Goal: Task Accomplishment & Management: Manage account settings

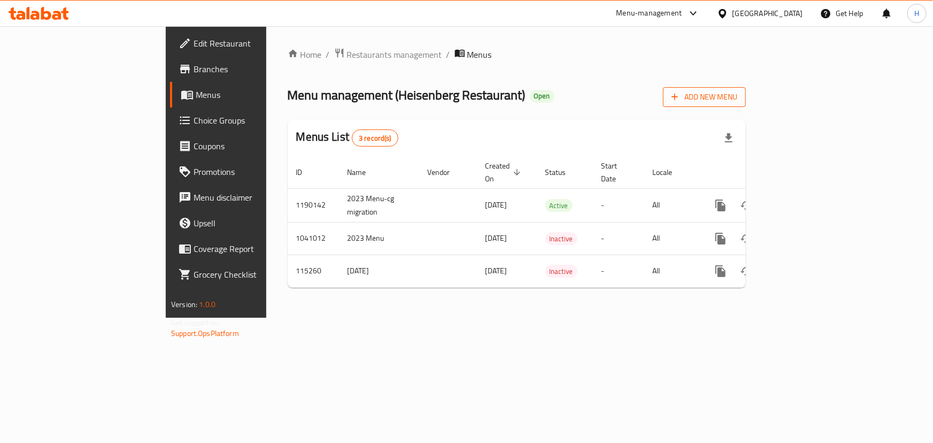
click at [746, 90] on button "Add New Menu" at bounding box center [704, 97] width 83 height 20
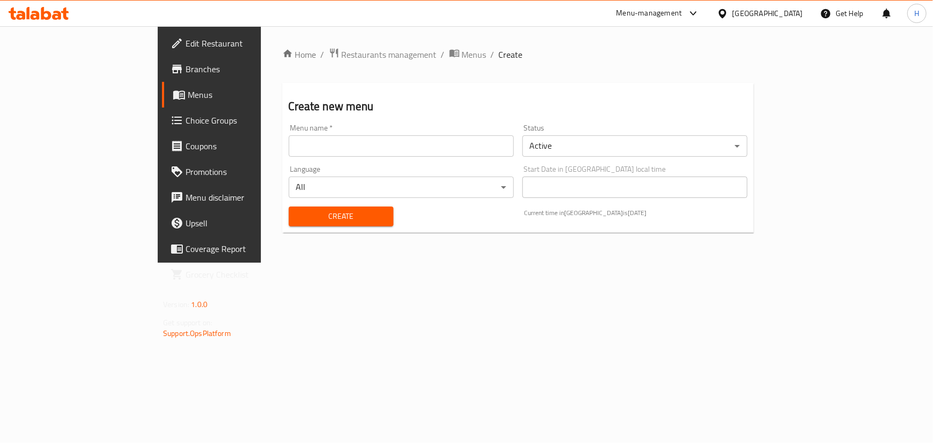
drag, startPoint x: 352, startPoint y: 150, endPoint x: 355, endPoint y: 161, distance: 12.1
click at [352, 150] on input "text" at bounding box center [401, 145] width 225 height 21
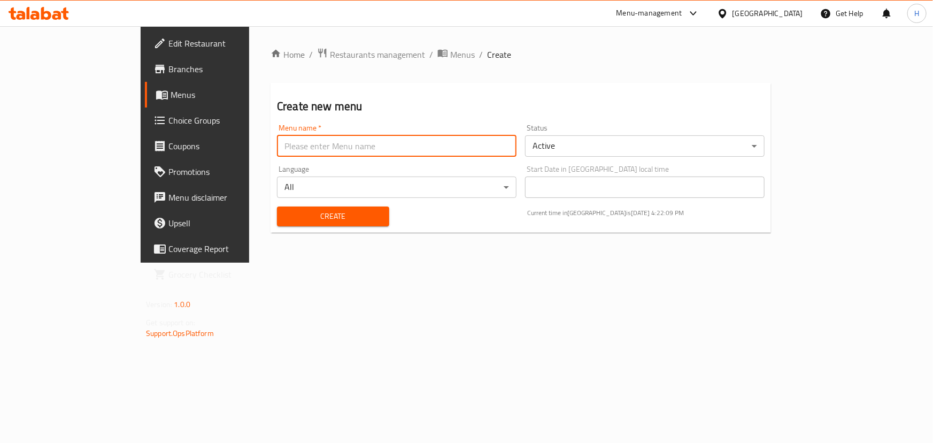
click at [277, 149] on input "text" at bounding box center [396, 145] width 239 height 21
type input "Menu"
click at [285, 217] on span "Create" at bounding box center [332, 216] width 95 height 13
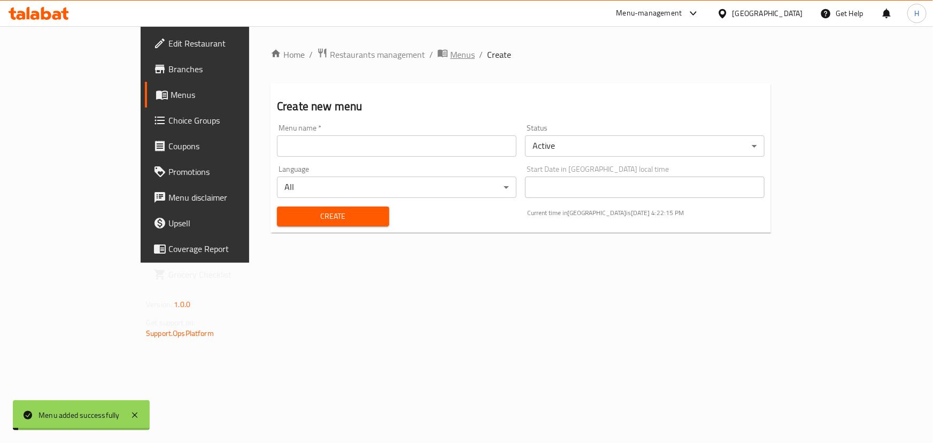
click at [450, 58] on span "Menus" at bounding box center [462, 54] width 25 height 13
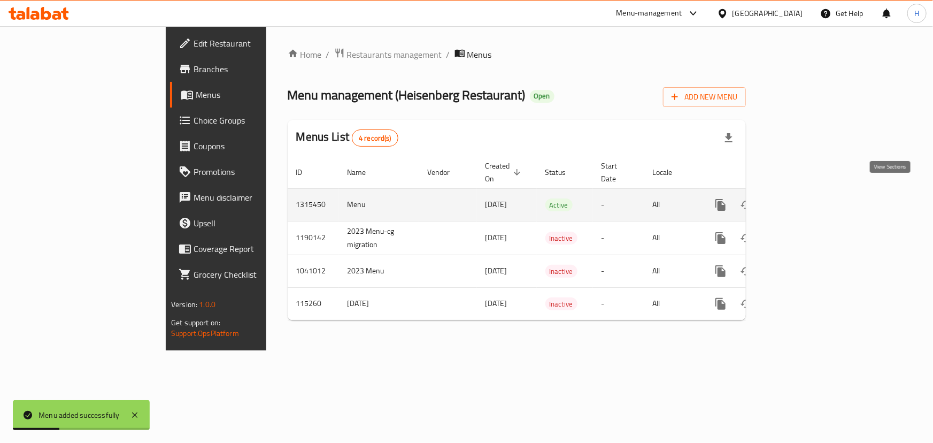
click at [804, 198] on icon "enhanced table" at bounding box center [797, 204] width 13 height 13
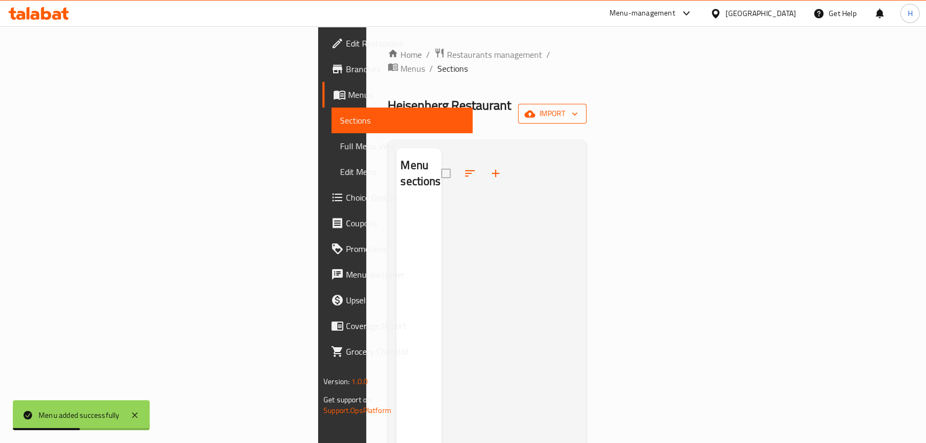
click at [578, 107] on span "import" at bounding box center [552, 113] width 51 height 13
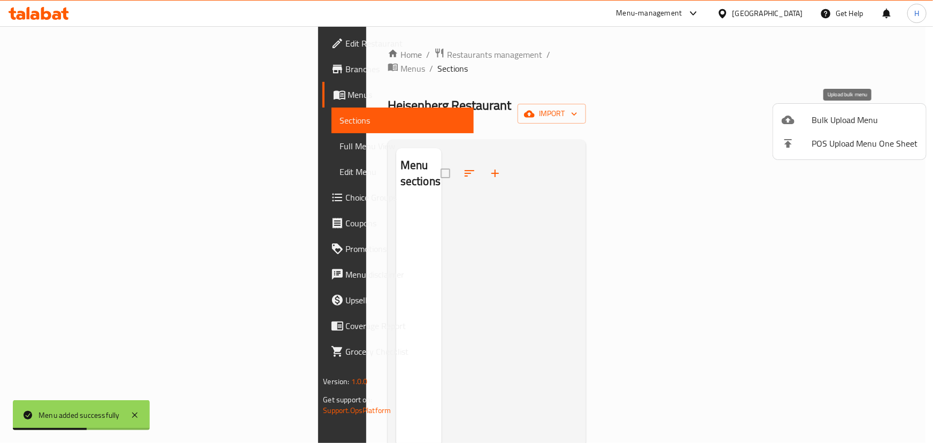
click at [823, 117] on span "Bulk Upload Menu" at bounding box center [864, 119] width 106 height 13
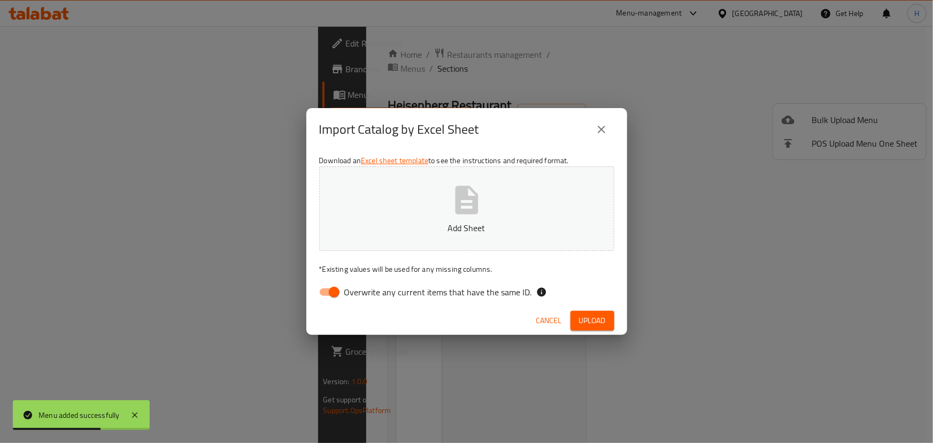
click at [401, 286] on span "Overwrite any current items that have the same ID." at bounding box center [438, 291] width 188 height 13
click at [365, 286] on input "Overwrite any current items that have the same ID." at bounding box center [334, 292] width 61 height 20
checkbox input "false"
click at [650, 96] on div "Import Catalog by Excel Sheet Download an Excel sheet template to see the instr…" at bounding box center [466, 221] width 933 height 443
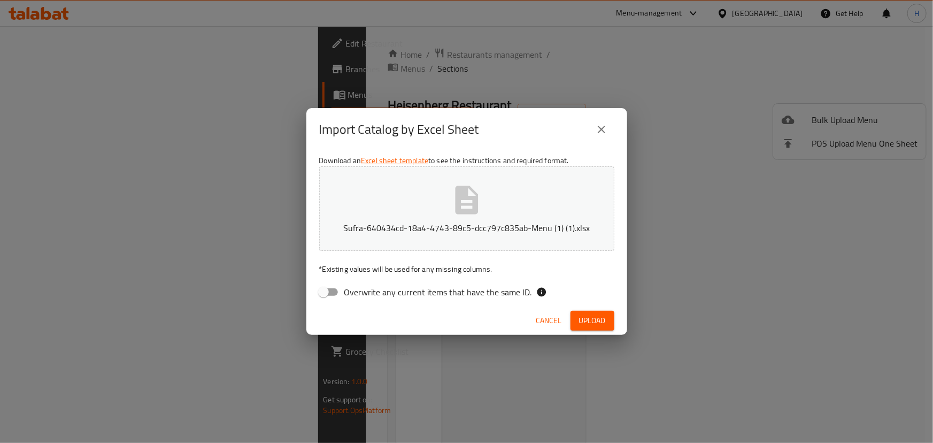
click at [615, 323] on div "Cancel Upload" at bounding box center [466, 320] width 321 height 28
click at [609, 323] on button "Upload" at bounding box center [592, 321] width 44 height 20
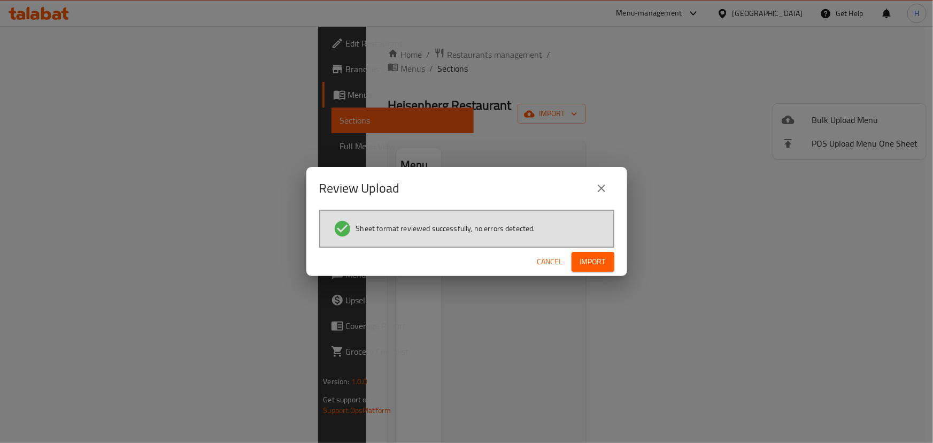
click at [605, 252] on button "Import" at bounding box center [592, 262] width 43 height 20
click at [568, 104] on div "Review Upload Sheet format reviewed successfully, no errors detected. Cancel" at bounding box center [466, 221] width 933 height 443
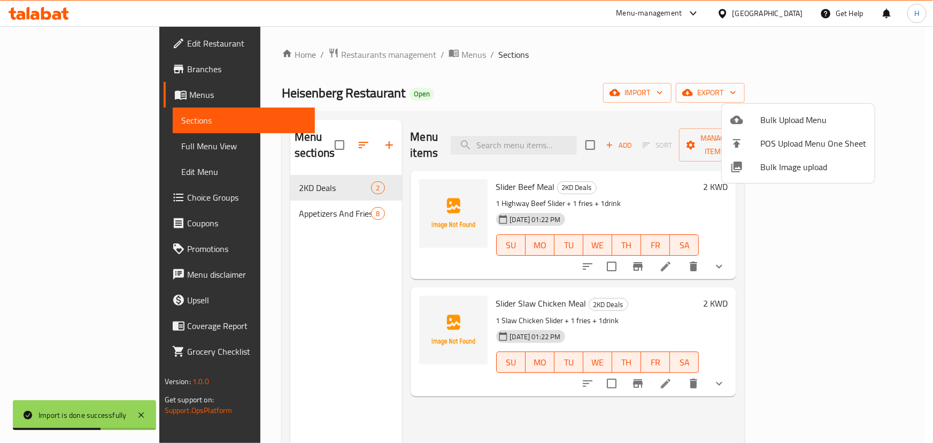
click at [254, 198] on div at bounding box center [466, 221] width 933 height 443
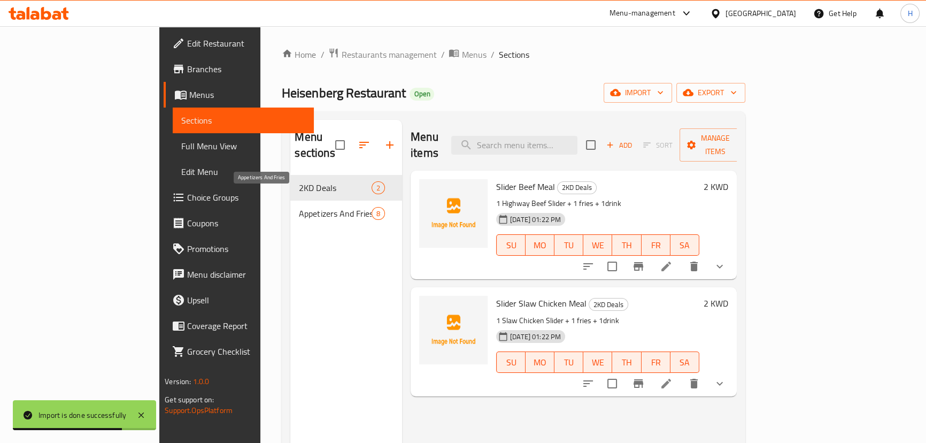
click at [299, 207] on span "Appetizers And Fries" at bounding box center [335, 213] width 72 height 13
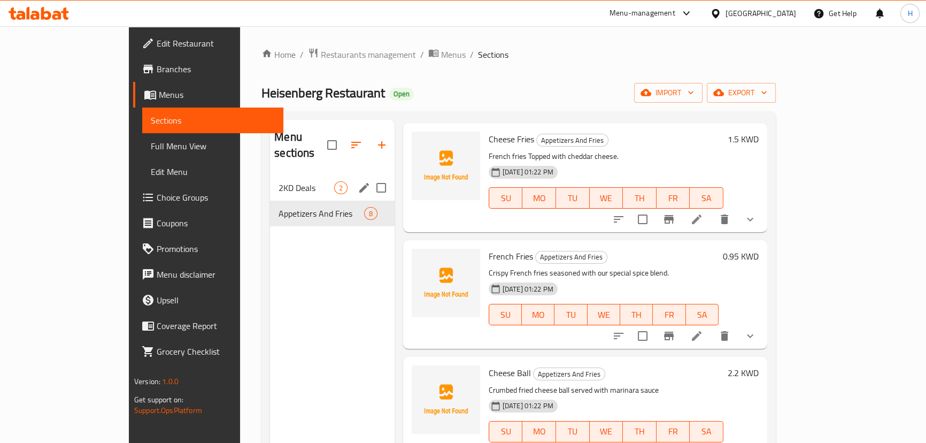
click at [270, 175] on div "2KD Deals 2" at bounding box center [332, 188] width 124 height 26
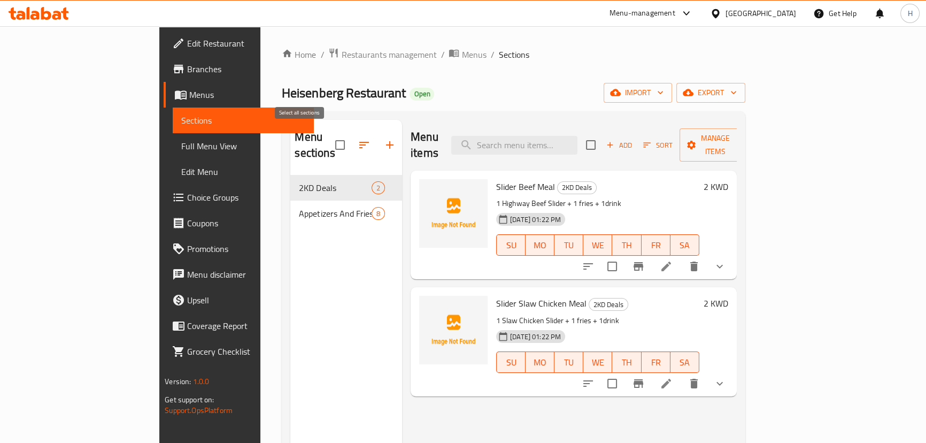
click at [329, 139] on input "checkbox" at bounding box center [340, 145] width 22 height 22
checkbox input "false"
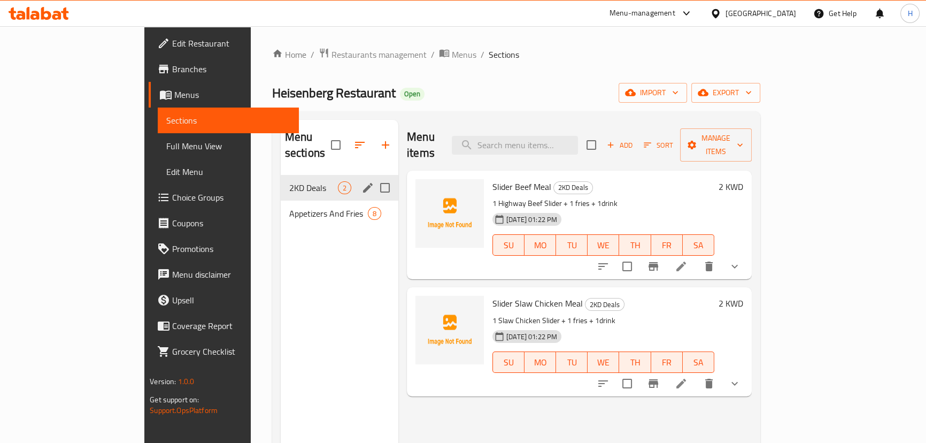
click at [374, 176] on input "Menu sections" at bounding box center [385, 187] width 22 height 22
checkbox input "true"
click at [347, 140] on icon "button" at bounding box center [353, 144] width 13 height 13
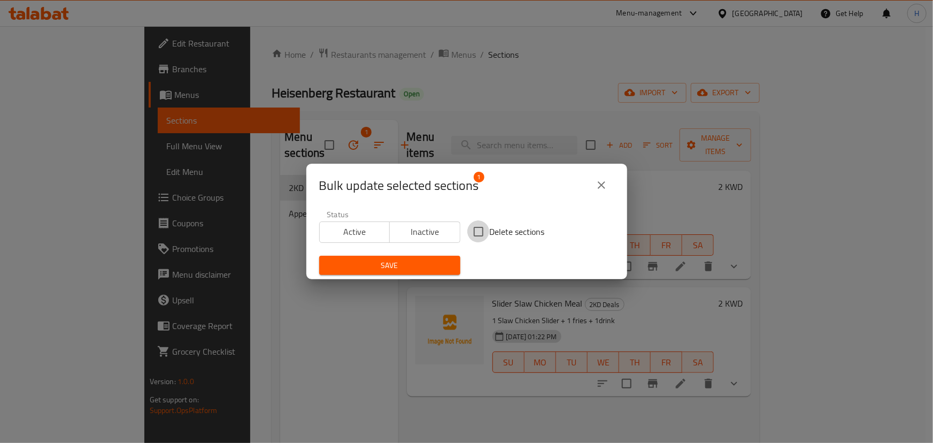
drag, startPoint x: 482, startPoint y: 229, endPoint x: 497, endPoint y: 261, distance: 35.2
click at [481, 229] on input "Delete sections" at bounding box center [478, 231] width 22 height 22
checkbox input "true"
click at [380, 266] on span "Save" at bounding box center [390, 265] width 124 height 13
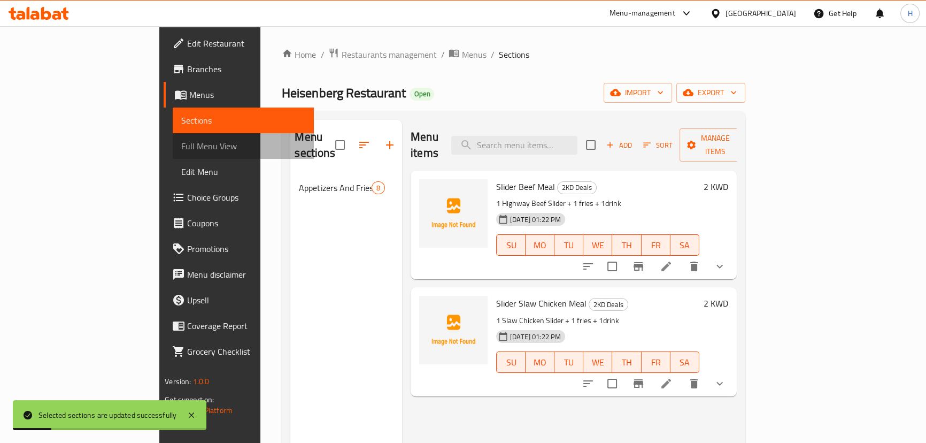
click at [181, 144] on span "Full Menu View" at bounding box center [243, 146] width 124 height 13
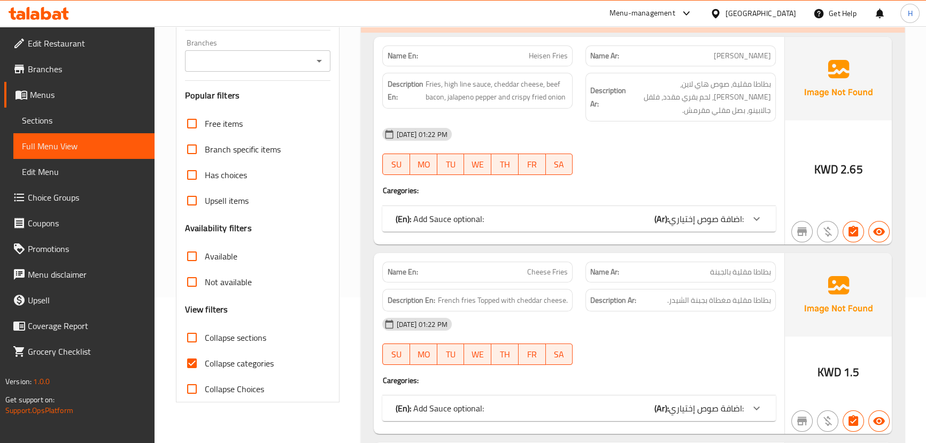
scroll to position [243, 0]
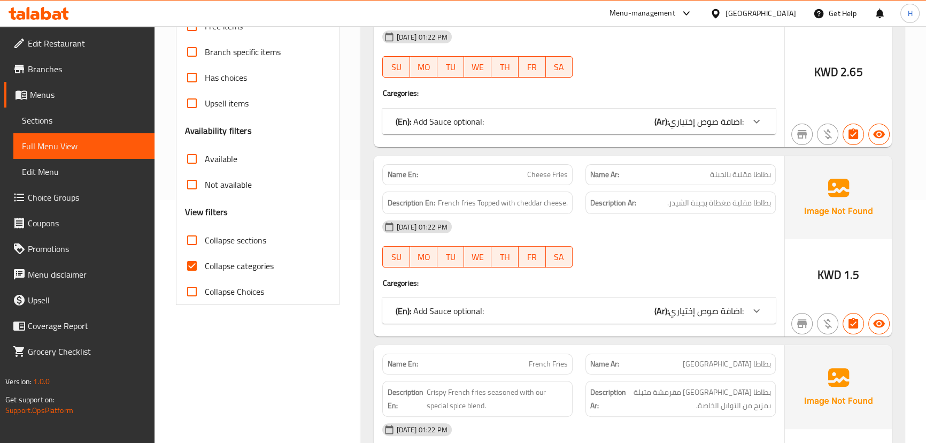
click at [188, 265] on input "Collapse categories" at bounding box center [192, 266] width 26 height 26
checkbox input "false"
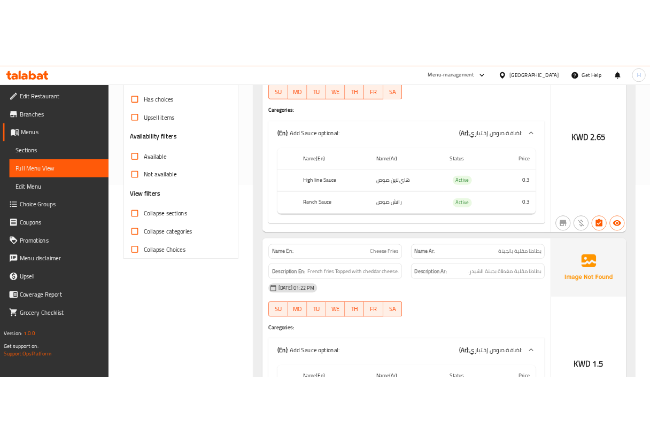
scroll to position [88, 0]
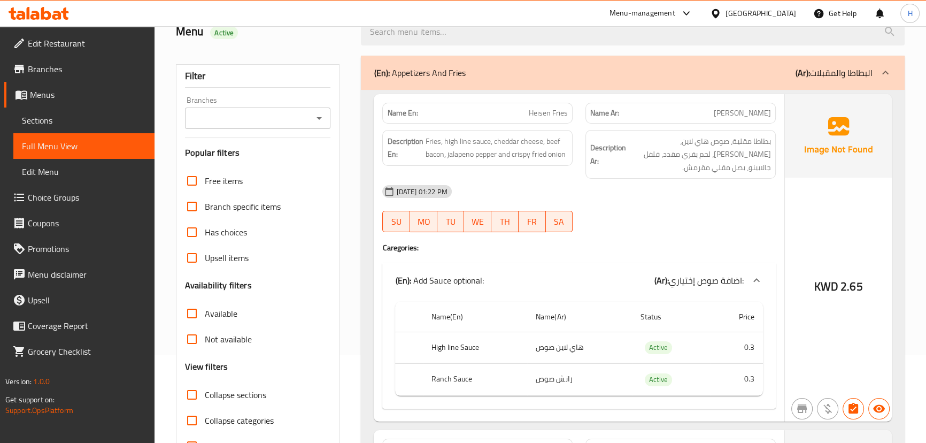
click at [573, 192] on div "[DATE] 01:22 PM" at bounding box center [579, 192] width 406 height 26
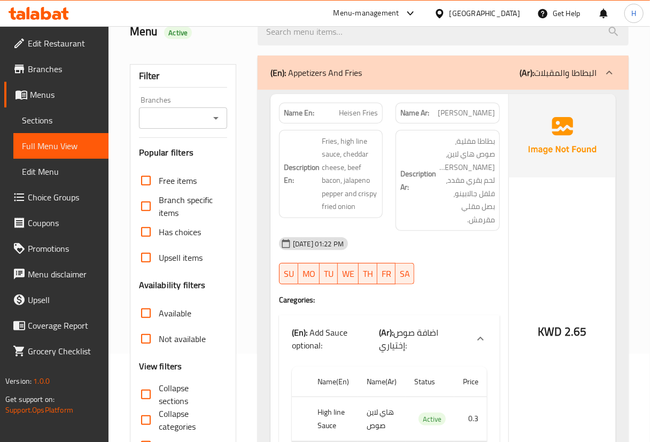
click at [360, 116] on span "Heisen Fries" at bounding box center [358, 112] width 39 height 11
copy span "Heisen Fries"
click at [389, 137] on div "Description Ar: بطاطا مقلية، صوص هاي لاين، جبن شيدر، لحم بقري مقدد، فلفل جالابي…" at bounding box center [447, 180] width 117 height 114
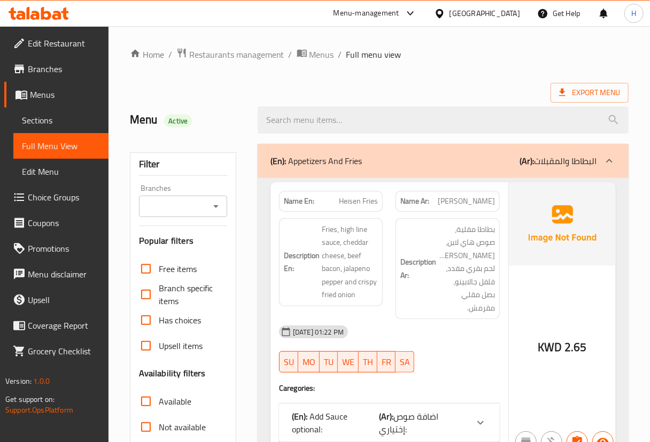
click at [42, 208] on div at bounding box center [325, 221] width 650 height 442
click at [50, 197] on span "Choice Groups" at bounding box center [64, 197] width 72 height 13
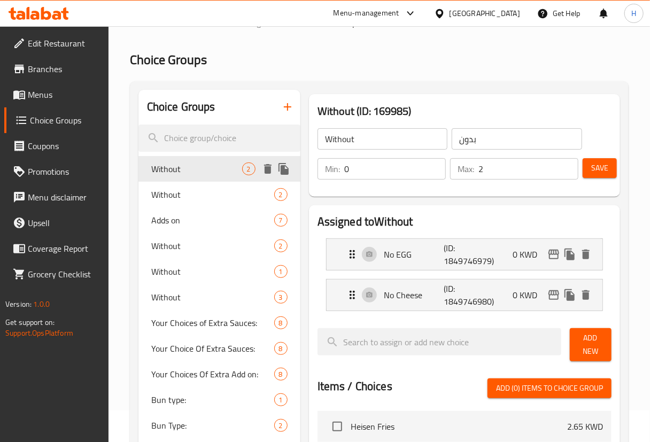
scroll to position [48, 0]
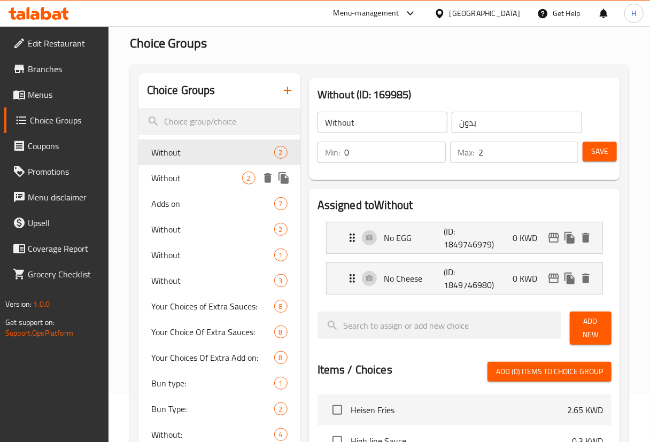
click at [182, 179] on span "Without" at bounding box center [196, 178] width 91 height 13
type input "1"
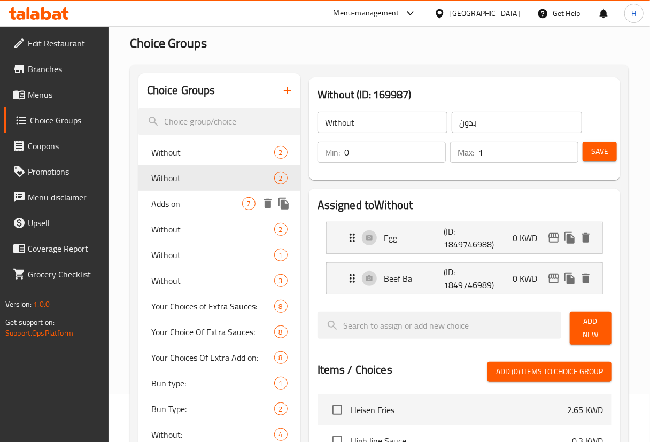
click at [166, 205] on span "Adds on" at bounding box center [196, 203] width 91 height 13
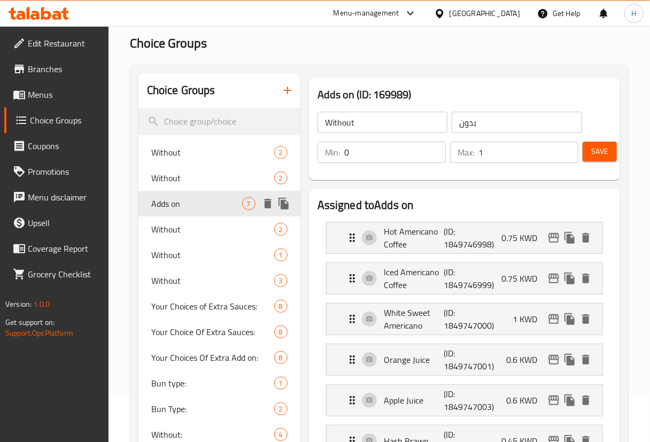
type input "Adds on"
type input "إضافات"
type input "7"
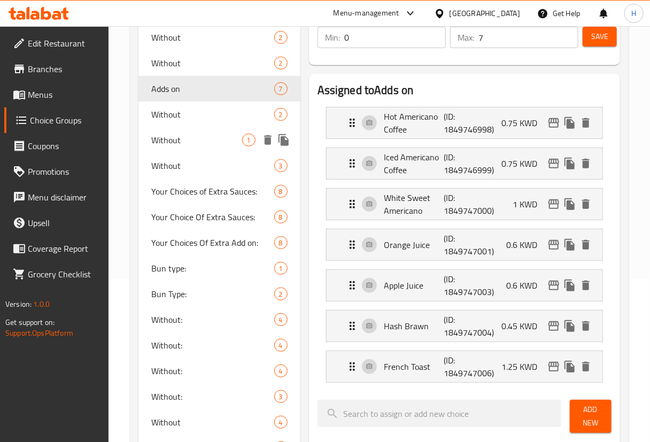
scroll to position [291, 0]
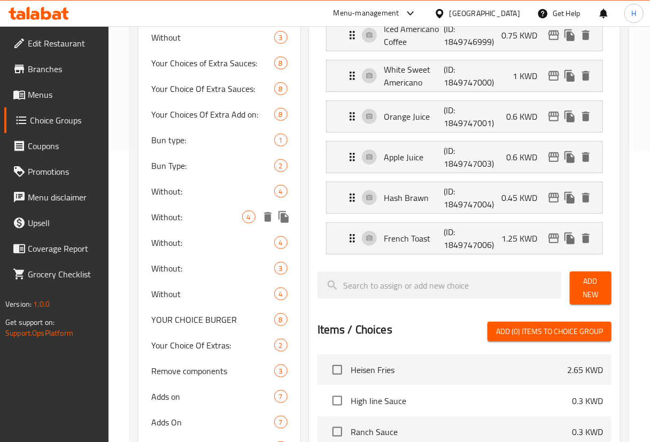
click at [185, 216] on span "Without:" at bounding box center [196, 217] width 91 height 13
type input "Without:"
type input "بدون:"
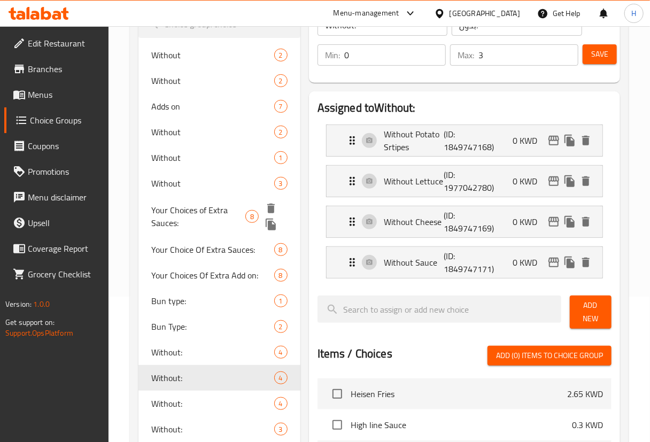
scroll to position [194, 0]
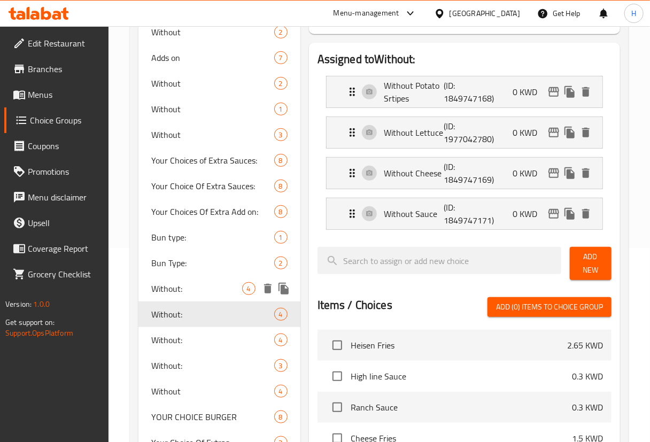
click at [161, 289] on span "Without:" at bounding box center [196, 288] width 91 height 13
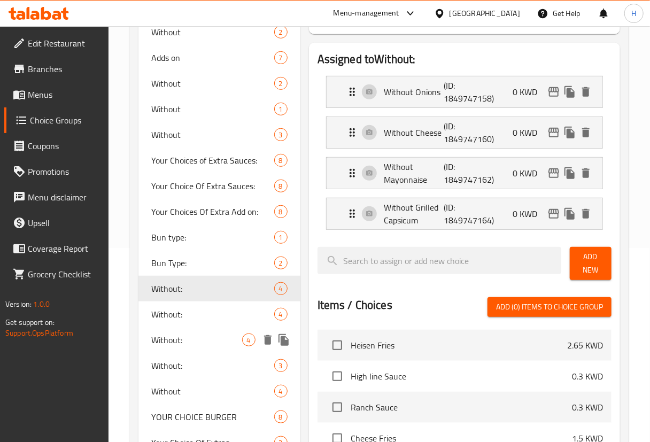
click at [182, 346] on span "Without:" at bounding box center [196, 340] width 91 height 13
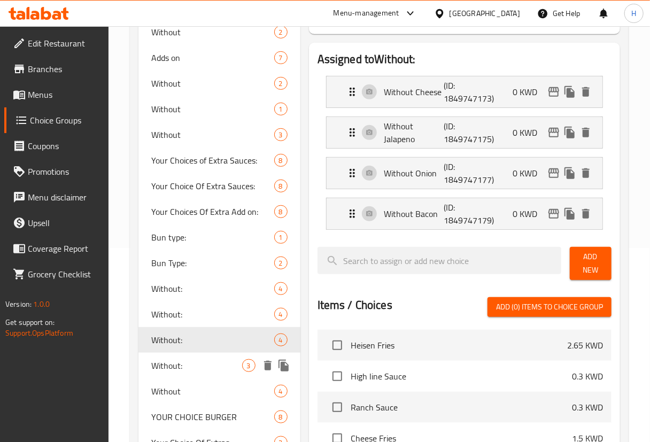
click at [182, 369] on span "Without:" at bounding box center [196, 365] width 91 height 13
type input "3"
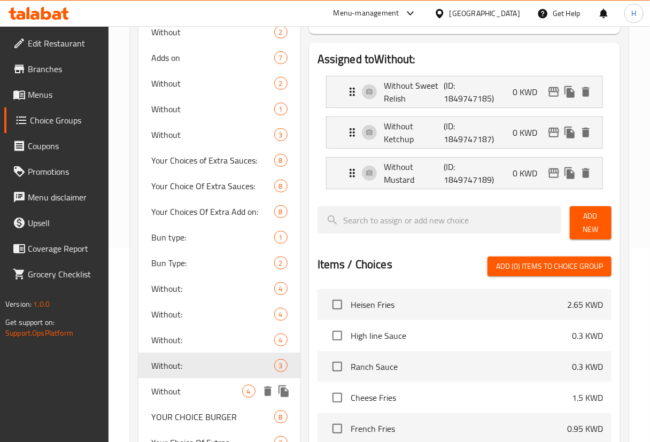
click at [167, 386] on span "Without" at bounding box center [196, 391] width 91 height 13
type input "Without"
type input "إزالة"
type input "4"
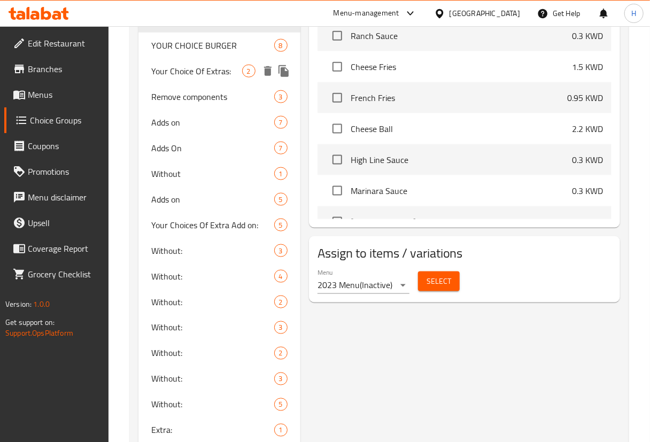
scroll to position [631, 0]
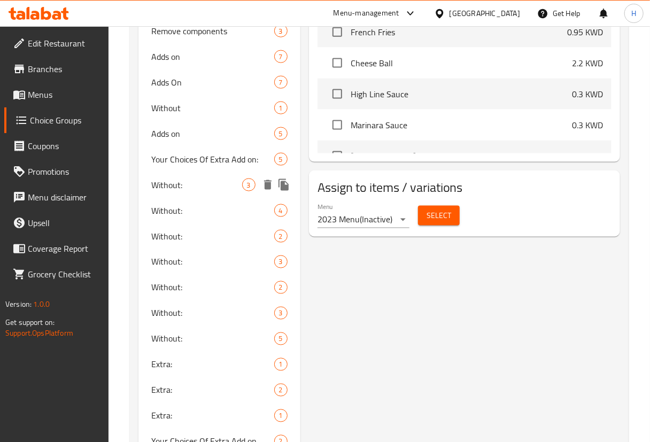
click at [181, 195] on div "Without: 3" at bounding box center [219, 185] width 162 height 26
type input "Without:"
type input "بدون:"
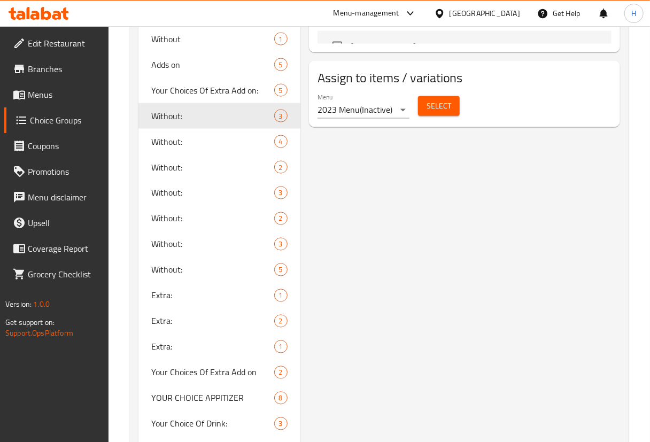
scroll to position [777, 0]
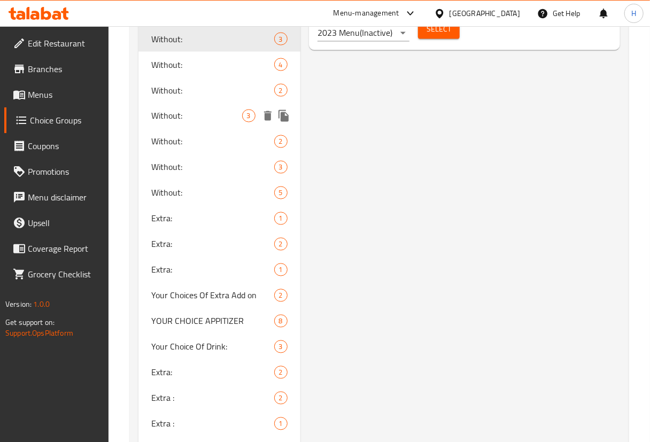
click at [167, 118] on span "Without:" at bounding box center [196, 116] width 91 height 13
type input "4"
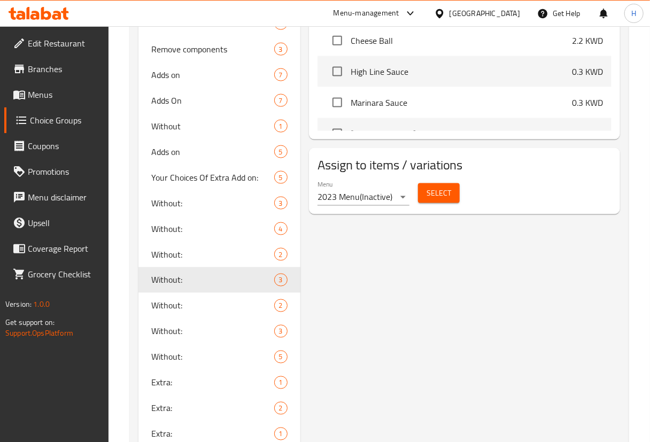
scroll to position [631, 0]
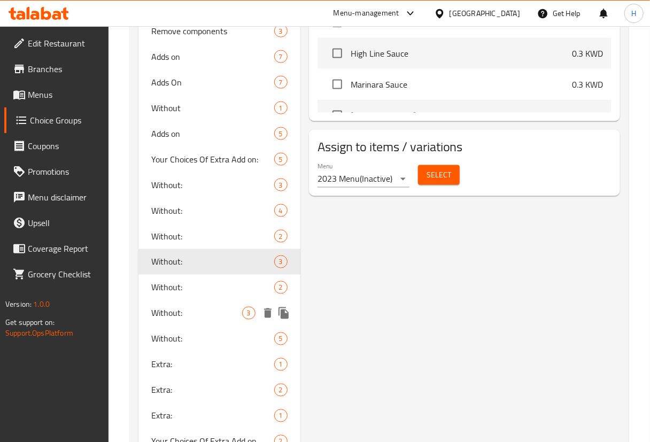
click at [176, 314] on span "Without:" at bounding box center [196, 313] width 91 height 13
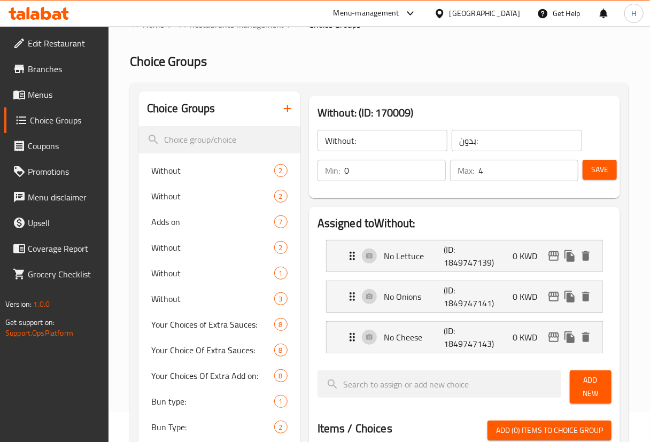
scroll to position [0, 0]
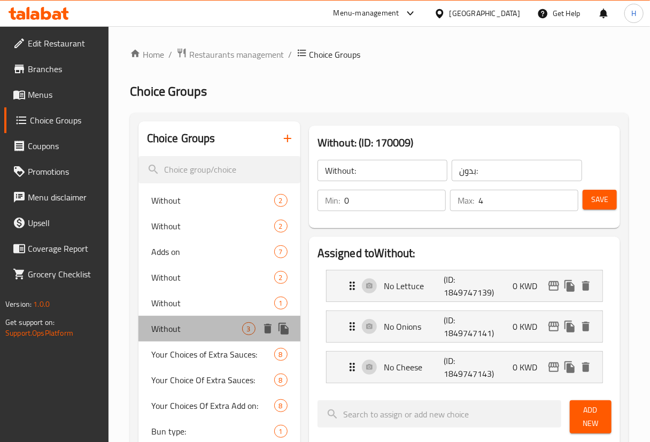
click at [175, 335] on span "Without" at bounding box center [196, 328] width 91 height 13
type input "Without"
type input "إزالة"
type input "3"
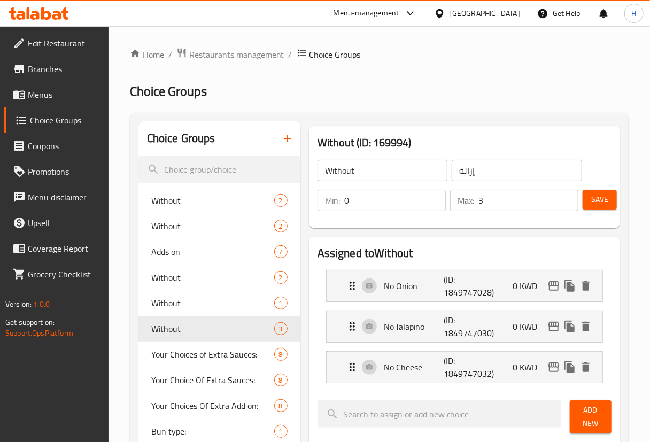
click at [398, 171] on input "Without" at bounding box center [383, 170] width 130 height 21
type input "Without:"
click at [498, 166] on input "إزالة" at bounding box center [517, 170] width 130 height 21
type input "بدون:"
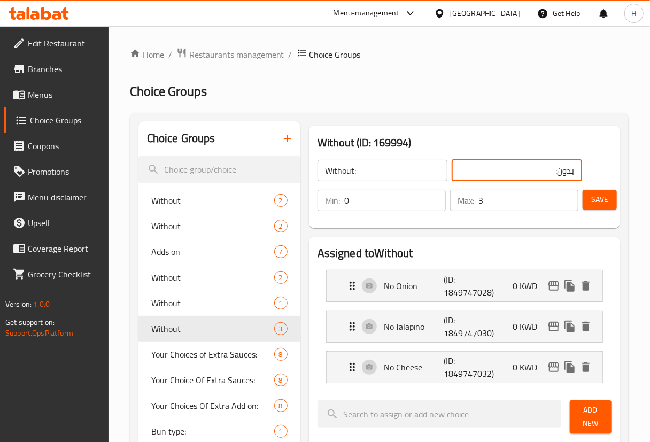
click at [558, 92] on h2 "Choice Groups" at bounding box center [379, 91] width 499 height 17
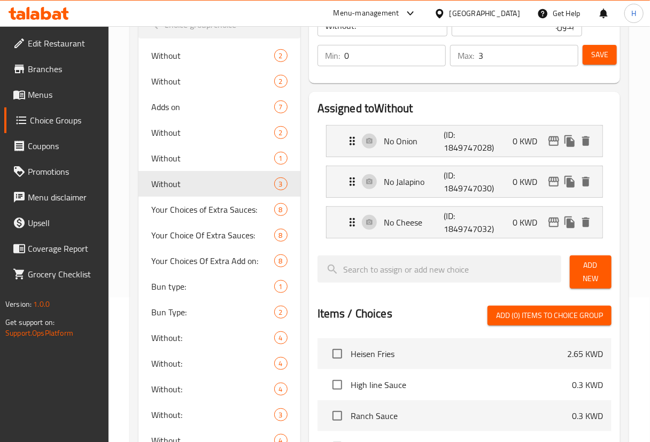
scroll to position [145, 0]
click at [612, 57] on button "Save" at bounding box center [600, 54] width 34 height 20
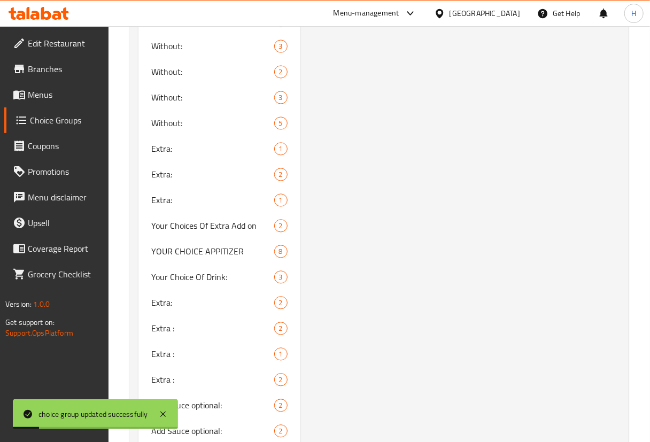
scroll to position [680, 0]
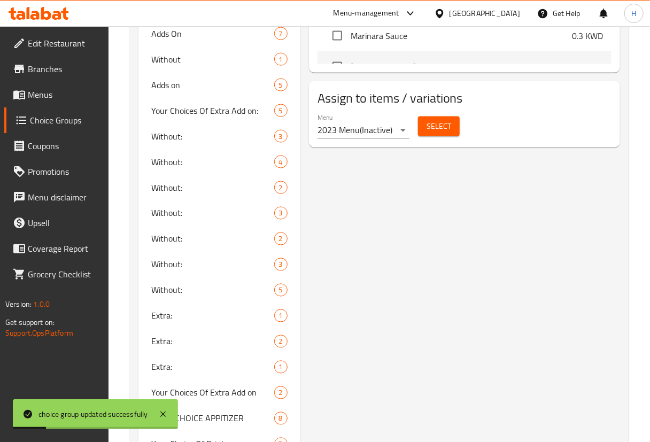
click at [428, 128] on span "Select" at bounding box center [439, 126] width 25 height 13
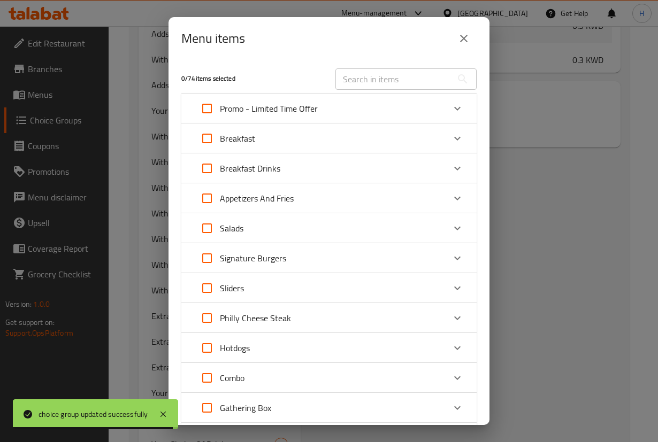
drag, startPoint x: 469, startPoint y: 35, endPoint x: 475, endPoint y: 56, distance: 21.3
click at [469, 35] on icon "close" at bounding box center [463, 38] width 13 height 13
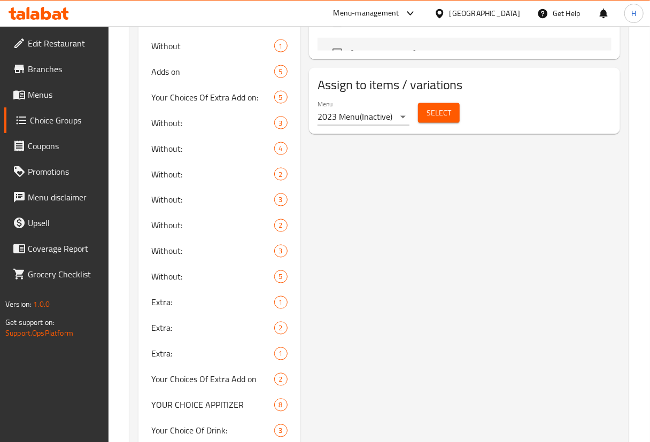
scroll to position [499, 0]
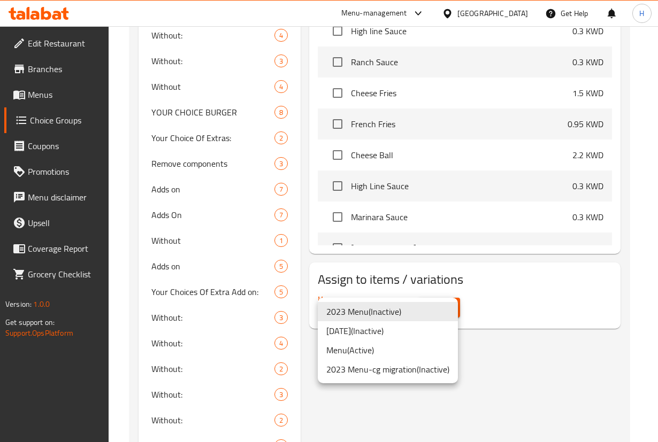
click at [344, 351] on li "Menu ( Active )" at bounding box center [388, 350] width 140 height 19
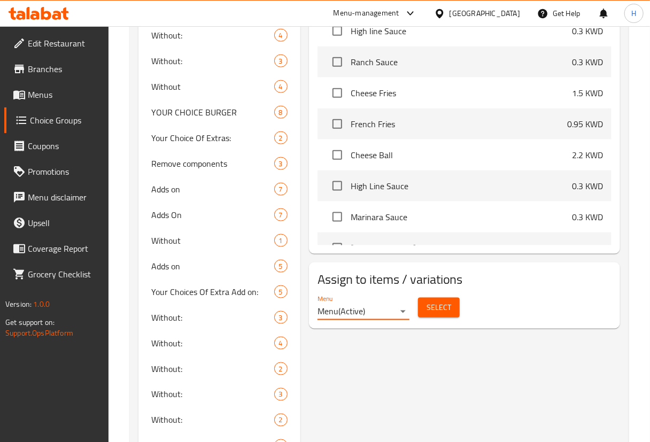
click at [430, 307] on span "Select" at bounding box center [439, 307] width 25 height 13
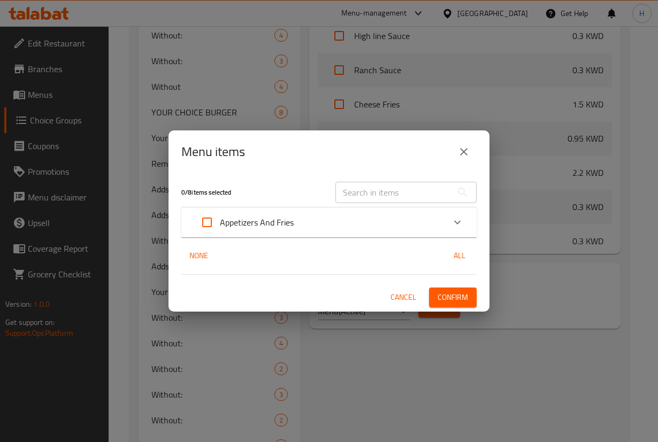
click at [401, 184] on input "text" at bounding box center [393, 192] width 117 height 21
paste input "Heisen Fries"
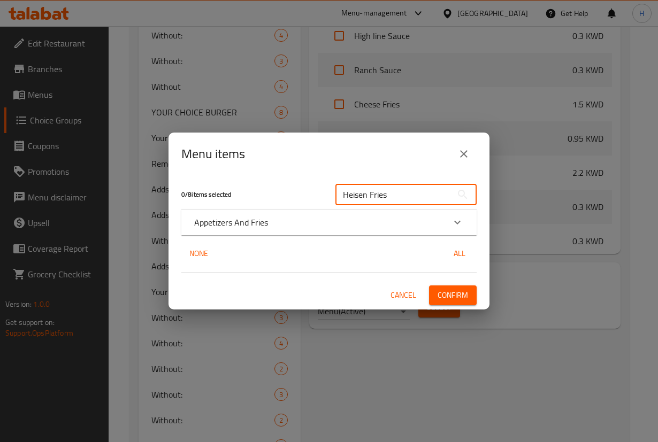
type input "Heisen Fries"
click at [296, 220] on div "Appetizers And Fries" at bounding box center [319, 222] width 250 height 13
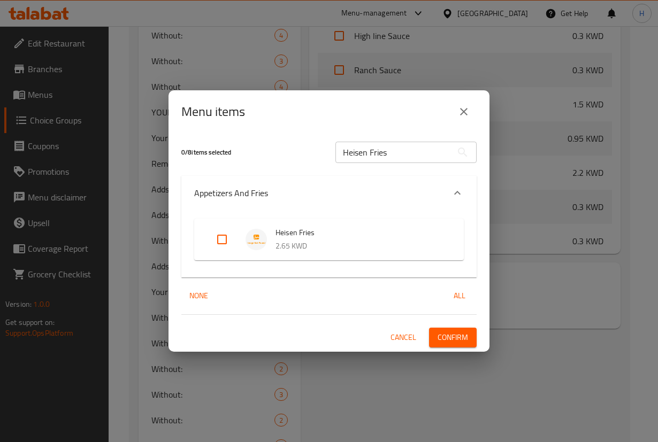
click at [213, 241] on input "Expand" at bounding box center [222, 240] width 26 height 26
checkbox input "true"
click at [443, 332] on span "Confirm" at bounding box center [452, 337] width 30 height 13
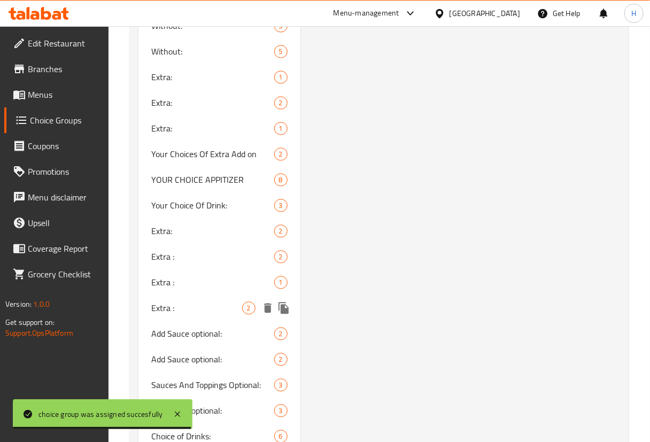
scroll to position [985, 0]
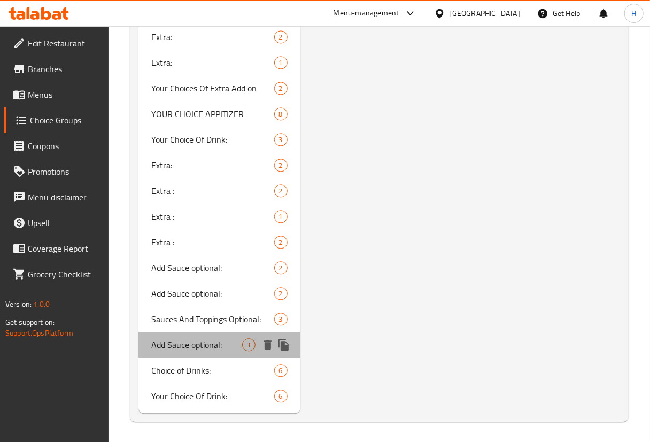
click at [176, 332] on div "Add Sauce optional: 3" at bounding box center [219, 345] width 162 height 26
type input "Add Sauce optional:"
type input "اضافة صوص إختياري:"
type input "1"
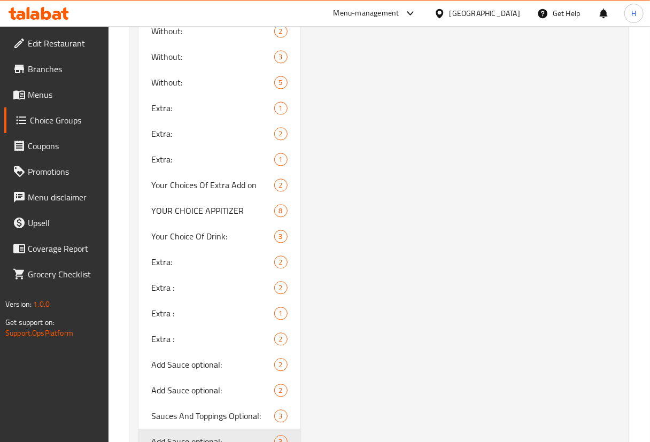
scroll to position [936, 0]
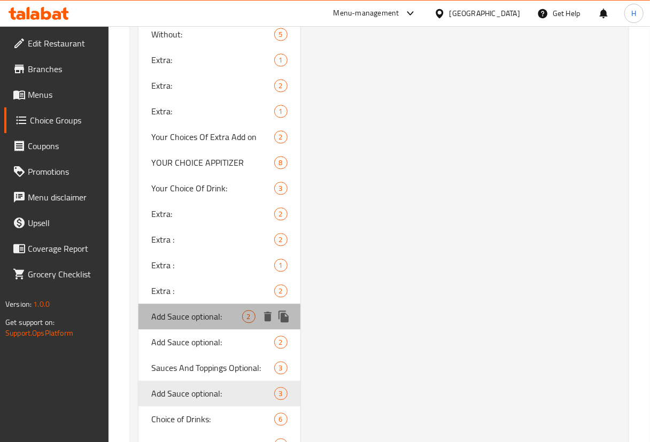
click at [196, 315] on span "Add Sauce optional:" at bounding box center [196, 316] width 91 height 13
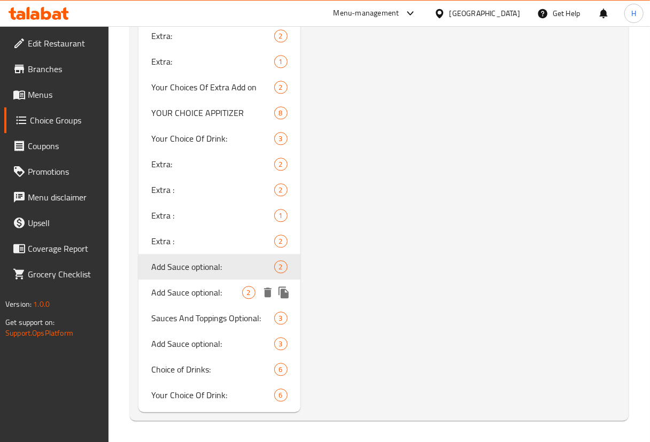
scroll to position [985, 0]
click at [176, 289] on span "Add Sauce optional:" at bounding box center [196, 293] width 91 height 13
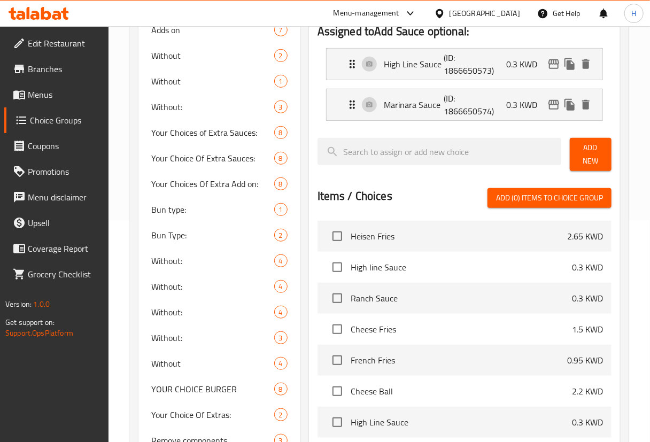
scroll to position [159, 0]
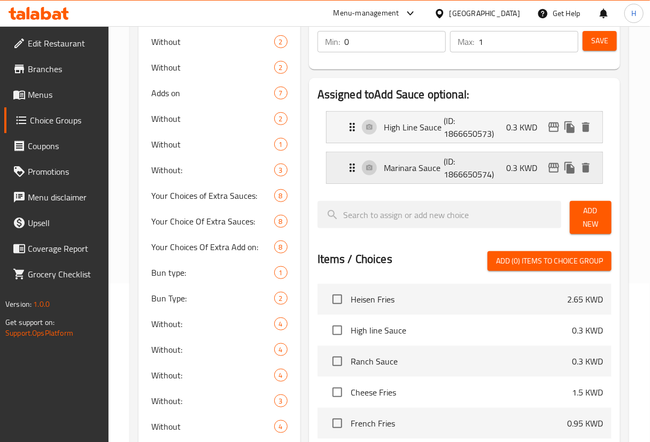
click at [380, 167] on div "Marinara Sauce (ID: 1866650574) 0.3 KWD" at bounding box center [468, 167] width 244 height 31
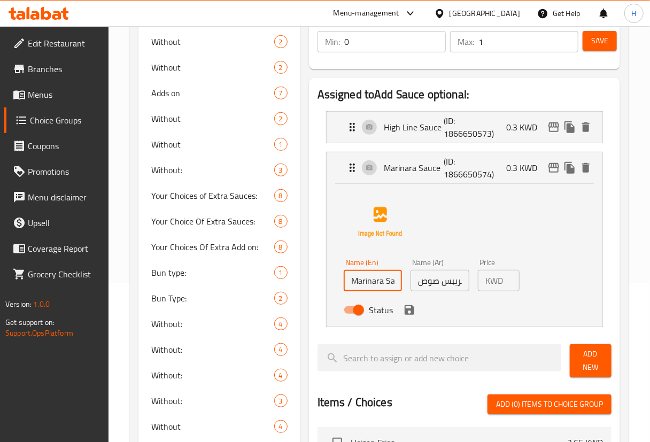
click at [371, 282] on input "Marinara Sauce" at bounding box center [373, 280] width 59 height 21
click at [445, 275] on input "ستريبس صوص" at bounding box center [440, 280] width 59 height 21
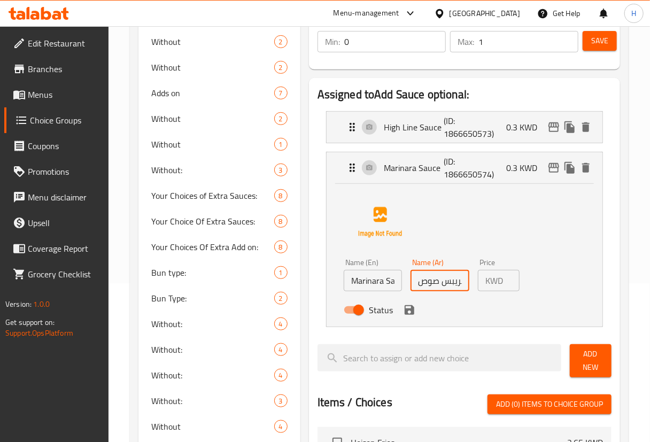
click at [445, 275] on input "ستريبس صوص" at bounding box center [440, 280] width 59 height 21
paste input "لصة مارينارا"
click at [455, 278] on input "صلصة مارينارا" at bounding box center [440, 280] width 59 height 21
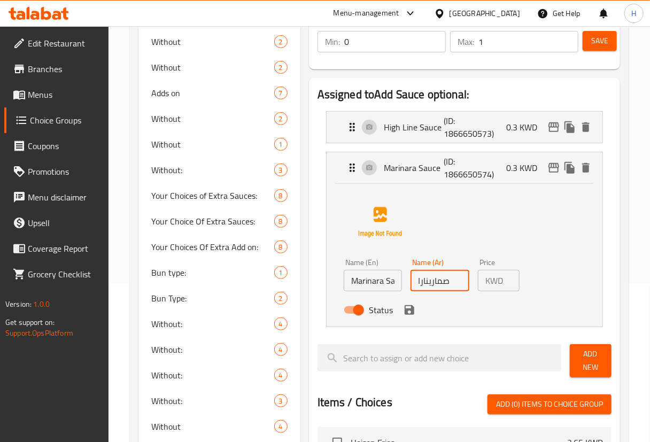
scroll to position [0, 0]
click at [409, 314] on icon "save" at bounding box center [410, 310] width 10 height 10
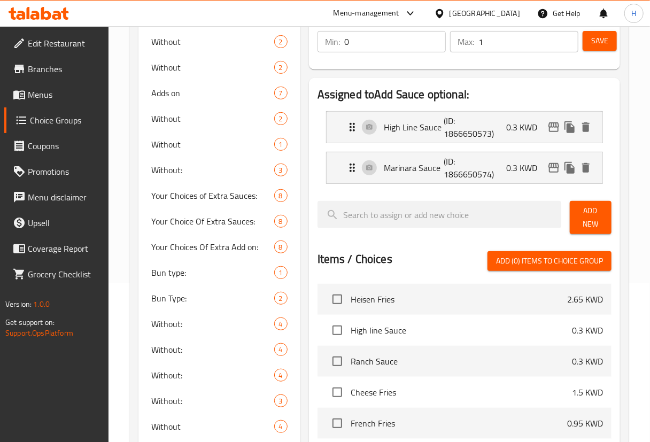
type input "صوص مارينارا"
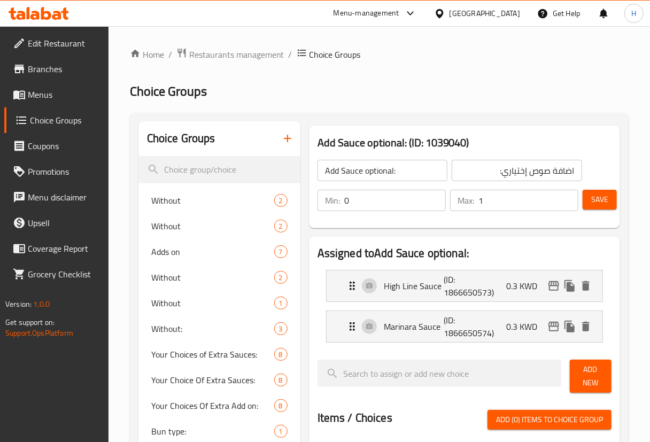
click at [596, 203] on span "Save" at bounding box center [599, 199] width 17 height 13
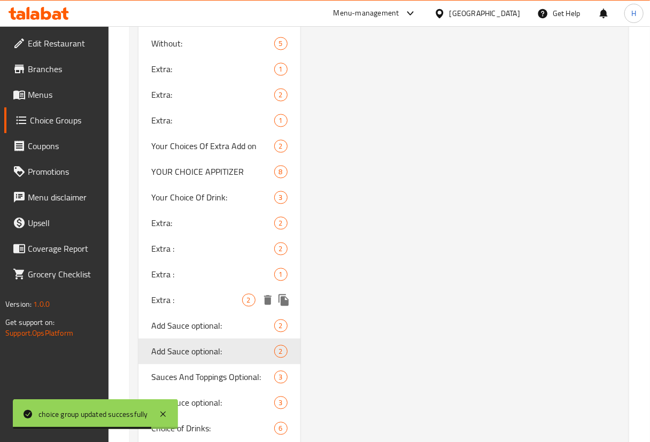
scroll to position [985, 0]
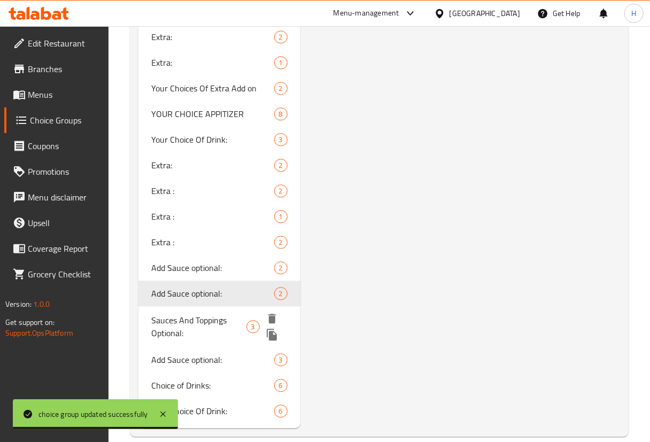
click at [196, 320] on span "Sauces And Toppings Optional:" at bounding box center [198, 327] width 95 height 26
type input "Sauces And Toppings Optional:"
type input "صوصات واضافات إختياري:"
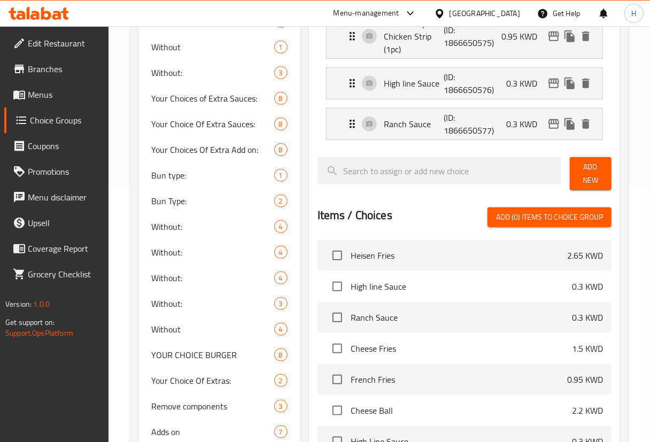
scroll to position [110, 0]
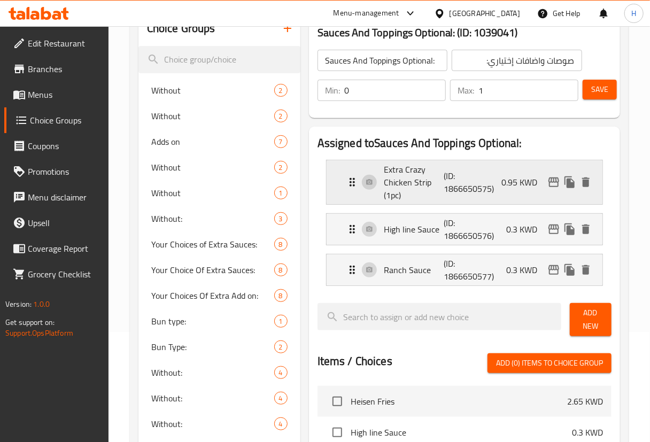
click at [410, 182] on p "Extra Crazy Chicken Strip (1pc)" at bounding box center [414, 182] width 60 height 38
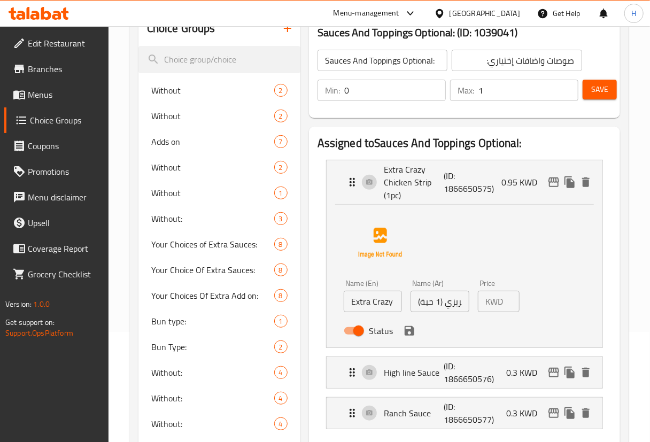
click at [377, 310] on input "Extra Crazy Chicken Strip (1pc)" at bounding box center [373, 301] width 59 height 21
click at [436, 303] on input "إضافة ستريبس كريزي (1 حبة)" at bounding box center [440, 301] width 59 height 21
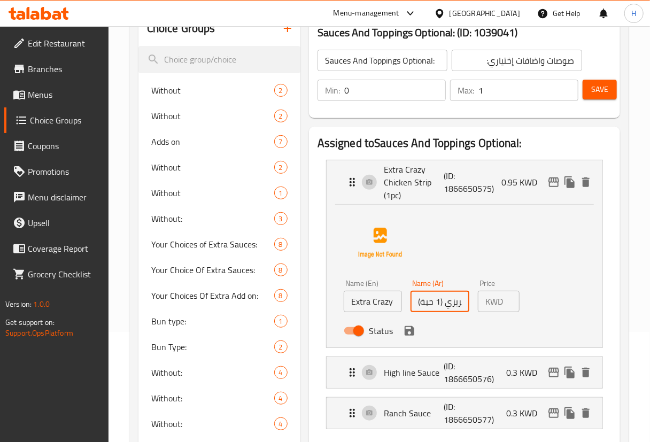
click at [436, 303] on input "إضافة ستريبس كريزي (1 حبة)" at bounding box center [440, 301] width 59 height 21
paste input "رائح دجاج إكسترا كريزي (قطعة واحد"
click at [450, 300] on input "شرائح دجاج إكسترا كريزي (قطعة واحدة)" at bounding box center [440, 301] width 59 height 21
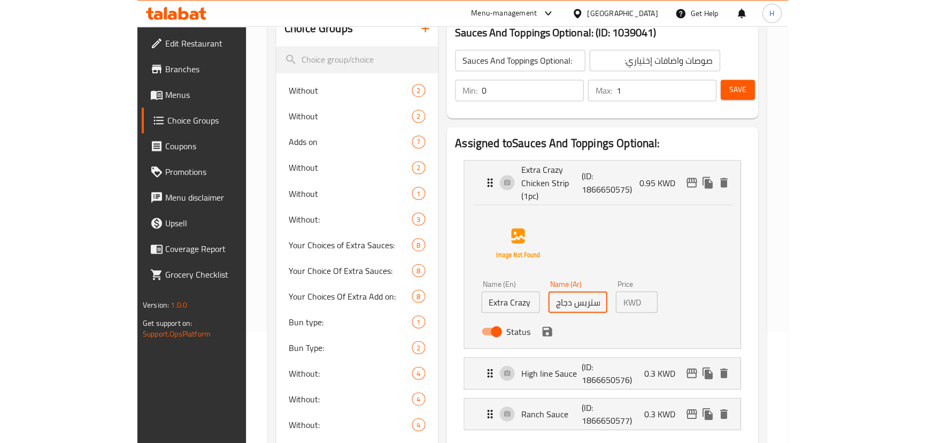
scroll to position [0, 0]
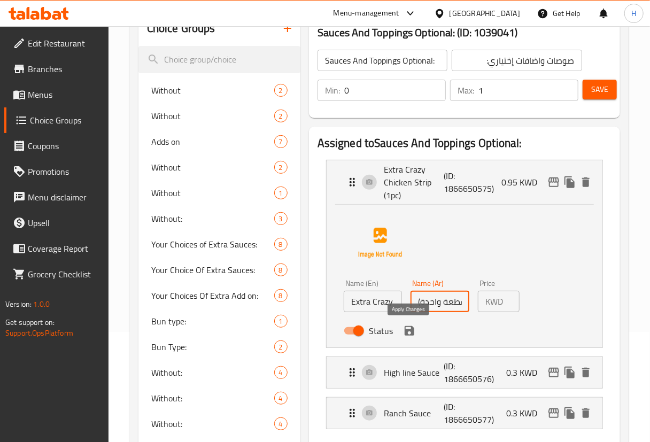
click at [406, 331] on icon "save" at bounding box center [410, 331] width 10 height 10
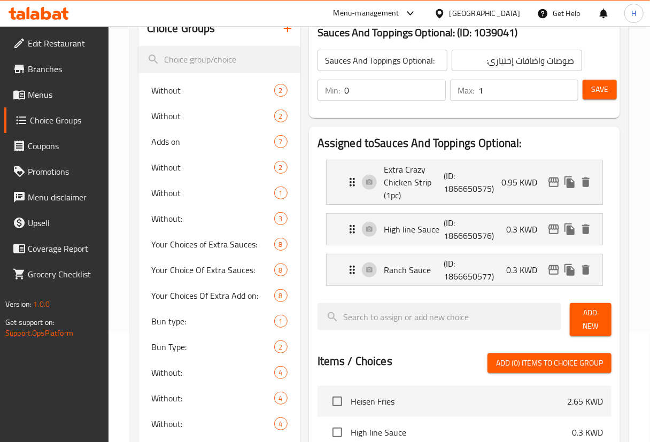
type input "استربس دجاج إكسترا كريزي (قطعة واحدة)"
click at [613, 90] on button "Save" at bounding box center [600, 90] width 34 height 20
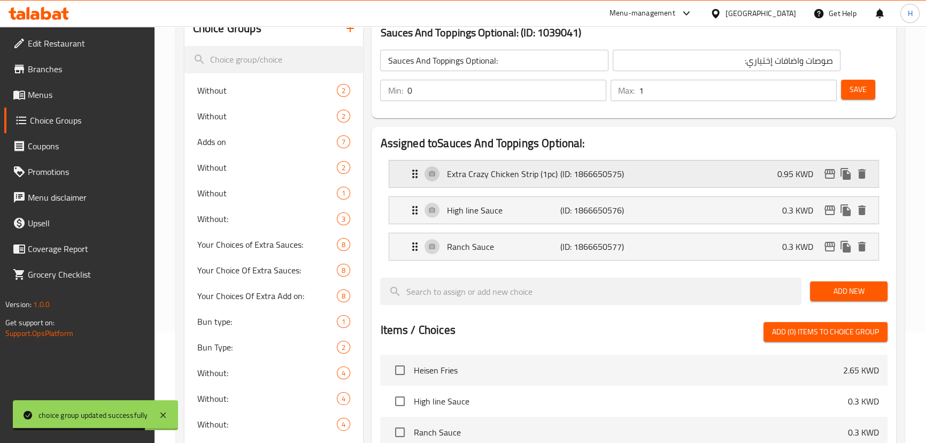
click at [515, 176] on p "Extra Crazy Chicken Strip (1pc)" at bounding box center [502, 173] width 113 height 13
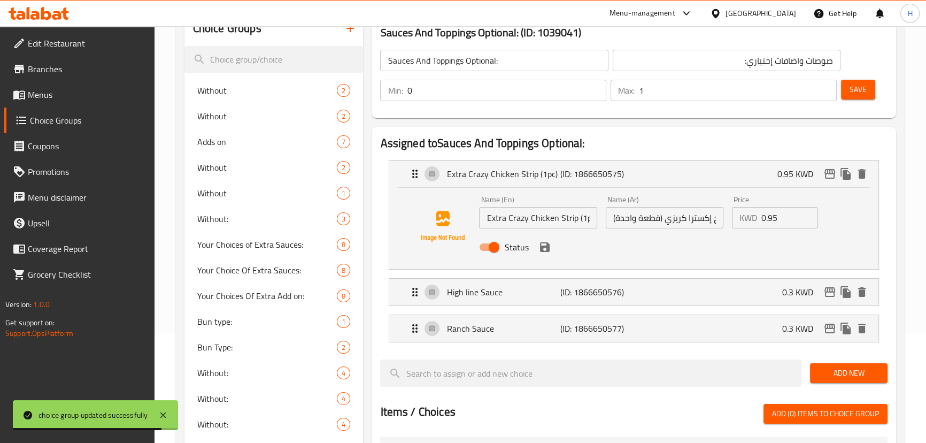
click at [649, 215] on input "استربس دجاج إكسترا كريزي (قطعة واحدة)" at bounding box center [665, 217] width 118 height 21
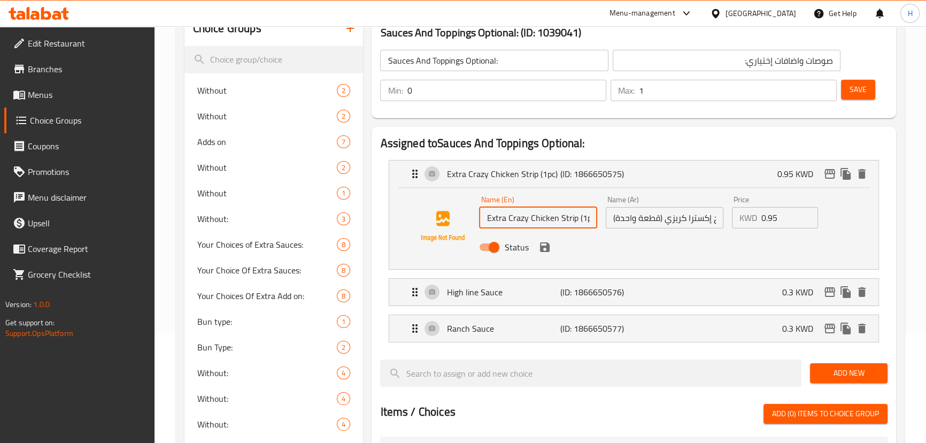
click at [552, 221] on input "Extra Crazy Chicken Strip (1pc)" at bounding box center [538, 217] width 118 height 21
click at [649, 221] on input "استربس دجاج إكسترا كريزي (قطعة واحدة)" at bounding box center [665, 217] width 118 height 21
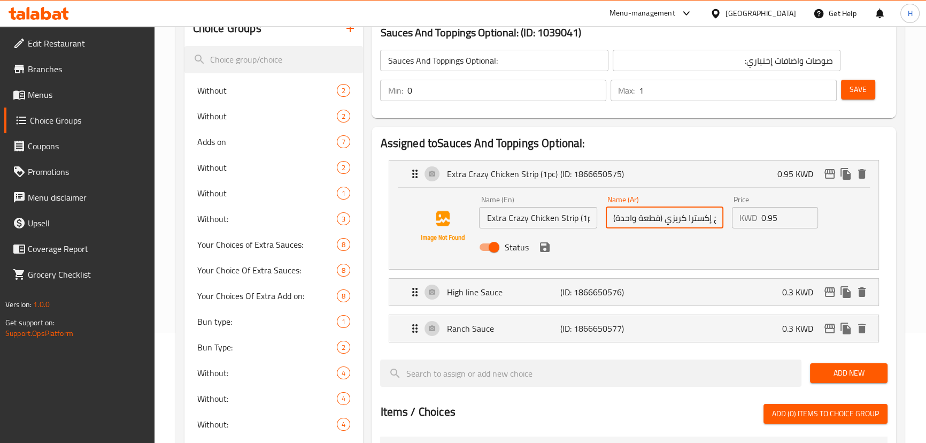
click at [649, 221] on input "استربس دجاج إكسترا كريزي (قطعة واحدة)" at bounding box center [665, 217] width 118 height 21
paste input "إكسترا استربس دجاج كريزي (قطعة واحدة)"
click at [544, 246] on icon "save" at bounding box center [545, 247] width 10 height 10
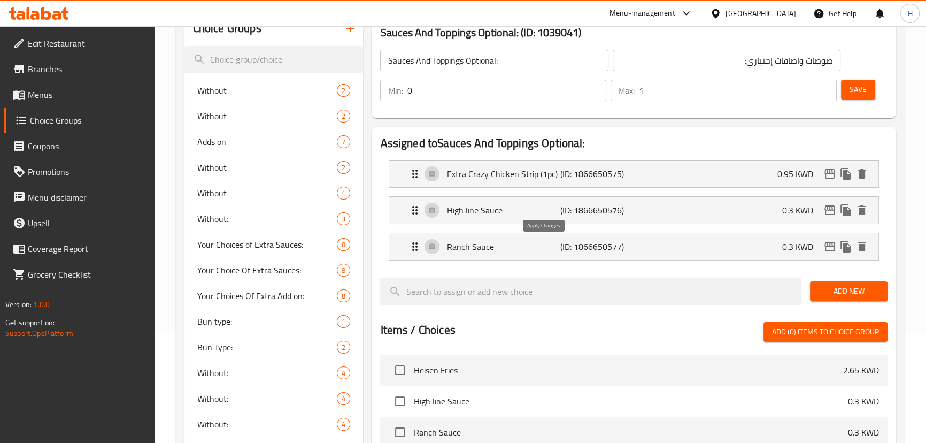
type input "إكسترا استربس دجاج كريزي (قطعة واحدة)"
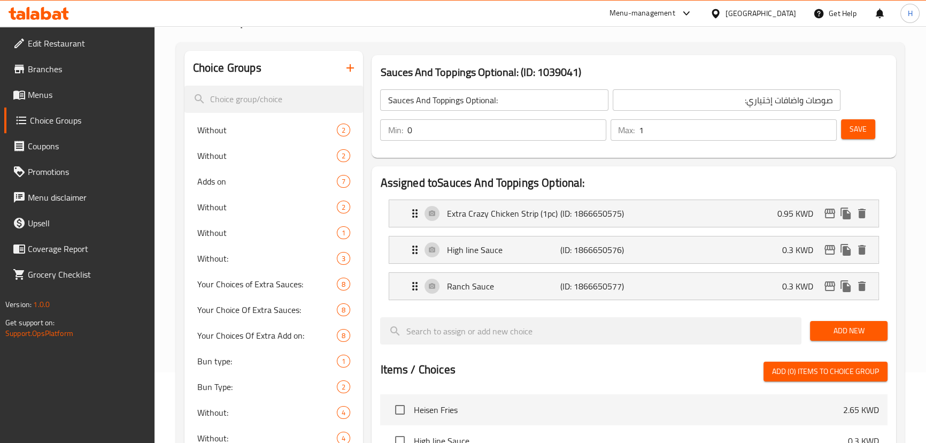
scroll to position [0, 0]
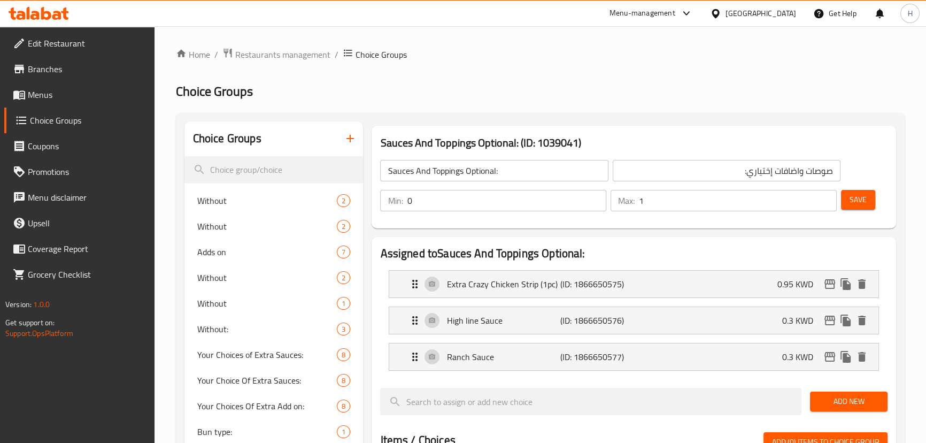
click at [649, 198] on button "Save" at bounding box center [858, 200] width 34 height 20
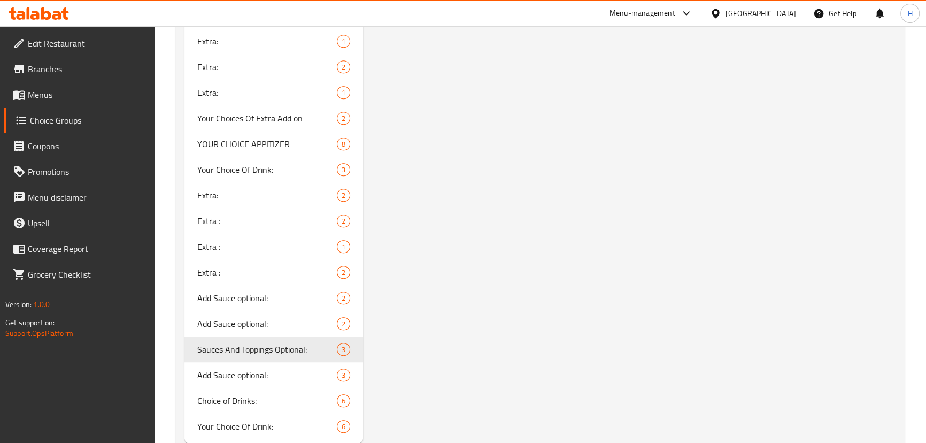
scroll to position [984, 0]
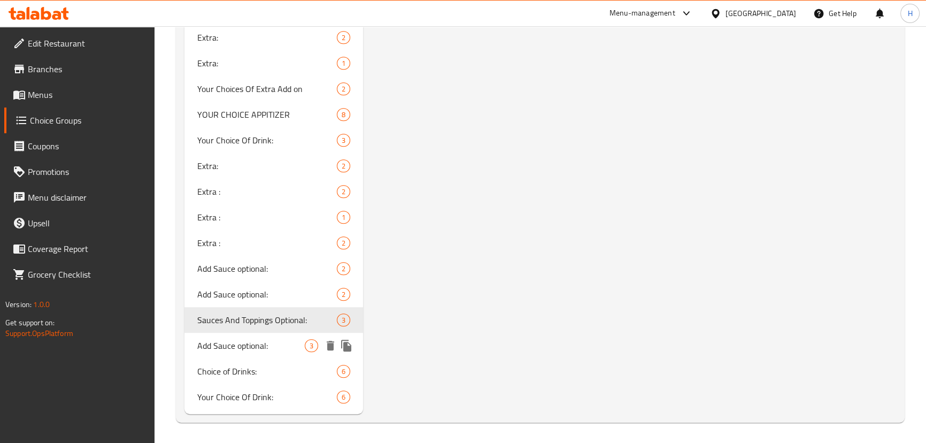
click at [234, 353] on div "Add Sauce optional: 3" at bounding box center [273, 345] width 179 height 26
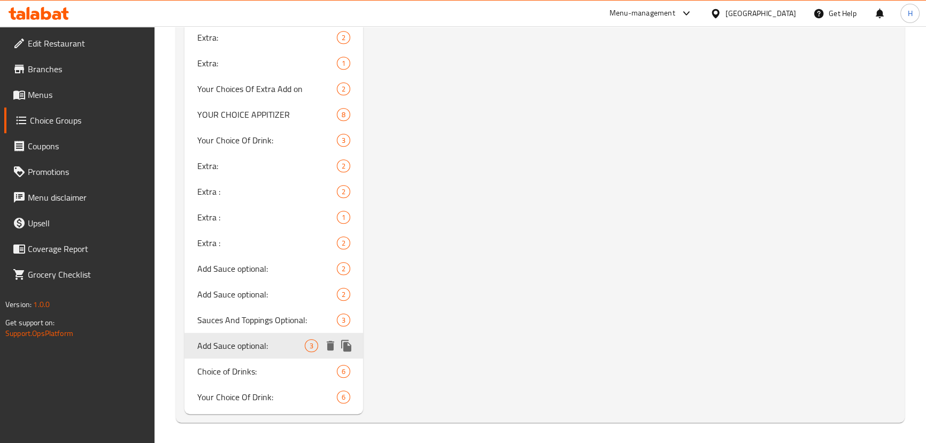
type input "Add Sauce optional:"
type input "اضافة صوص إختياري:"
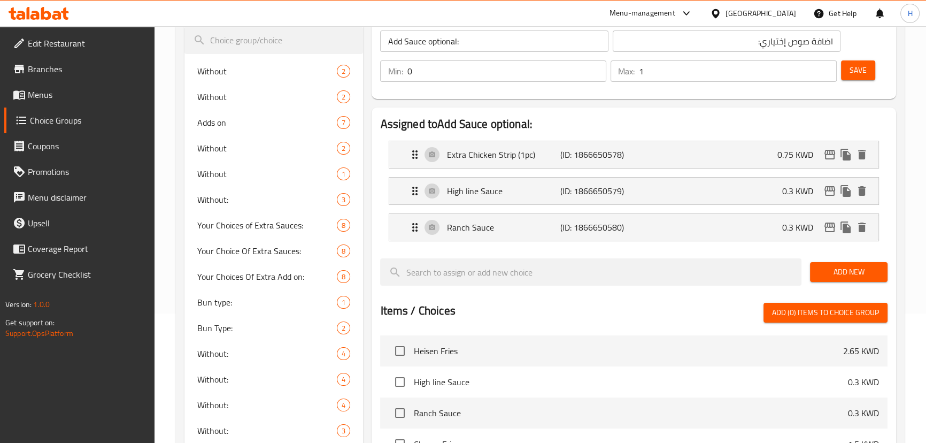
scroll to position [61, 0]
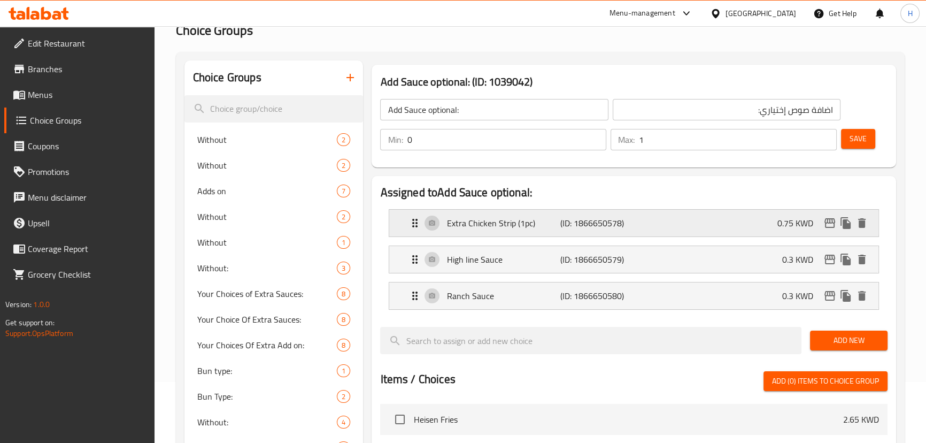
click at [500, 228] on p "Extra Chicken Strip (1pc)" at bounding box center [502, 222] width 113 height 13
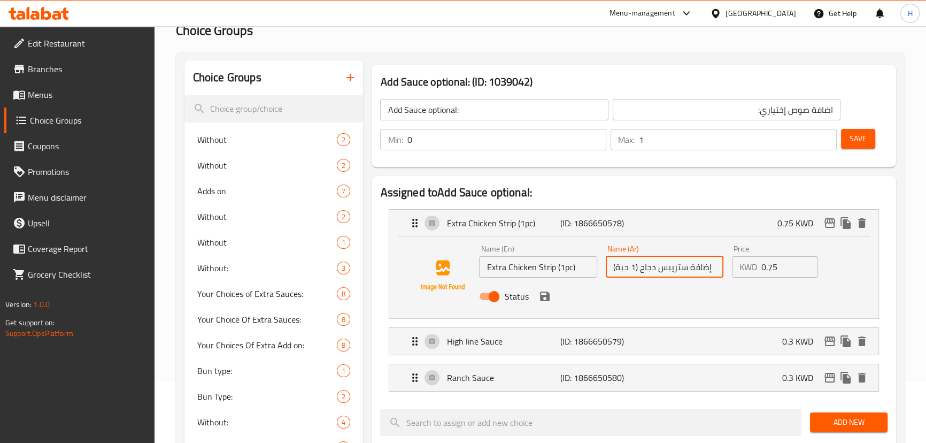
click at [625, 268] on input "إضافة ستريبس دجاج (1 حبة)" at bounding box center [665, 266] width 118 height 21
click at [649, 272] on input "إضافة ستريبس دجاج (قطعة 1)" at bounding box center [665, 266] width 118 height 21
click at [540, 297] on icon "save" at bounding box center [545, 296] width 10 height 10
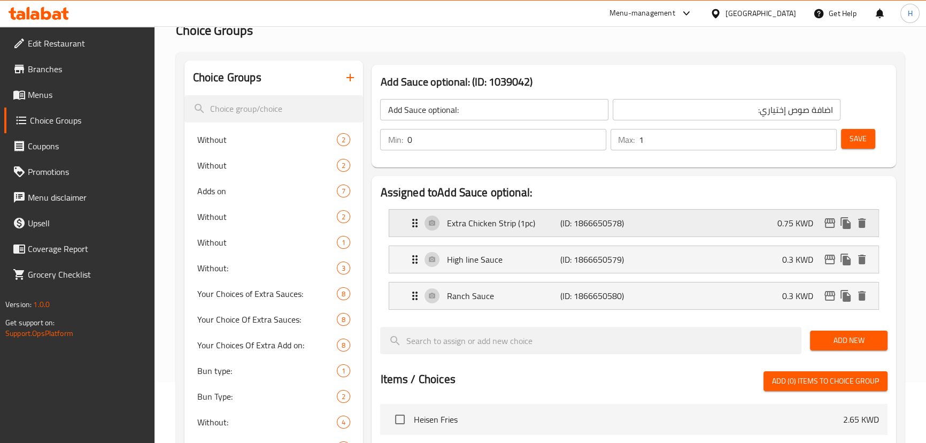
type input "إضافة ستريبس دجاج (قطعة 1)"
click at [649, 140] on button "Save" at bounding box center [858, 139] width 34 height 20
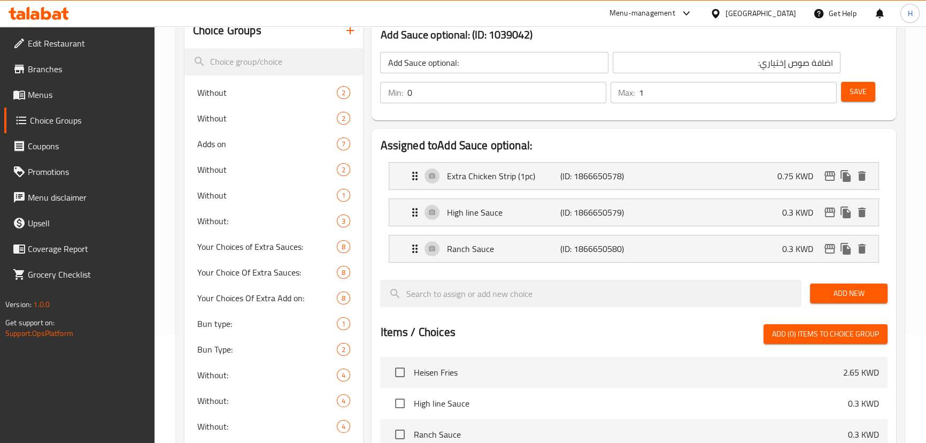
scroll to position [12, 0]
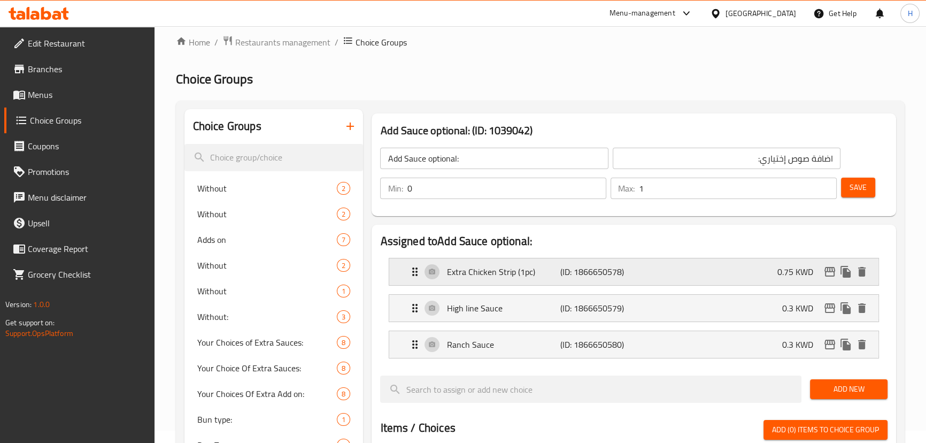
click at [626, 274] on p "(ID: 1866650578)" at bounding box center [598, 271] width 76 height 13
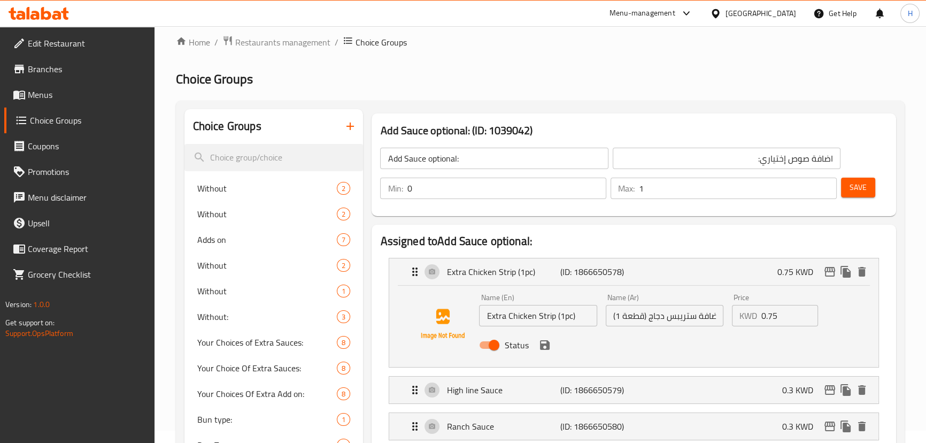
click at [649, 316] on input "إضافة ستريبس دجاج (قطعة 1)" at bounding box center [665, 315] width 118 height 21
click at [575, 283] on div "Extra Chicken Strip (1pc) (ID: 1866650578) 0.75 KWD" at bounding box center [636, 271] width 457 height 27
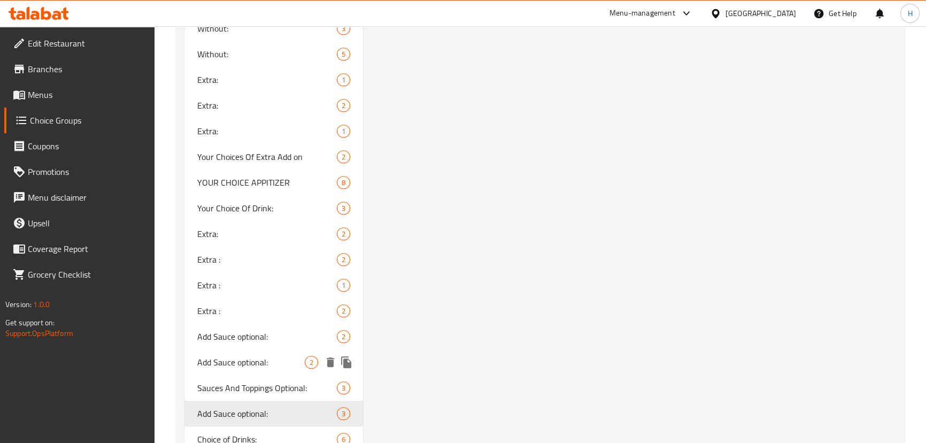
scroll to position [984, 0]
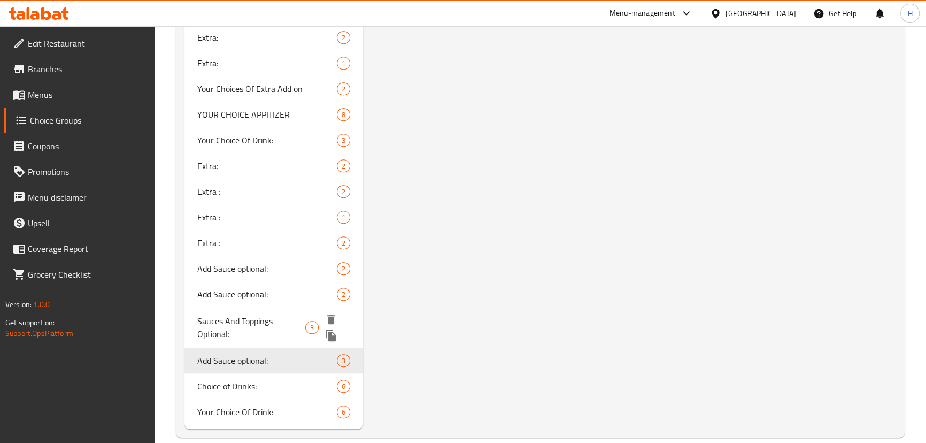
click at [200, 323] on span "Sauces And Toppings Optional:" at bounding box center [251, 327] width 108 height 26
type input "Sauces And Toppings Optional:"
type input "صوصات واضافات إختياري:"
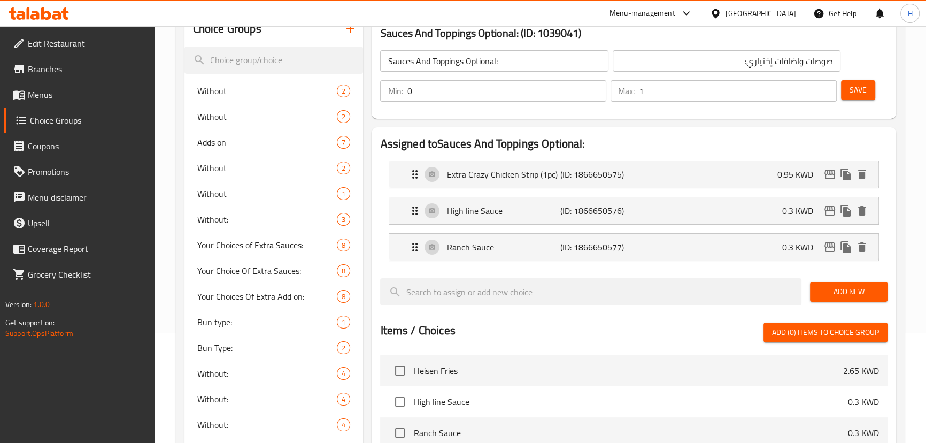
scroll to position [0, 0]
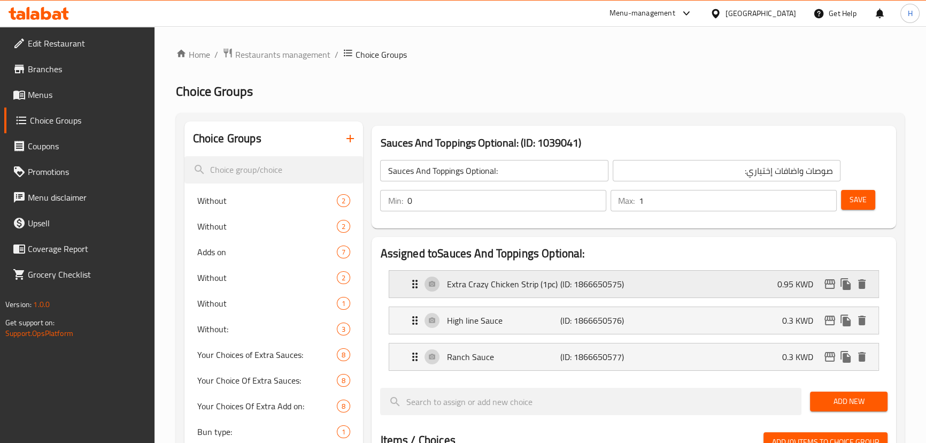
click at [508, 281] on p "Extra Crazy Chicken Strip (1pc)" at bounding box center [502, 283] width 113 height 13
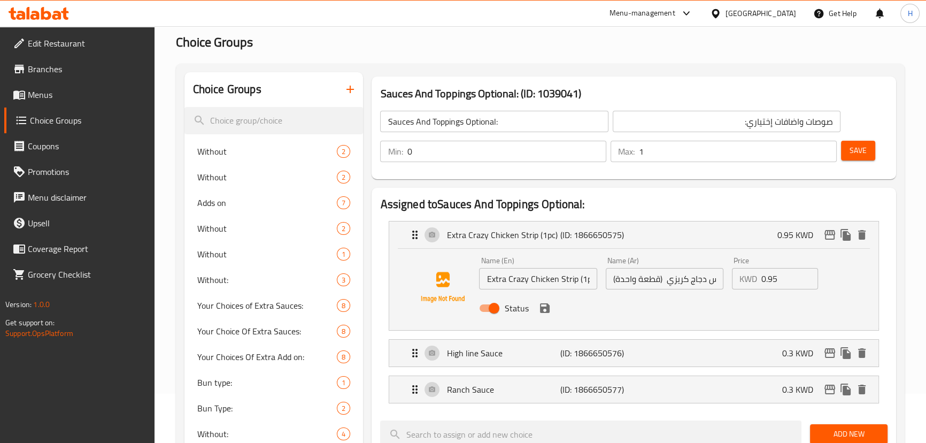
scroll to position [97, 0]
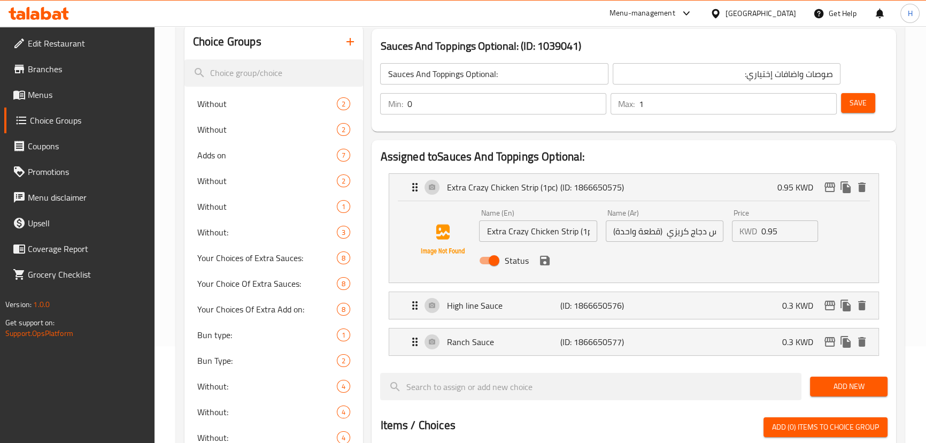
click at [649, 233] on input "إكسترا استربس دجاج كريزي (قطعة واحدة)" at bounding box center [665, 230] width 118 height 21
click at [649, 236] on input "إكسترا استربس دجاج كريزي (قطعة واحدة)" at bounding box center [665, 230] width 118 height 21
paste input "ضافة"
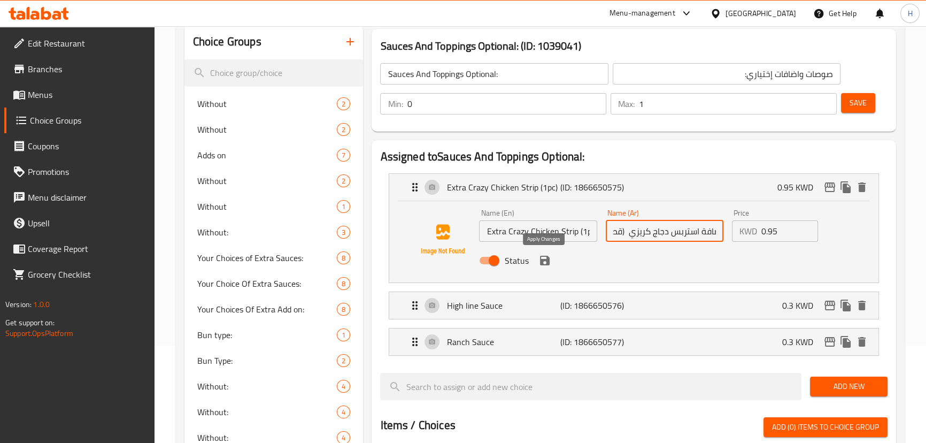
click at [545, 261] on icon "save" at bounding box center [544, 260] width 13 height 13
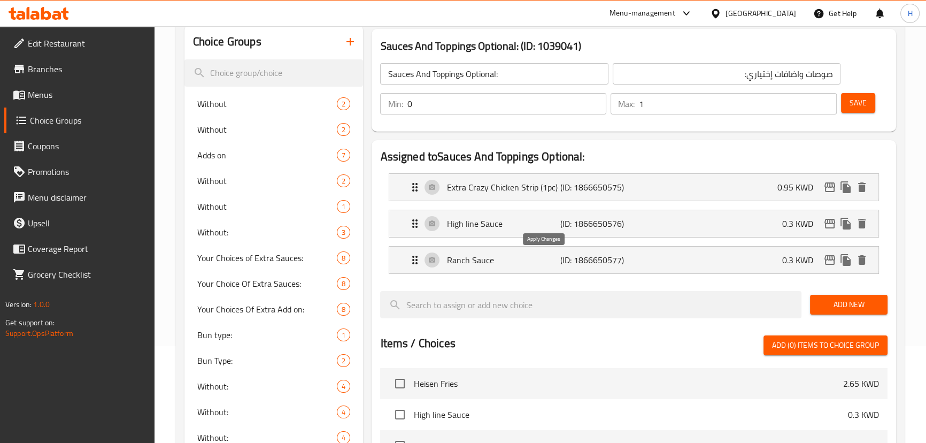
type input "إضافة استربس دجاج كريزي (قطعة واحدة)"
click at [649, 106] on span "Save" at bounding box center [857, 102] width 17 height 13
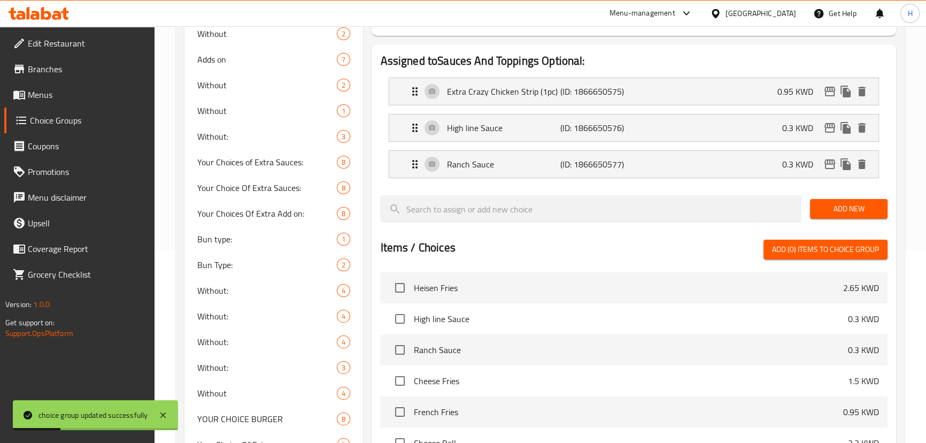
scroll to position [145, 0]
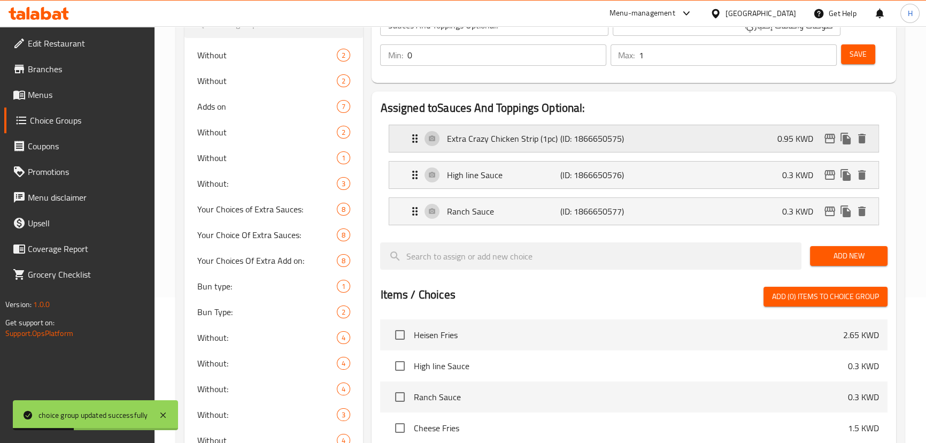
click at [542, 143] on p "Extra Crazy Chicken Strip (1pc)" at bounding box center [502, 138] width 113 height 13
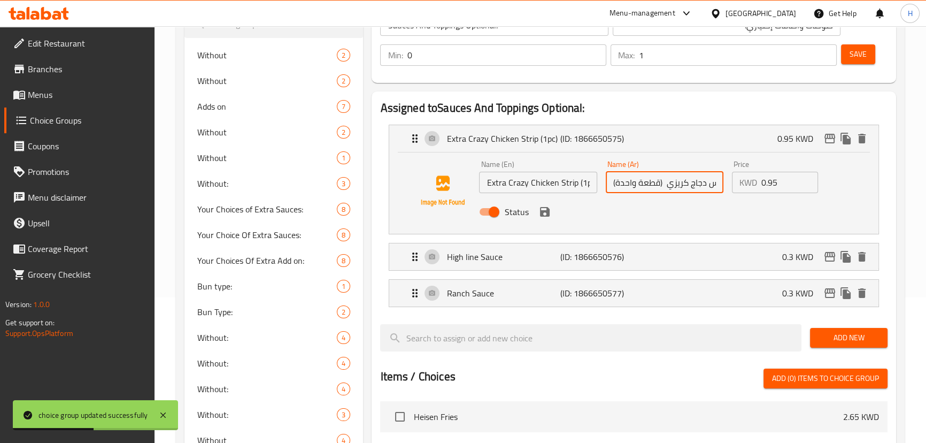
click at [625, 181] on input "إضافة استربس دجاج كريزي (قطعة واحدة)" at bounding box center [665, 182] width 118 height 21
click at [542, 208] on icon "save" at bounding box center [544, 211] width 13 height 13
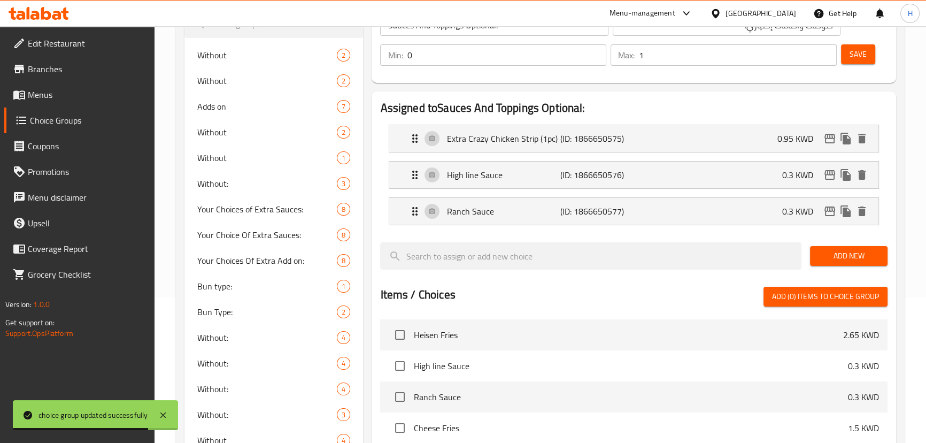
type input "إضافة استربس دجاج كريزي (قطعة 1)"
click at [649, 58] on span "Save" at bounding box center [857, 54] width 17 height 13
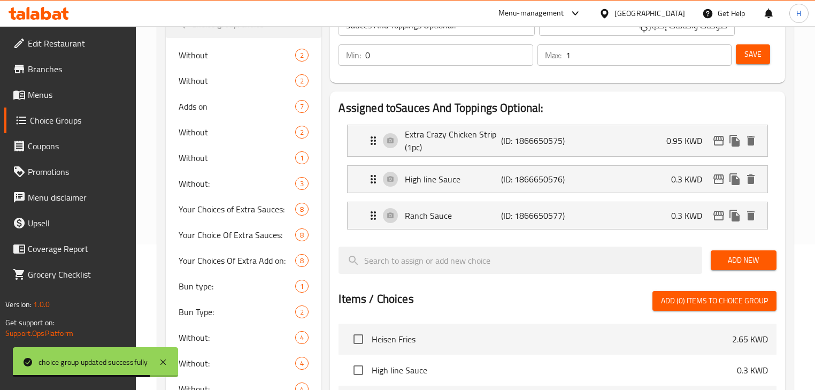
click at [25, 94] on icon at bounding box center [19, 94] width 13 height 13
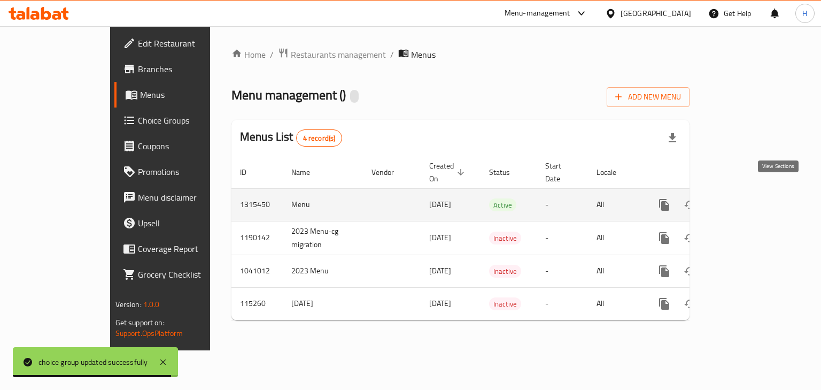
click at [649, 198] on icon "enhanced table" at bounding box center [741, 204] width 13 height 13
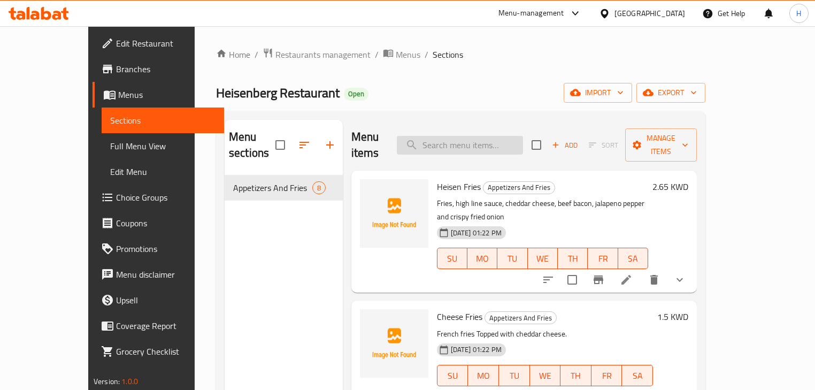
click at [492, 141] on input "search" at bounding box center [460, 145] width 126 height 19
paste input "French Fries"
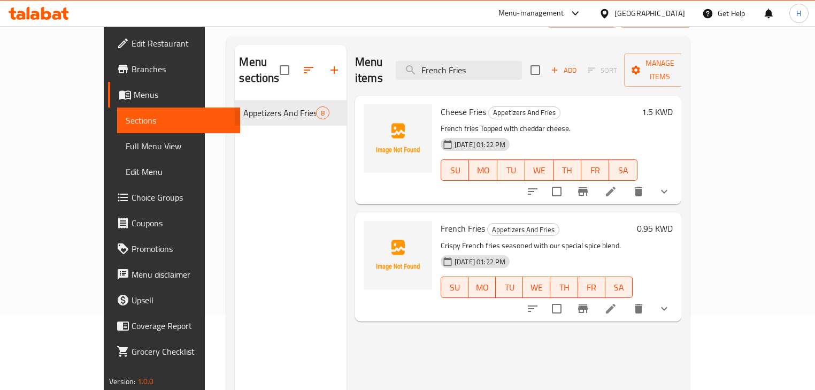
scroll to position [150, 0]
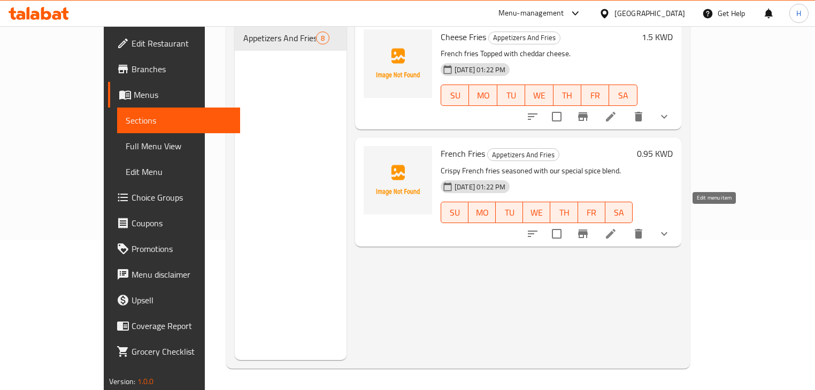
type input "French Fries"
click at [617, 227] on icon at bounding box center [610, 233] width 13 height 13
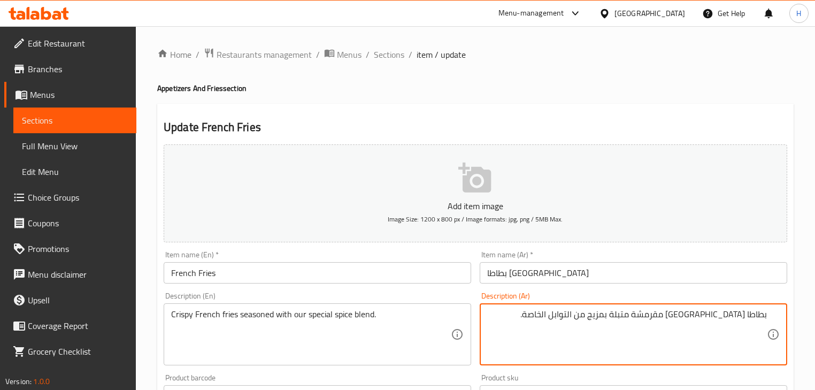
click at [579, 314] on textarea "بطاطا مقلية مقرمشة متبلة بمزيج من التوابل الخاصة." at bounding box center [627, 334] width 280 height 51
type textarea "بطاطا [GEOGRAPHIC_DATA] مقرمشة متبلة بمزيج من التوابل الخاصة لدينا."
click at [370, 274] on input "French Fries" at bounding box center [317, 272] width 307 height 21
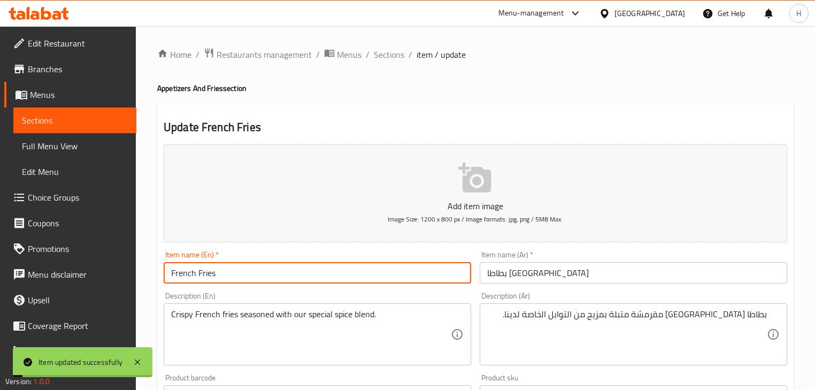
click at [388, 53] on span "Sections" at bounding box center [389, 54] width 30 height 13
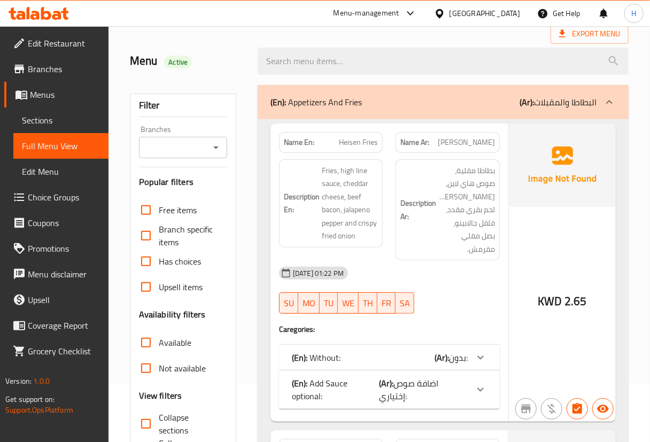
scroll to position [194, 0]
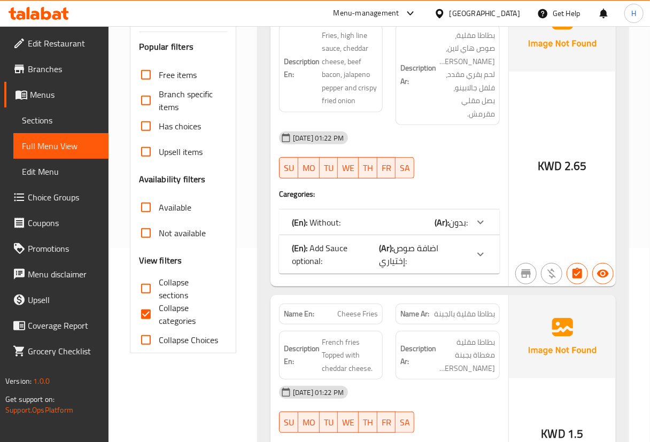
drag, startPoint x: 146, startPoint y: 315, endPoint x: 652, endPoint y: 282, distance: 506.8
click at [146, 315] on input "Collapse categories" at bounding box center [146, 314] width 26 height 26
checkbox input "false"
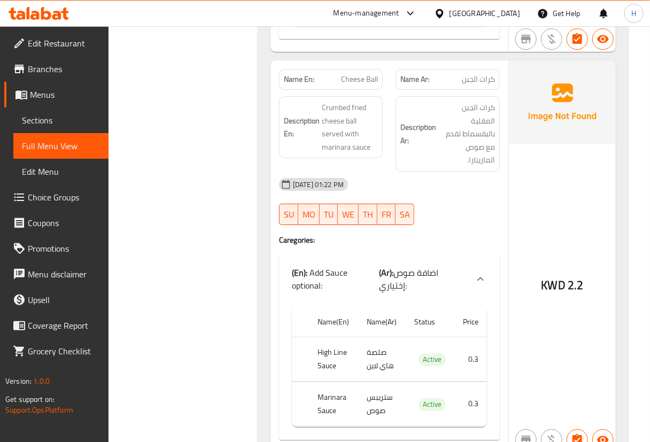
scroll to position [1555, 0]
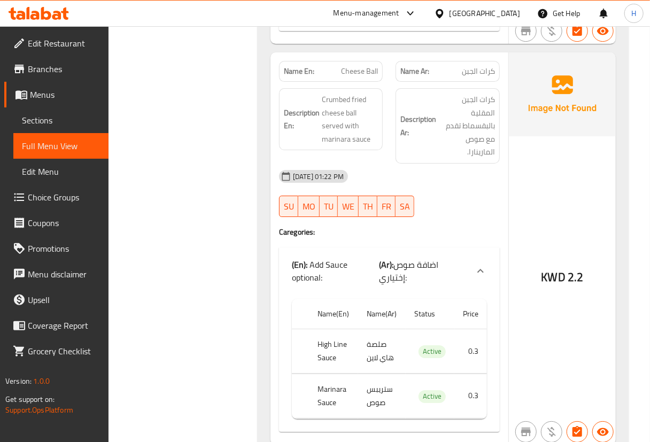
click at [362, 66] on span "Cheese Ball" at bounding box center [359, 71] width 37 height 11
copy span "Cheese Ball"
click at [396, 88] on div "Description Ar: كرات الجبن المقلية بالبقسماط تقدم مع صوص المارينارا." at bounding box center [448, 125] width 104 height 75
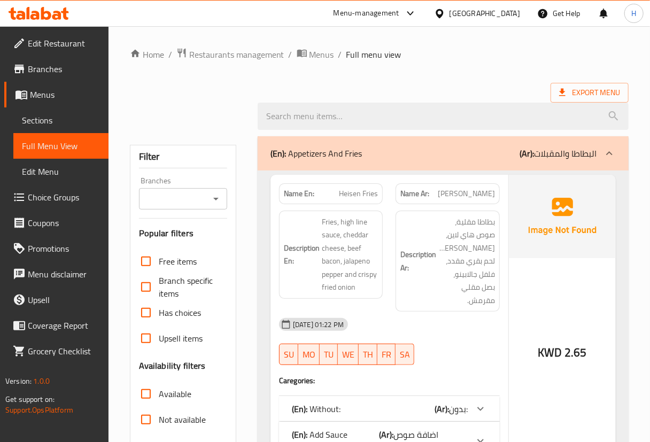
click at [403, 271] on h6 "Description Ar: بطاطا مقلية، صوص هاي لاين، [PERSON_NAME]، لحم بقري مقدد، فلفل ج…" at bounding box center [447, 261] width 94 height 92
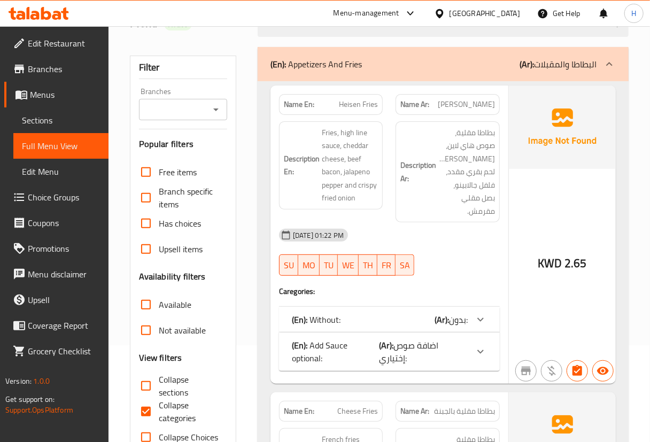
drag, startPoint x: 143, startPoint y: 411, endPoint x: 280, endPoint y: 385, distance: 138.7
click at [144, 412] on input "Collapse categories" at bounding box center [146, 412] width 26 height 26
checkbox input "false"
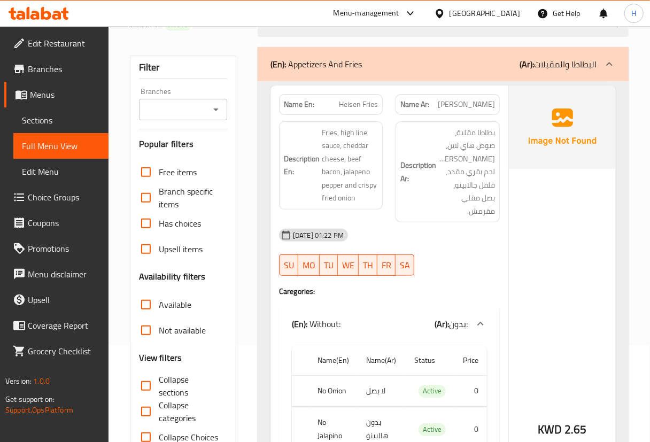
click at [381, 223] on div "[DATE] 01:22 PM" at bounding box center [390, 235] width 234 height 26
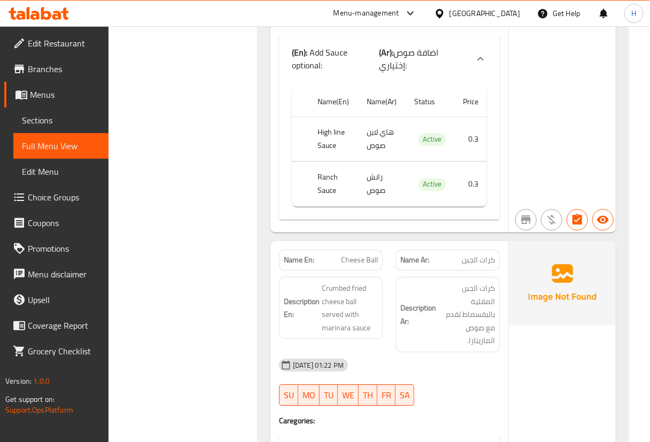
click at [392, 294] on div "Description Ar: كرات الجبن المقلية بالبقسماط تقدم مع صوص المارينارا." at bounding box center [447, 314] width 117 height 88
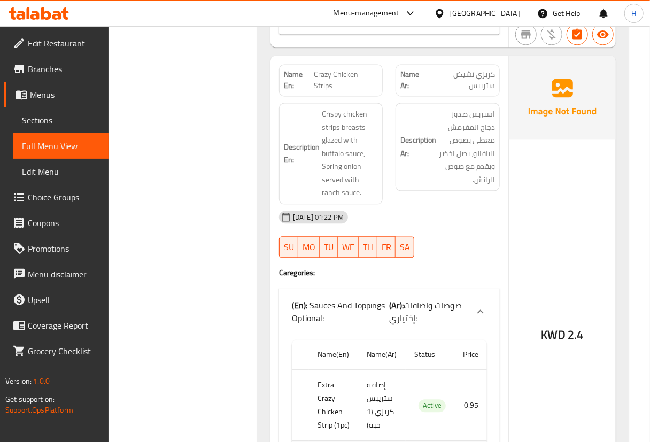
scroll to position [2678, 0]
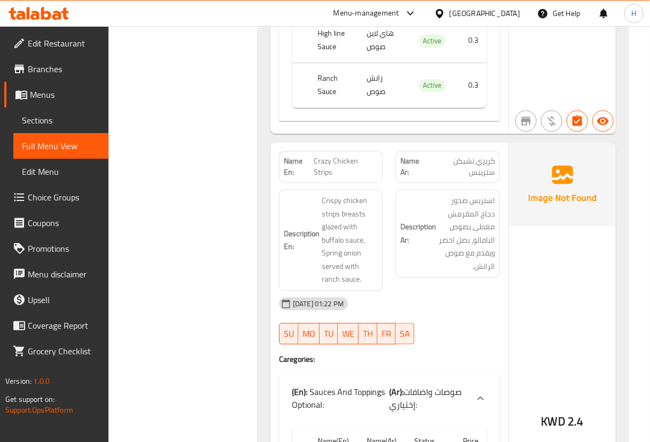
click at [348, 156] on span "Crazy Chicken Strips" at bounding box center [346, 167] width 64 height 22
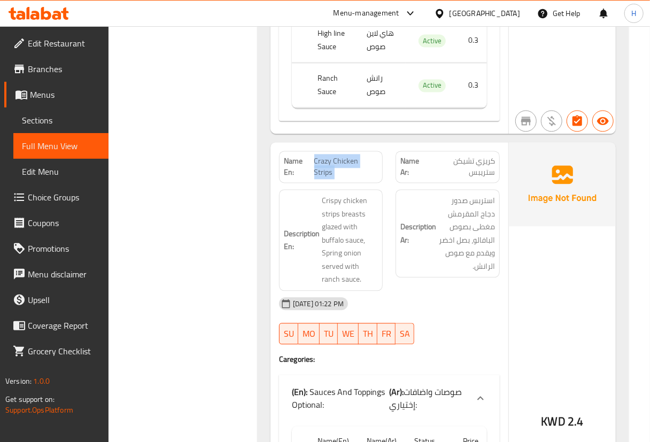
copy span "Crazy Chicken Strips"
click at [380, 190] on div "Description En: Crispy chicken strips breasts glazed with buffalo sauce, Spring…" at bounding box center [331, 241] width 104 height 102
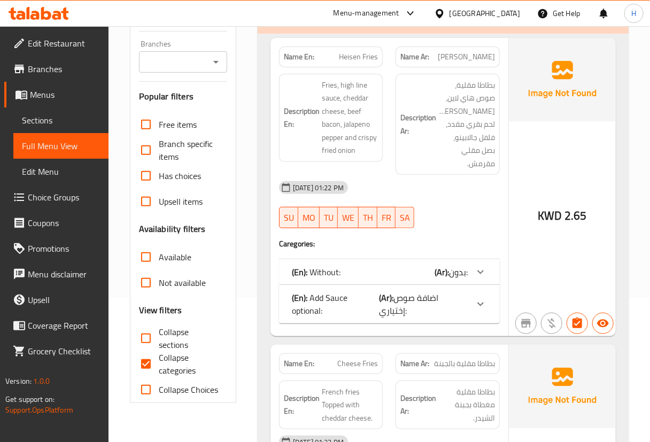
scroll to position [295, 0]
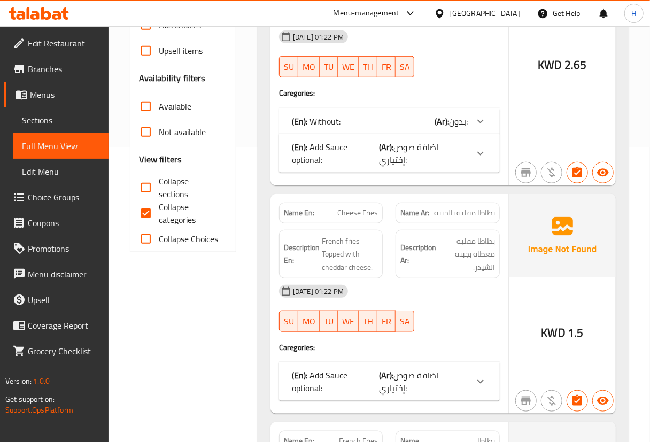
click at [146, 208] on input "Collapse categories" at bounding box center [146, 213] width 26 height 26
checkbox input "false"
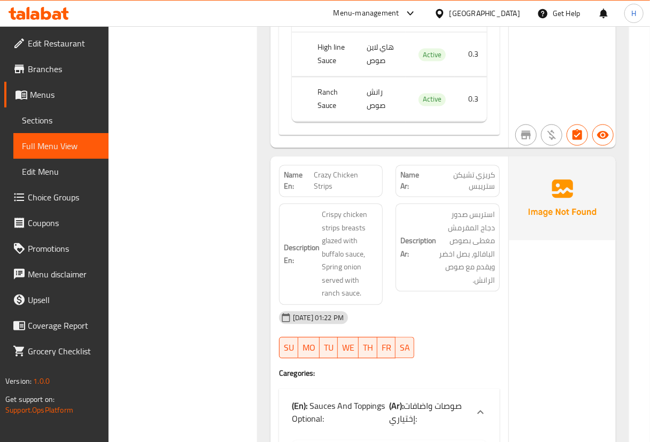
click at [491, 305] on div "[DATE] 01:22 PM" at bounding box center [390, 318] width 234 height 26
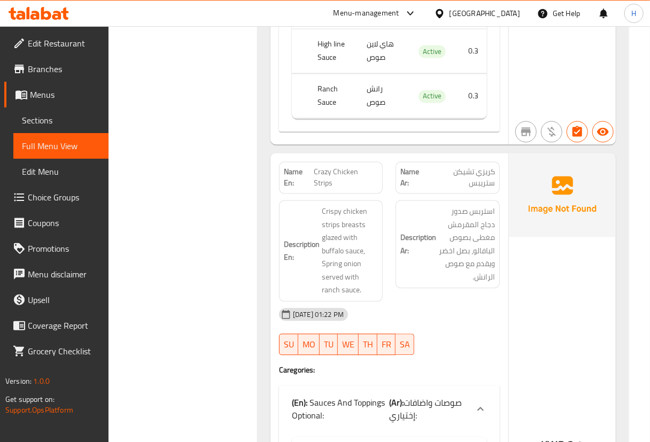
scroll to position [2810, 0]
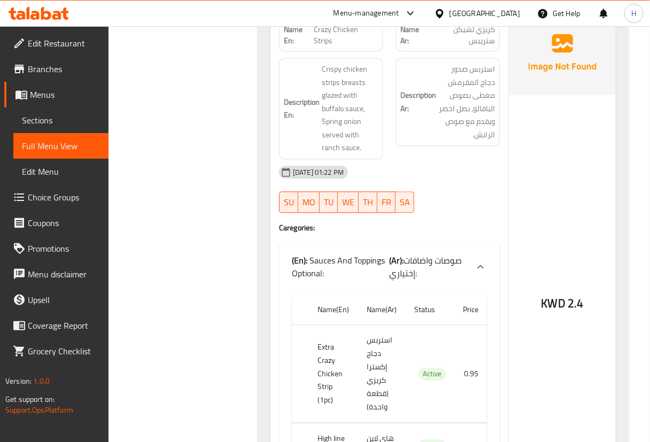
click at [326, 344] on th "Extra Crazy Chicken Strip (1pc)" at bounding box center [333, 374] width 49 height 98
click at [336, 327] on th "Extra Crazy Chicken Strip (1pc)" at bounding box center [333, 374] width 49 height 98
click at [324, 325] on th "Extra Crazy Chicken Strip (1pc)" at bounding box center [333, 374] width 49 height 98
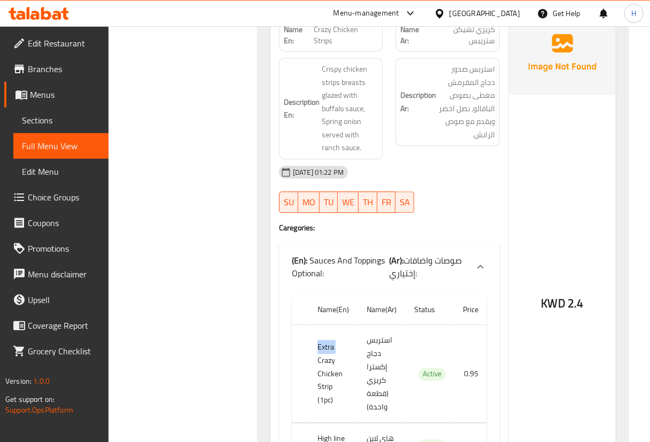
click at [324, 325] on th "Extra Crazy Chicken Strip (1pc)" at bounding box center [333, 374] width 49 height 98
click at [326, 325] on th "Extra Crazy Chicken Strip (1pc)" at bounding box center [333, 374] width 49 height 98
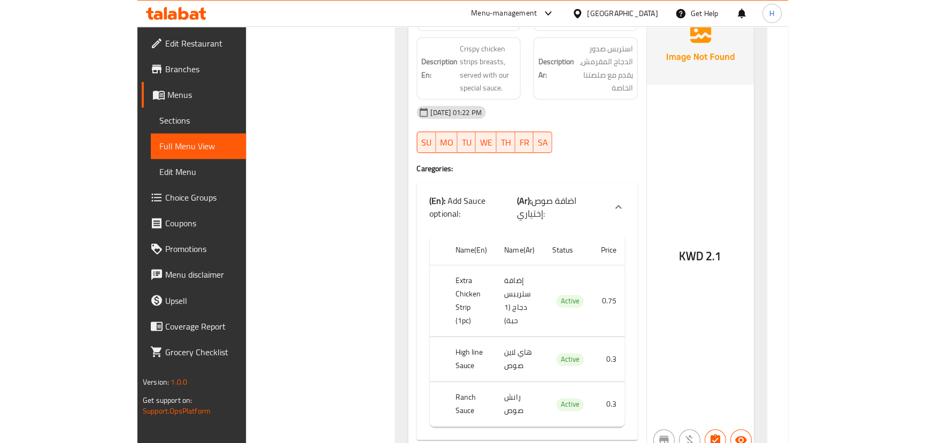
scroll to position [2614, 0]
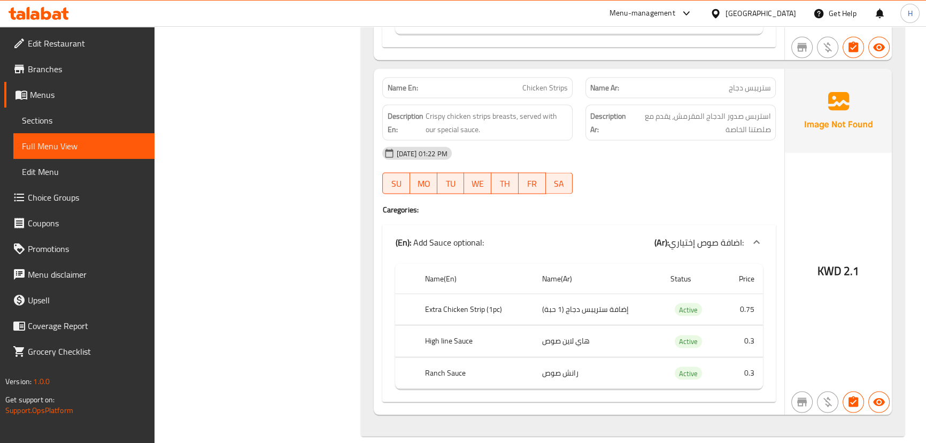
click at [539, 81] on div "Name En: Chicken Strips" at bounding box center [477, 88] width 190 height 21
click at [549, 82] on span "Chicken Strips" at bounding box center [544, 87] width 45 height 11
copy span "Chicken Strips"
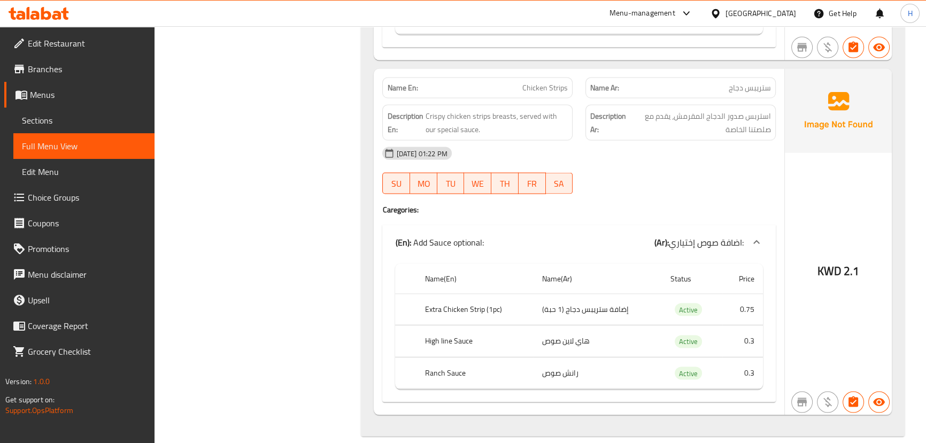
click at [605, 169] on div "[DATE] 01:22 PM SU MO TU WE TH FR SA" at bounding box center [579, 171] width 406 height 60
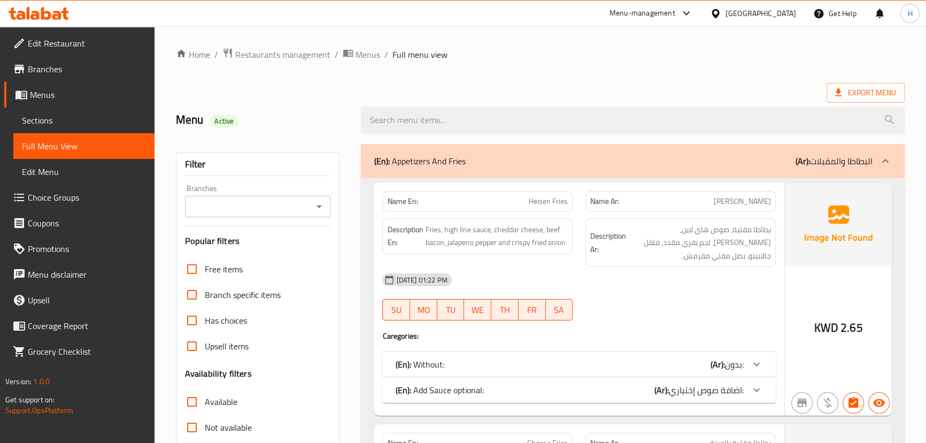
click at [591, 164] on div "(En): Appetizers And Fries (Ar): البطاطا والمقبلات" at bounding box center [623, 160] width 498 height 13
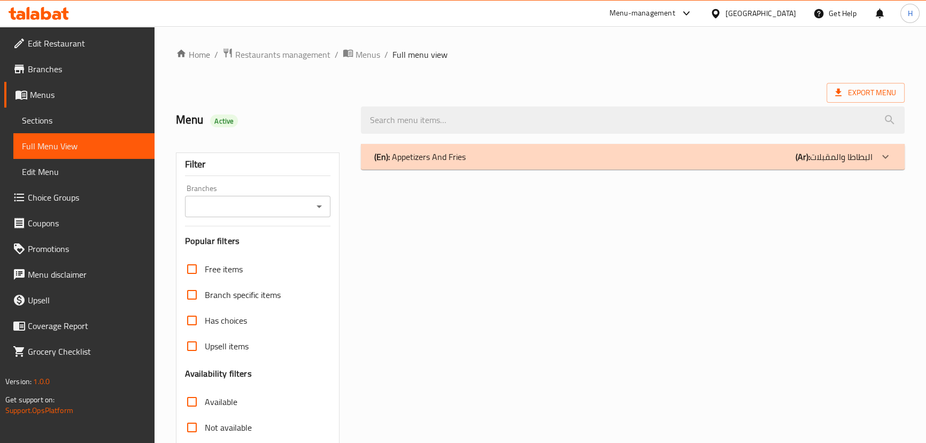
click at [591, 164] on div "(En): Appetizers And Fries (Ar): البطاطا والمقبلات" at bounding box center [632, 157] width 543 height 26
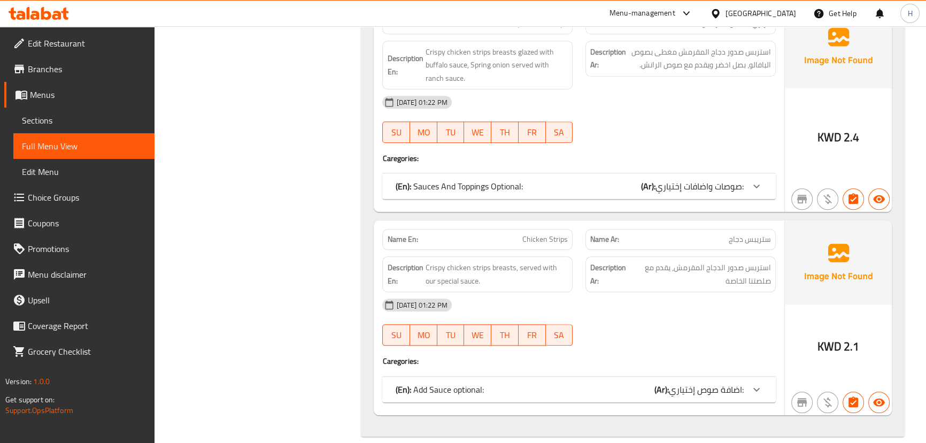
click at [568, 383] on div "(En): Add Sauce optional: (Ar): اضافة صوص إختياري:" at bounding box center [569, 389] width 348 height 13
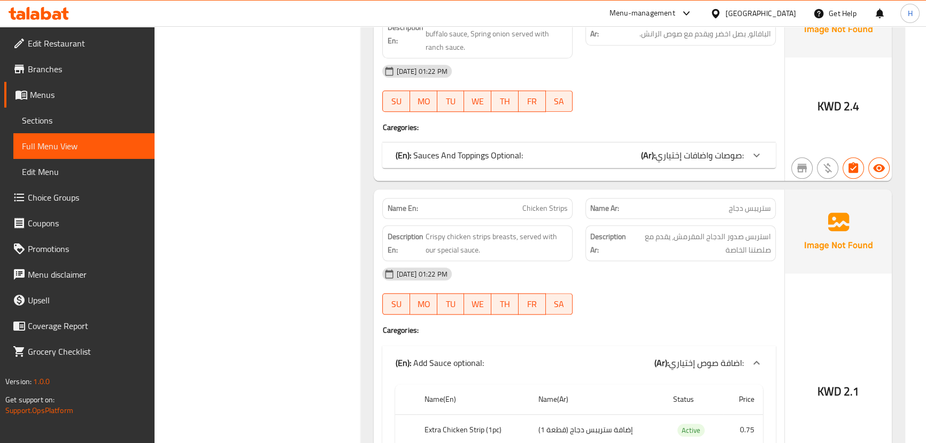
scroll to position [1390, 0]
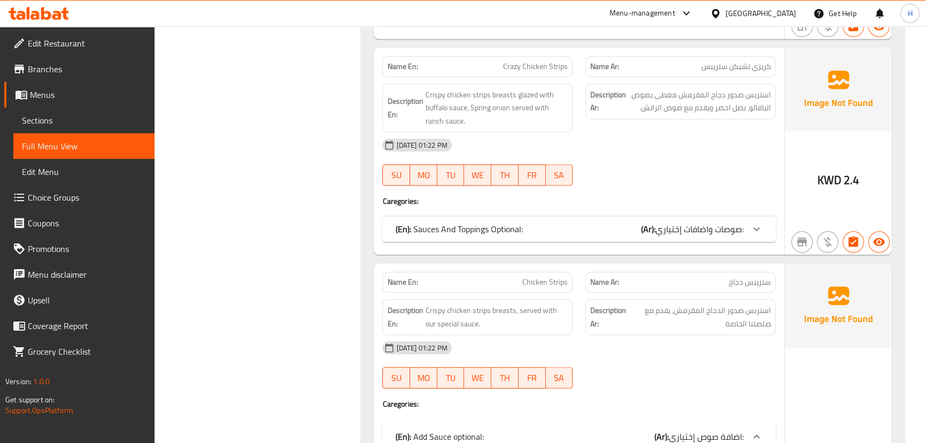
click at [584, 225] on div "(En): Sauces And Toppings Optional: (Ar): صوصات واضافات إختياري:" at bounding box center [578, 229] width 393 height 26
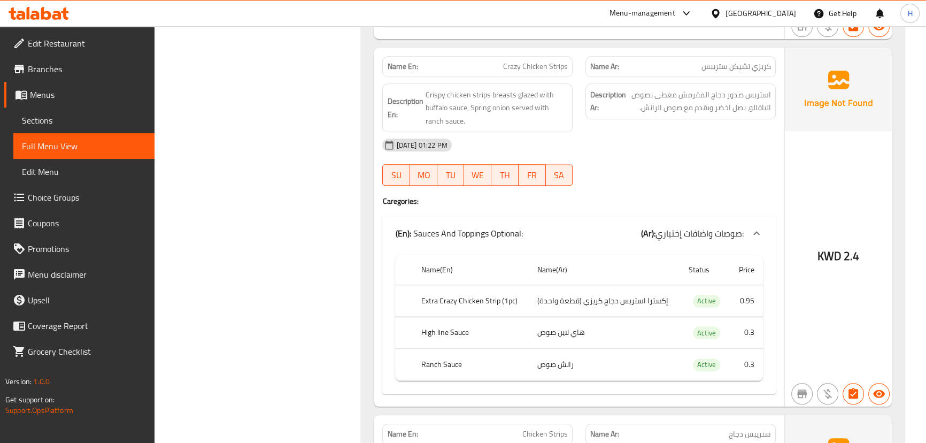
scroll to position [1438, 0]
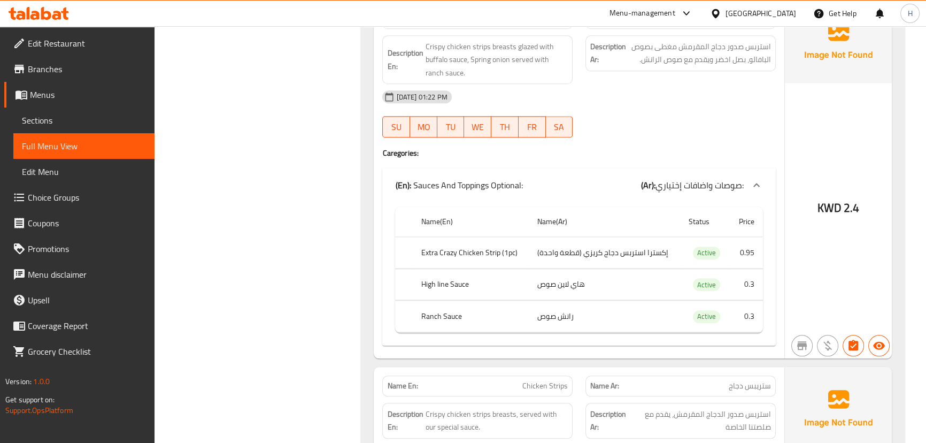
click at [597, 115] on div "01-10-2025 01:22 PM SU MO TU WE TH FR SA" at bounding box center [579, 114] width 406 height 60
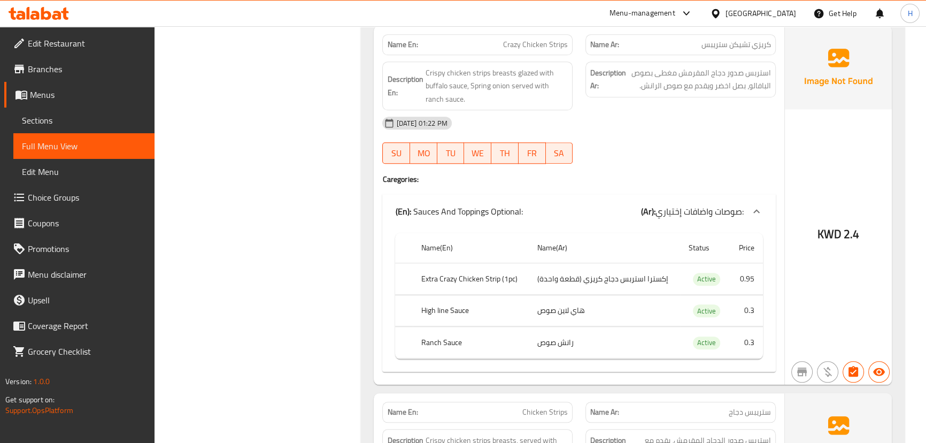
scroll to position [1390, 0]
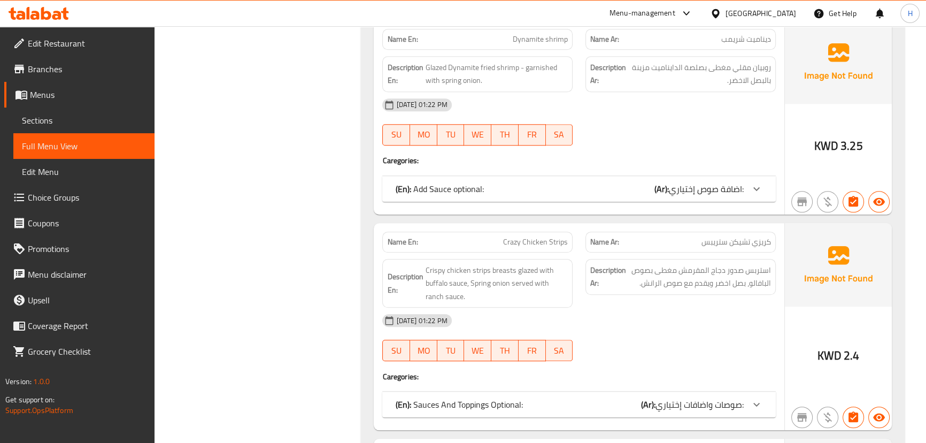
scroll to position [1433, 0]
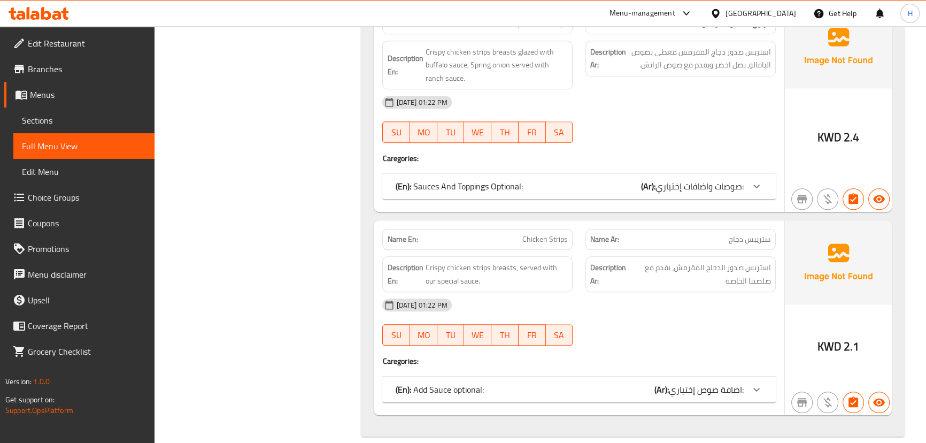
click at [577, 383] on div "(En): Add Sauce optional: (Ar): اضافة صوص إختياري:" at bounding box center [569, 389] width 348 height 13
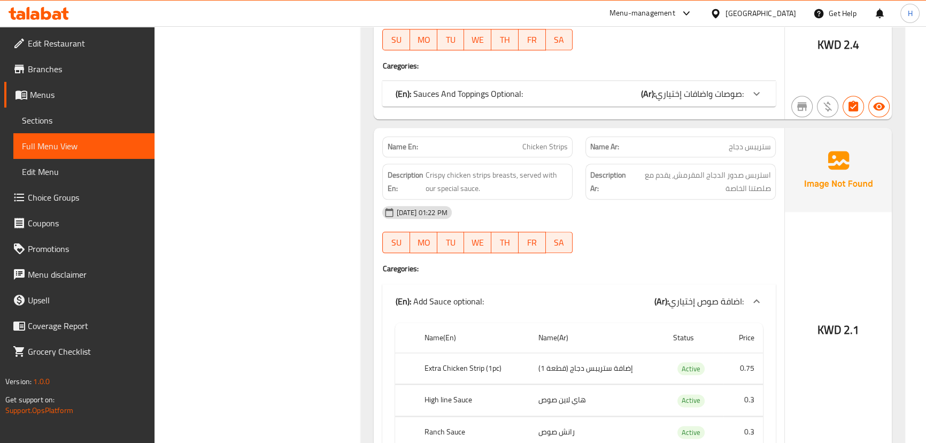
scroll to position [1341, 0]
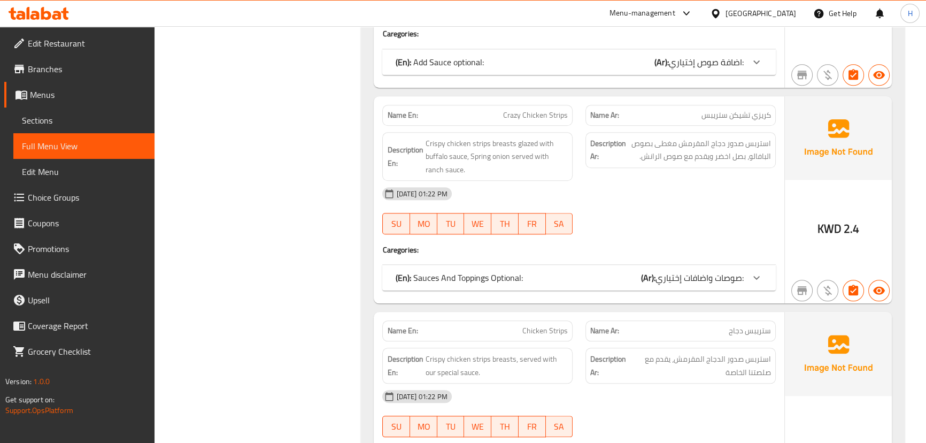
click at [576, 271] on div "(En): Sauces And Toppings Optional: (Ar): صوصات واضافات إختياري:" at bounding box center [569, 277] width 348 height 13
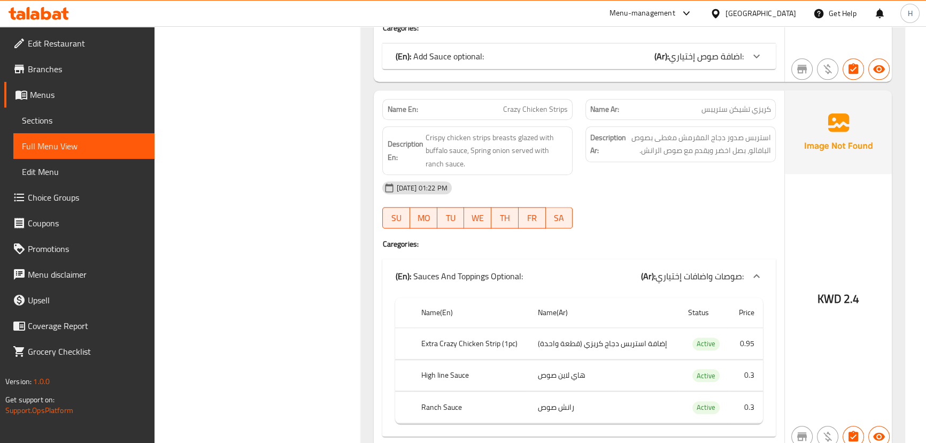
scroll to position [1347, 0]
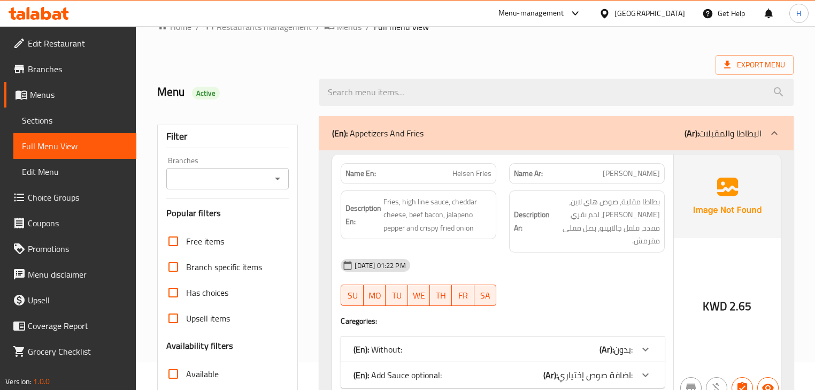
scroll to position [43, 0]
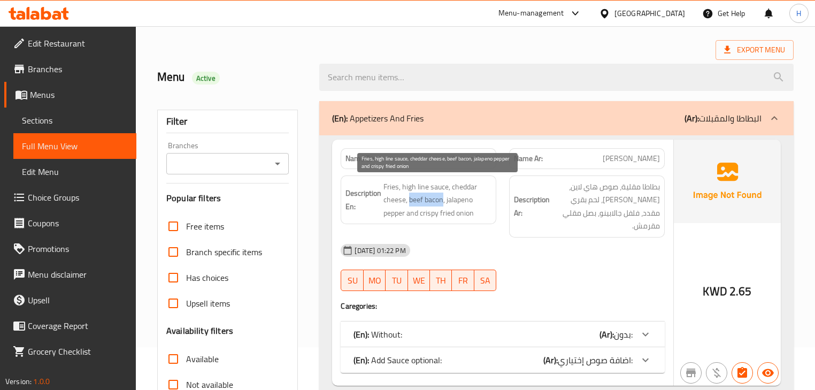
drag, startPoint x: 409, startPoint y: 197, endPoint x: 443, endPoint y: 198, distance: 33.7
click at [443, 198] on span "Fries, high line sauce, cheddar cheese, beef bacon, jalapeno pepper and crispy …" at bounding box center [437, 200] width 108 height 40
copy span "beef bacon"
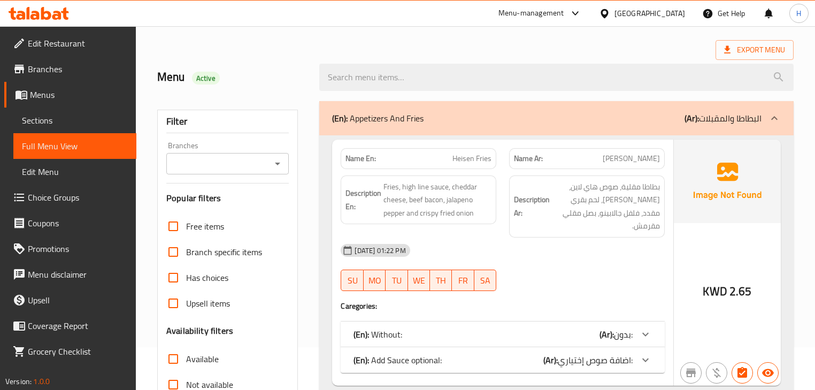
click at [509, 195] on div "Description Ar: بطاطا مقلية، صوص هاي لاين، [PERSON_NAME]، لحم بقري مقدد، فلفل ج…" at bounding box center [587, 206] width 156 height 62
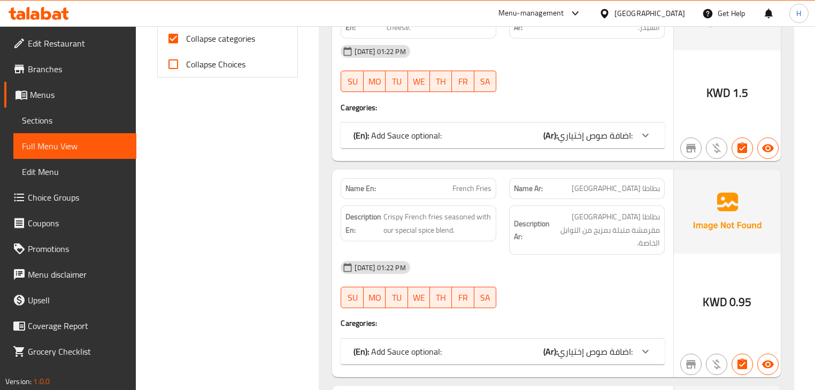
scroll to position [470, 0]
click at [471, 182] on span "French Fries" at bounding box center [471, 187] width 39 height 11
copy span "French Fries"
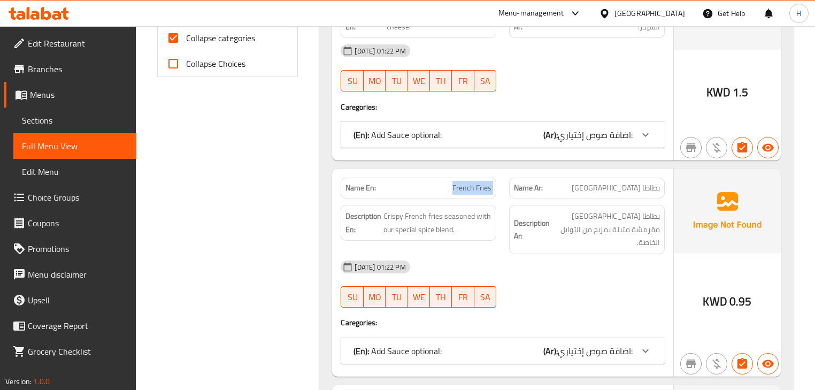
click at [493, 171] on div "Name En: French Fries" at bounding box center [418, 188] width 168 height 34
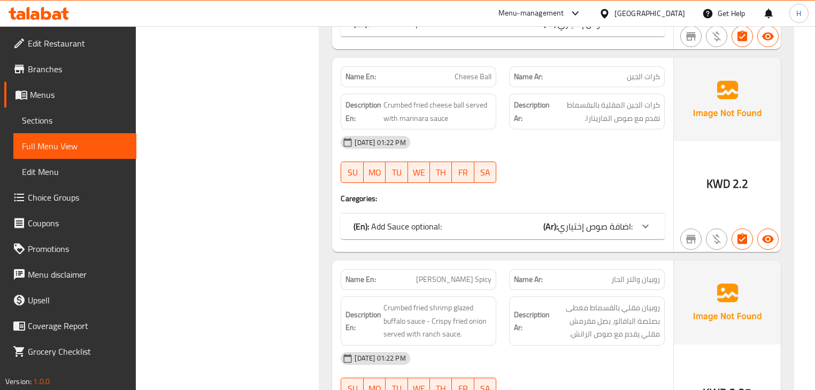
scroll to position [855, 0]
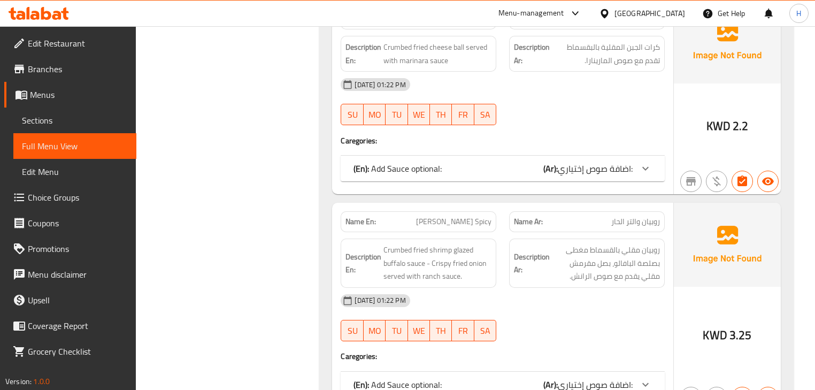
click at [465, 216] on span "[PERSON_NAME] Spicy" at bounding box center [453, 221] width 75 height 11
click at [436, 216] on span "[PERSON_NAME] Spicy" at bounding box center [453, 221] width 75 height 11
click at [462, 216] on span "[PERSON_NAME] Spicy" at bounding box center [453, 221] width 75 height 11
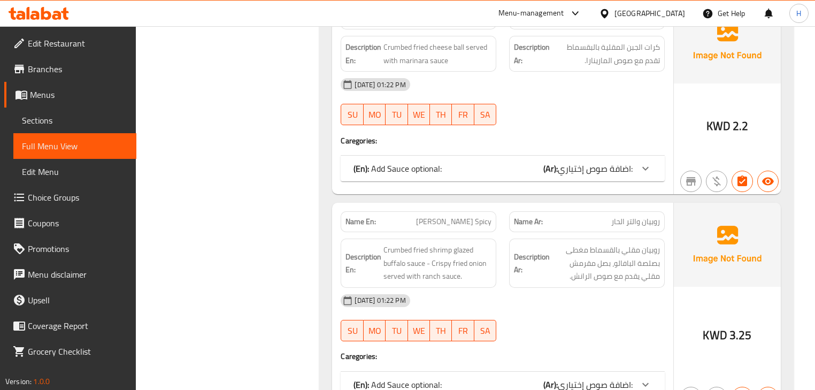
click at [506, 232] on div "Description Ar: روبيان مقلي بالقسماط مغطى بصلصة البافالو، بصل مقرمش مقلي يقدم م…" at bounding box center [586, 263] width 168 height 62
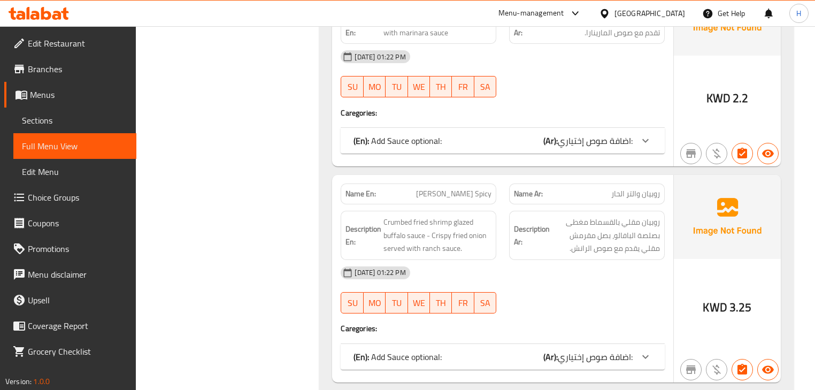
scroll to position [898, 0]
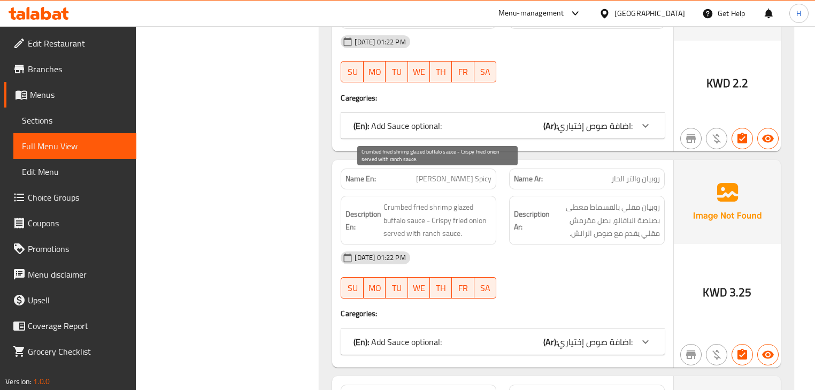
click at [439, 200] on span "Crumbed fried shrimp glazed buffalo sauce - Crispy fried onion served with ranc…" at bounding box center [437, 220] width 108 height 40
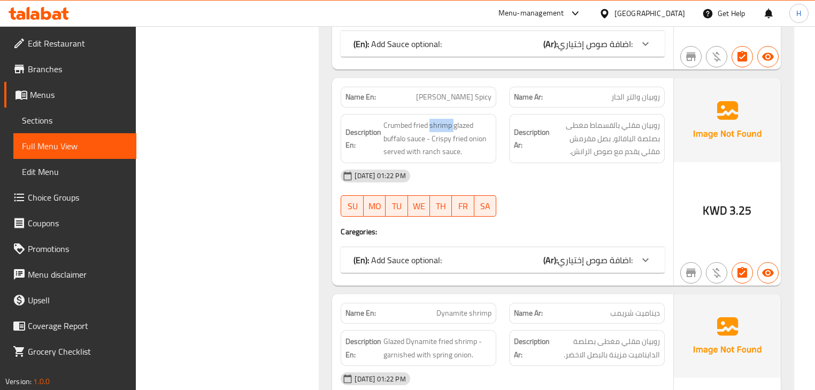
scroll to position [984, 0]
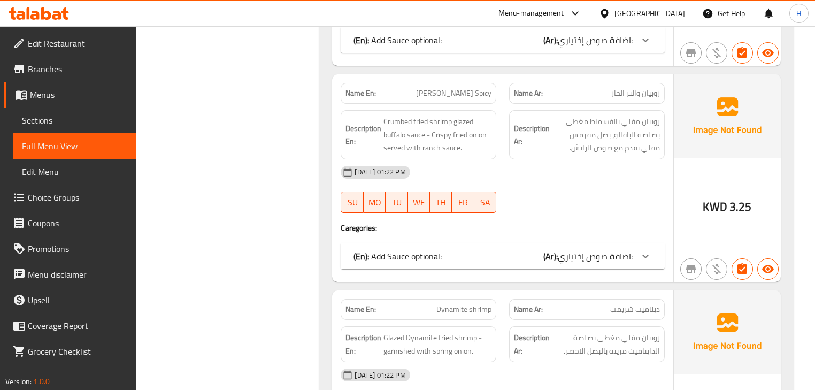
click at [506, 104] on div "Description Ar: روبيان مقلي بالقسماط مغطى بصلصة البافالو، بصل مقرمش مقلي يقدم م…" at bounding box center [586, 135] width 168 height 62
click at [458, 88] on span "[PERSON_NAME] Spicy" at bounding box center [453, 93] width 75 height 11
copy span "[PERSON_NAME] Spicy"
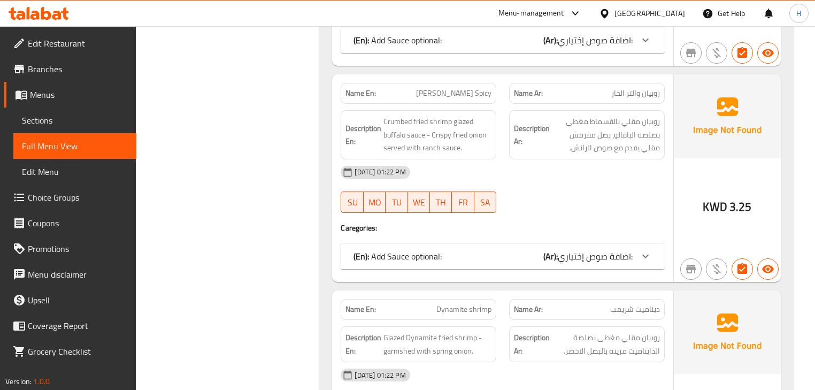
click at [506, 128] on div "Description Ar: روبيان مقلي بالقسماط مغطى بصلصة البافالو، بصل مقرمش مقلي يقدم م…" at bounding box center [586, 135] width 168 height 62
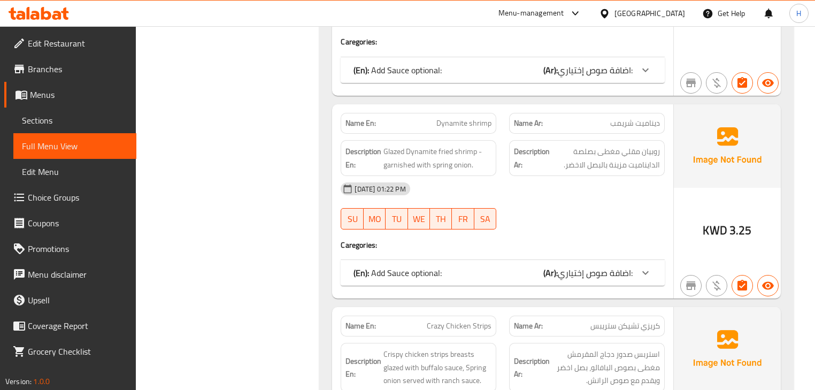
scroll to position [1155, 0]
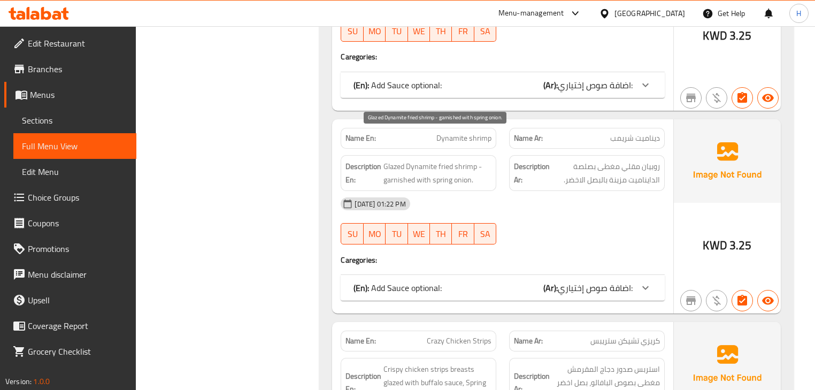
click at [426, 160] on span "Glazed Dynamite fried shrimp - garnished with spring onion." at bounding box center [437, 173] width 108 height 26
click at [473, 133] on span "Dynamite shrimp" at bounding box center [463, 138] width 55 height 11
copy span "Dynamite shrimp"
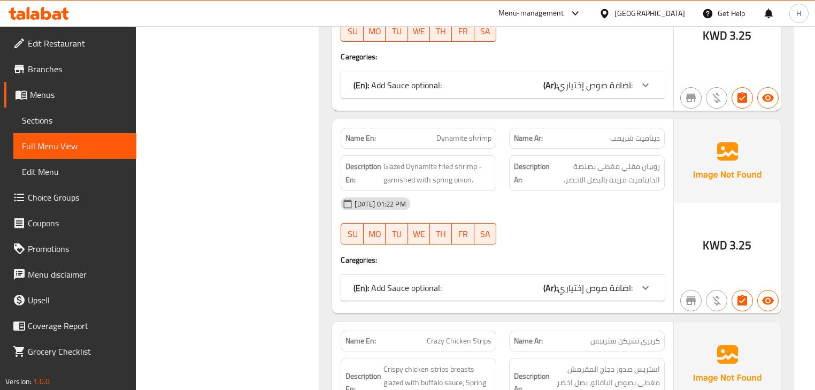
click at [499, 191] on div "[DATE] 01:22 PM" at bounding box center [502, 204] width 336 height 26
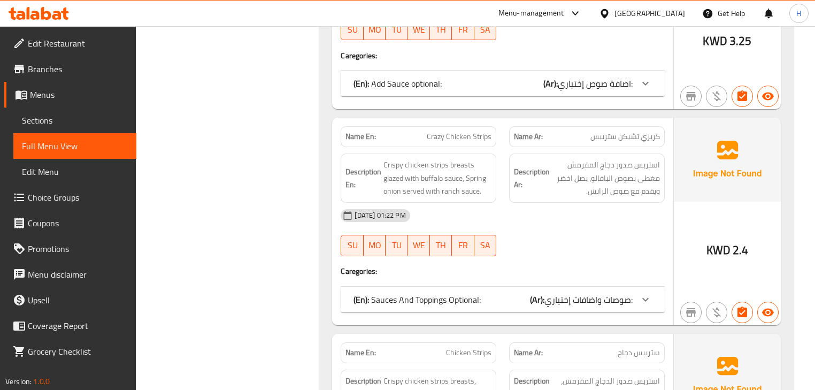
scroll to position [1368, 0]
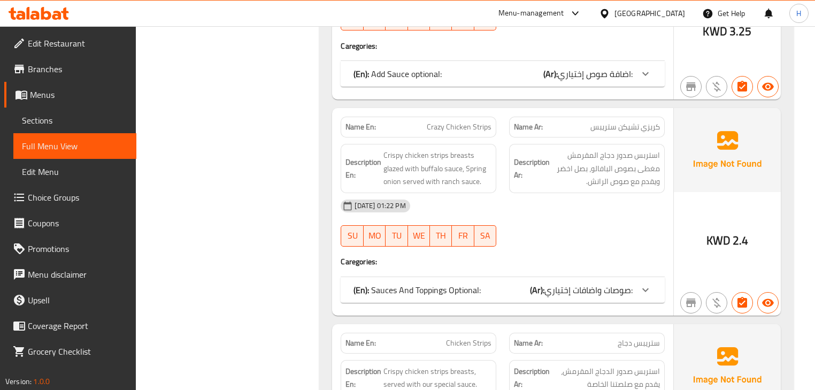
click at [435, 121] on span "Crazy Chicken Strips" at bounding box center [459, 126] width 65 height 11
click at [450, 121] on span "Crazy Chicken Strips" at bounding box center [459, 126] width 65 height 11
click at [463, 121] on span "Crazy Chicken Strips" at bounding box center [459, 126] width 65 height 11
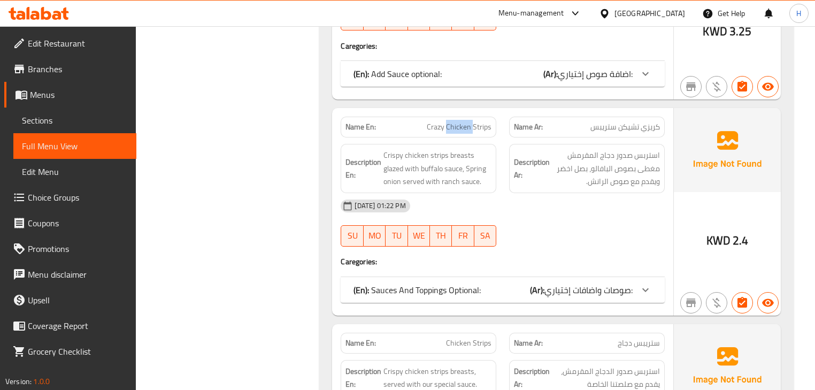
click at [463, 121] on span "Crazy Chicken Strips" at bounding box center [459, 126] width 65 height 11
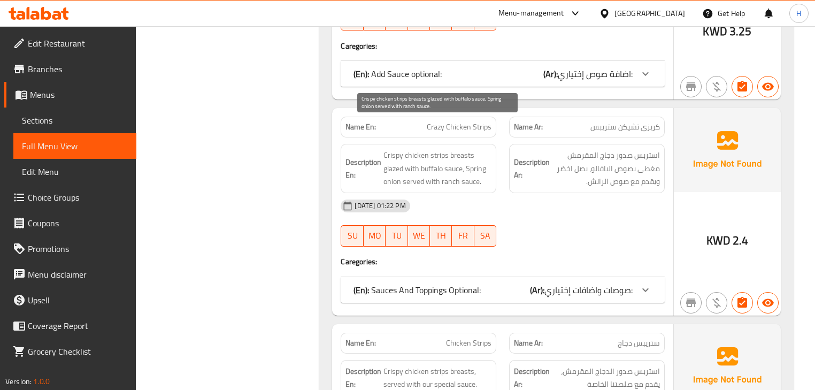
click at [490, 149] on span "Crispy chicken strips breasts glazed with buffalo sauce, Spring onion served wi…" at bounding box center [437, 169] width 108 height 40
click at [438, 149] on span "Crispy chicken strips breasts glazed with buffalo sauce, Spring onion served wi…" at bounding box center [437, 169] width 108 height 40
click at [466, 149] on span "Crispy chicken strips breasts glazed with buffalo sauce, Spring onion served wi…" at bounding box center [437, 169] width 108 height 40
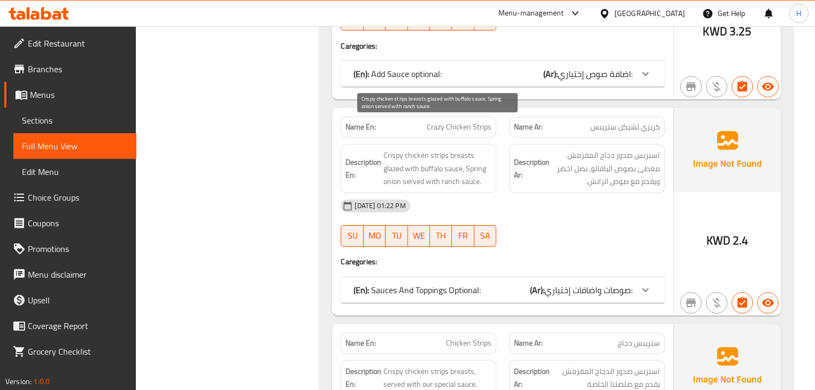
click at [415, 149] on span "Crispy chicken strips breasts glazed with buffalo sauce, Spring onion served wi…" at bounding box center [437, 169] width 108 height 40
click at [394, 149] on span "Crispy chicken strips breasts glazed with buffalo sauce, Spring onion served wi…" at bounding box center [437, 169] width 108 height 40
click at [386, 149] on span "Crispy chicken strips breasts glazed with buffalo sauce, Spring onion served wi…" at bounding box center [437, 169] width 108 height 40
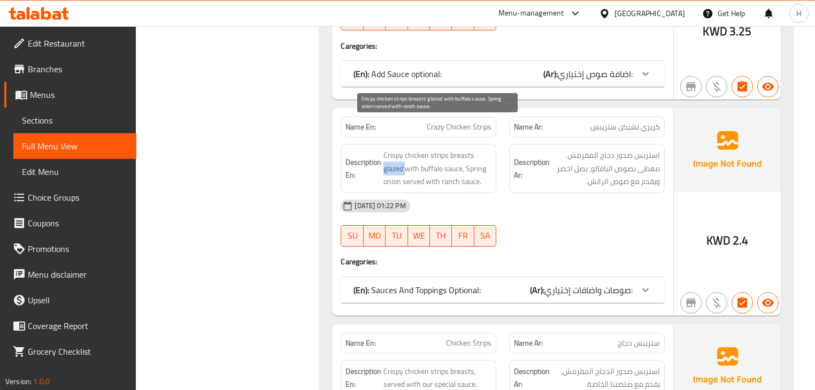
click at [386, 149] on span "Crispy chicken strips breasts glazed with buffalo sauce, Spring onion served wi…" at bounding box center [437, 169] width 108 height 40
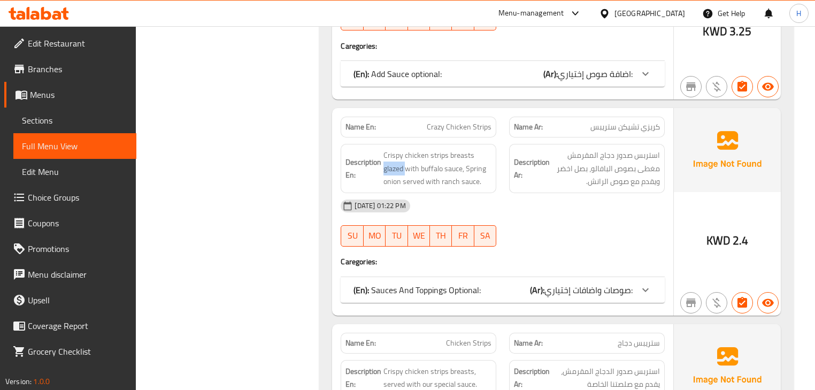
click at [500, 137] on div "Description En: Crispy chicken strips breasts glazed with buffalo sauce, Spring…" at bounding box center [418, 168] width 168 height 62
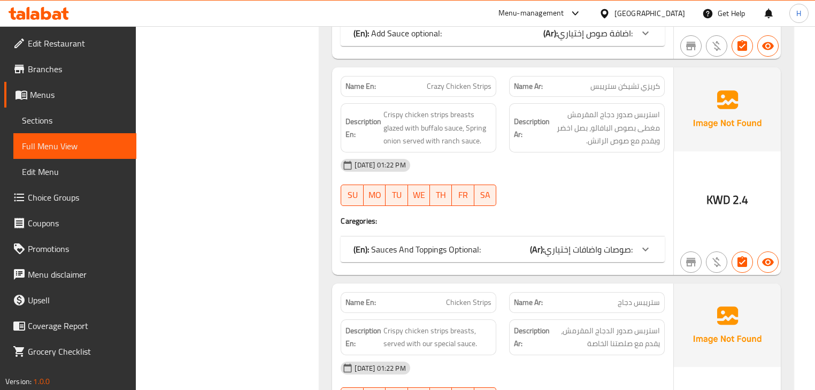
scroll to position [1510, 0]
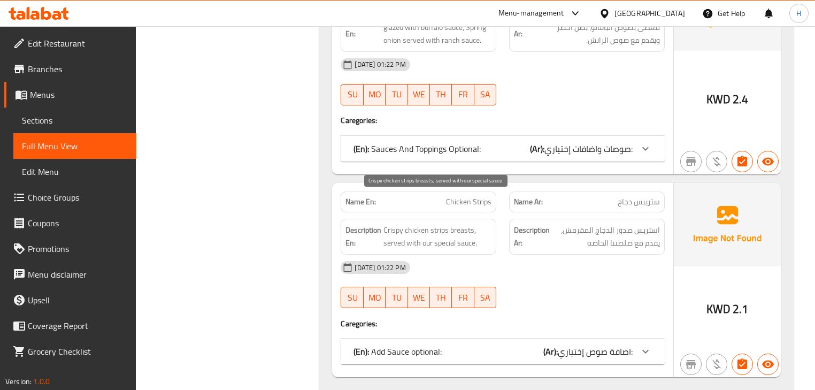
click at [432, 223] on span "Crispy chicken strips breasts, served with our special sauce." at bounding box center [437, 236] width 108 height 26
click at [453, 223] on span "Crispy chicken strips breasts, served with our special sauce." at bounding box center [437, 236] width 108 height 26
click at [419, 223] on span "Crispy chicken strips breasts, served with our special sauce." at bounding box center [437, 236] width 108 height 26
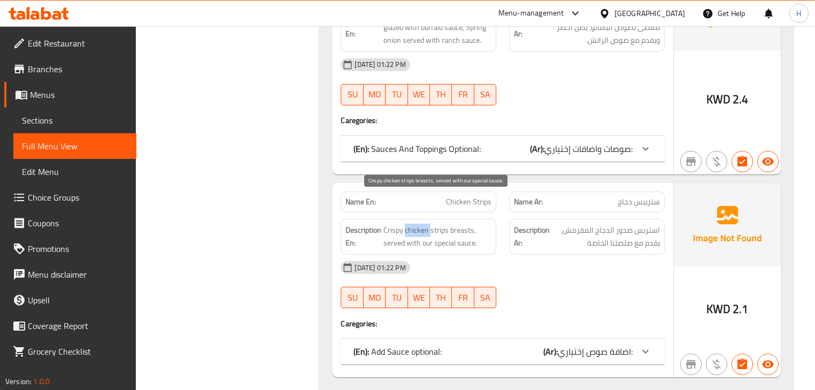
click at [419, 223] on span "Crispy chicken strips breasts, served with our special sauce." at bounding box center [437, 236] width 108 height 26
click at [401, 223] on span "Crispy chicken strips breasts, served with our special sauce." at bounding box center [437, 236] width 108 height 26
click at [398, 223] on span "Crispy chicken strips breasts, served with our special sauce." at bounding box center [437, 236] width 108 height 26
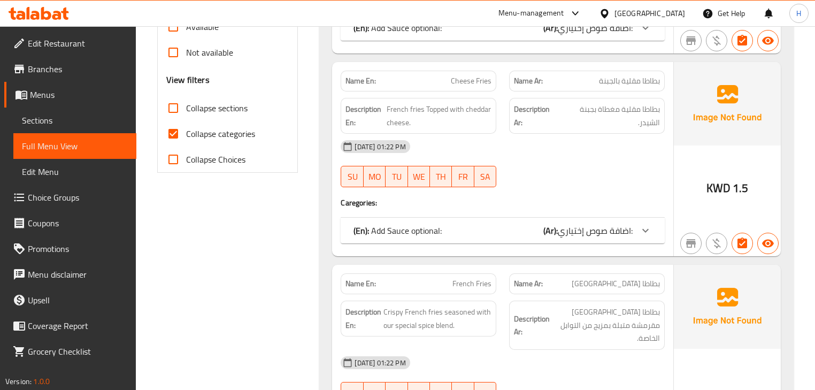
scroll to position [440, 0]
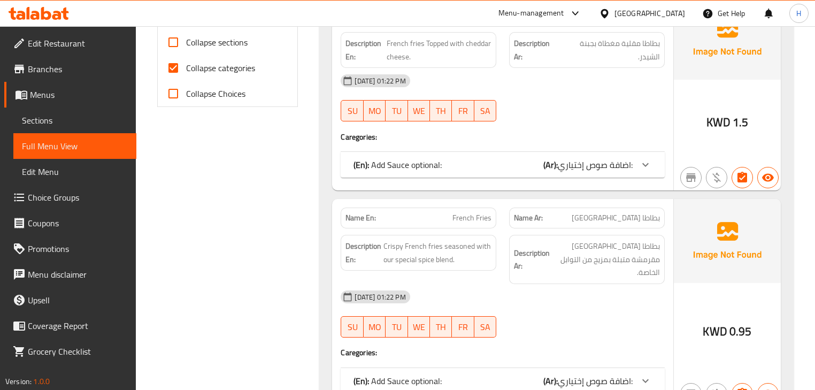
click at [453, 212] on span "French Fries" at bounding box center [471, 217] width 39 height 11
click at [496, 228] on div "Description En: Crispy French fries seasoned with our special spice blend." at bounding box center [418, 259] width 168 height 62
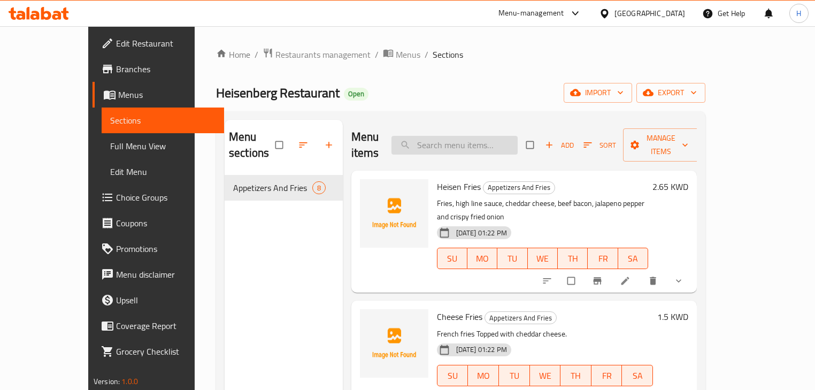
click at [450, 137] on input "search" at bounding box center [454, 145] width 126 height 19
paste input "[PERSON_NAME] Spicy"
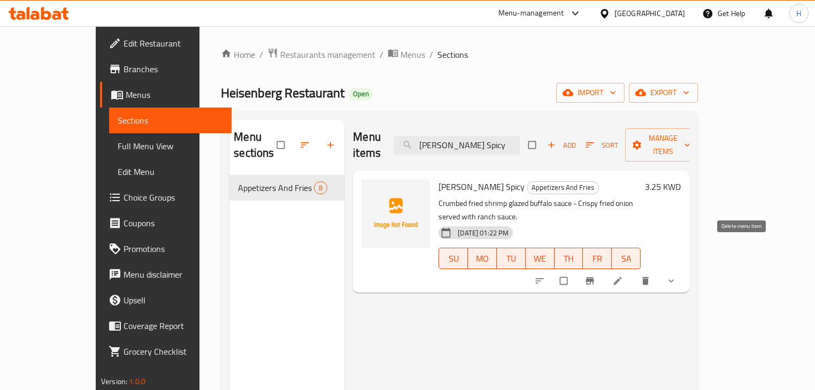
type input "[PERSON_NAME] Spicy"
click at [623, 275] on icon at bounding box center [617, 280] width 11 height 11
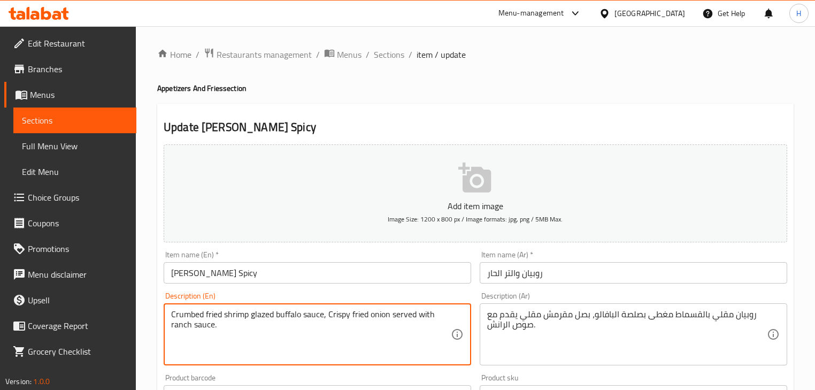
type textarea "Crumbed fried shrimp glazed buffalo sauce, Crispy fried onion served with ranch…"
click at [358, 277] on input "[PERSON_NAME] Spicy" at bounding box center [317, 272] width 307 height 21
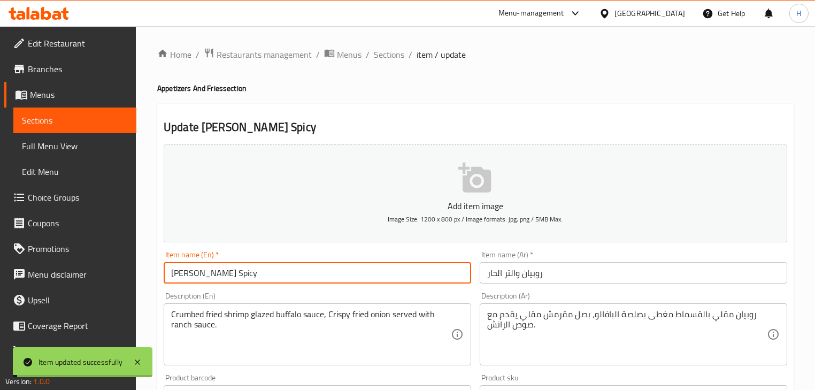
drag, startPoint x: 390, startPoint y: 56, endPoint x: 298, endPoint y: 7, distance: 104.0
click at [390, 56] on span "Sections" at bounding box center [389, 54] width 30 height 13
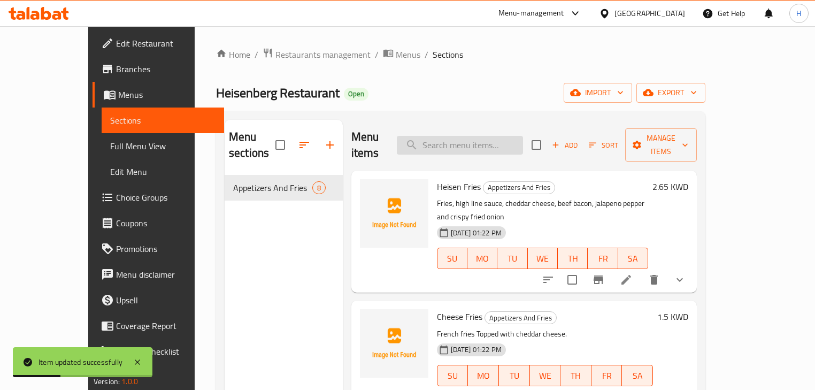
click at [483, 137] on input "search" at bounding box center [460, 145] width 126 height 19
paste input "Dynamite shrimp"
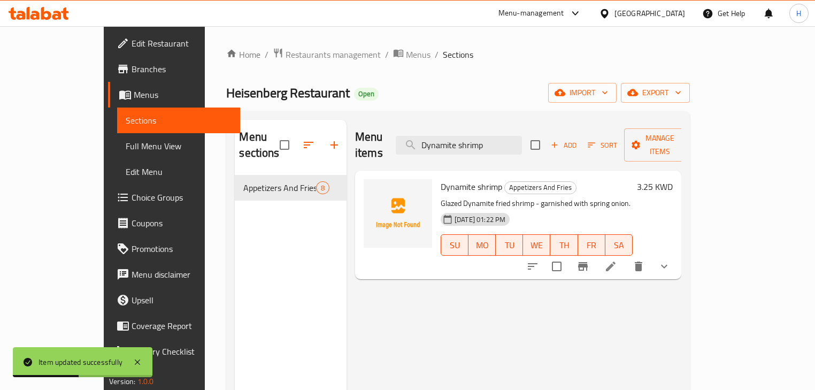
type input "Dynamite shrimp"
click at [617, 260] on icon at bounding box center [610, 266] width 13 height 13
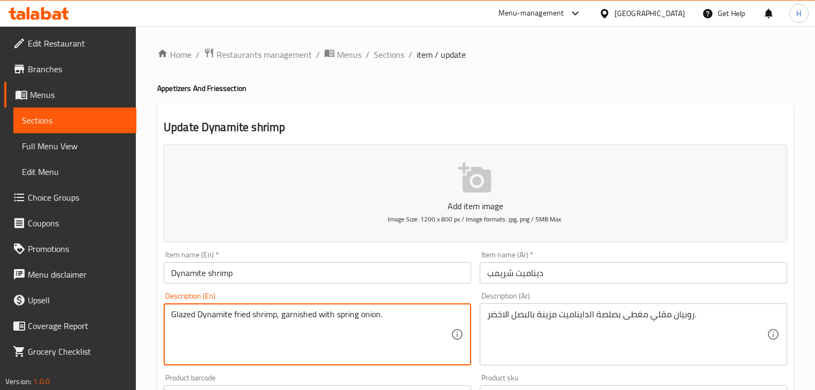
type textarea "Glazed Dynamite fried shrimp, garnished with spring onion."
click at [342, 281] on input "Dynamite shrimp" at bounding box center [317, 272] width 307 height 21
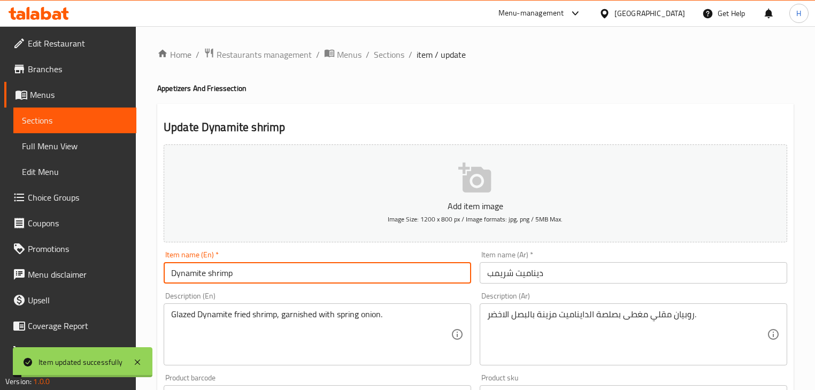
click at [390, 48] on span "Sections" at bounding box center [389, 54] width 30 height 13
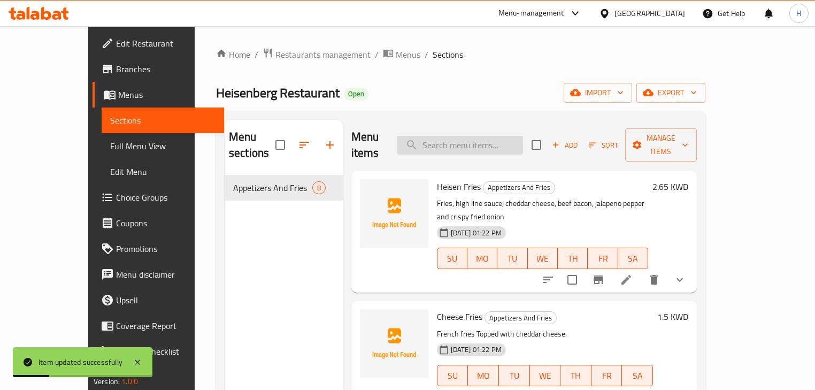
click at [500, 136] on input "search" at bounding box center [460, 145] width 126 height 19
paste input "Crazy Chicken Strips"
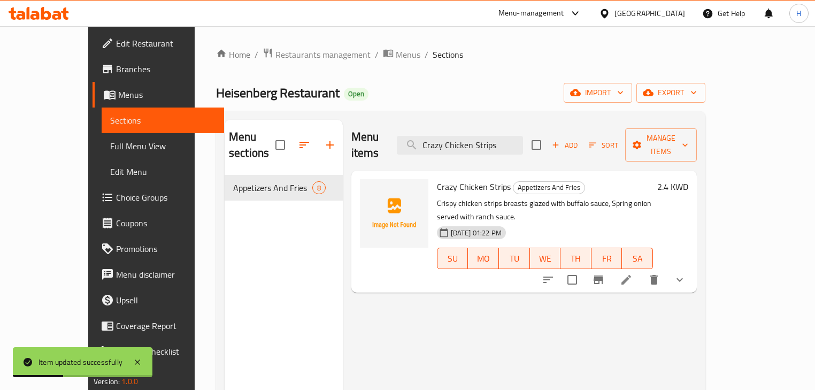
type input "Crazy Chicken Strips"
click at [632, 273] on icon at bounding box center [626, 279] width 13 height 13
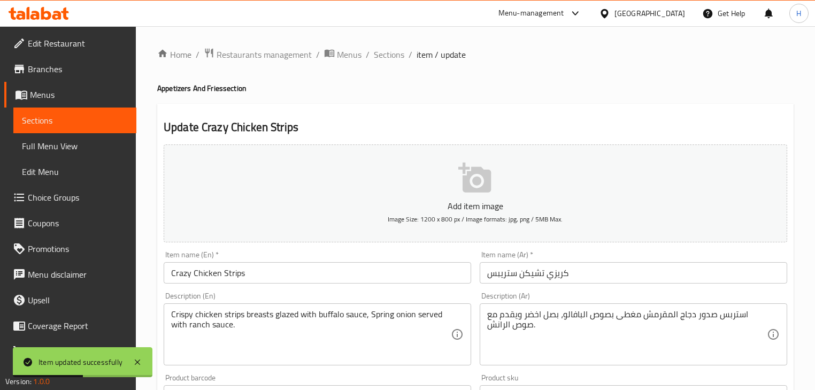
click at [501, 276] on input "كريزي تشيكن ستريبس" at bounding box center [633, 272] width 307 height 21
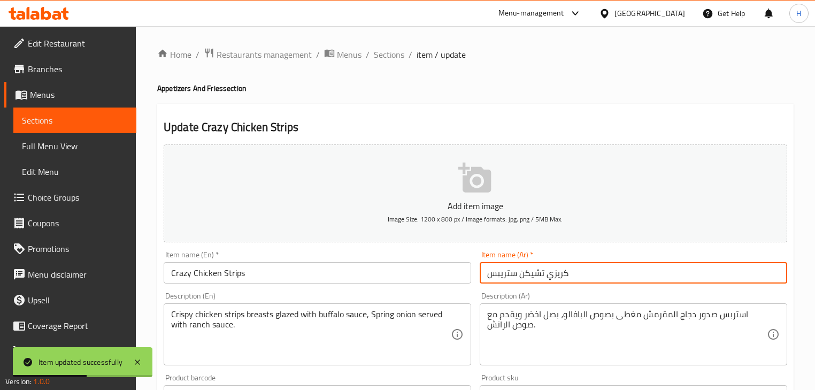
click at [501, 276] on input "كريزي تشيكن ستريبس" at bounding box center [633, 272] width 307 height 21
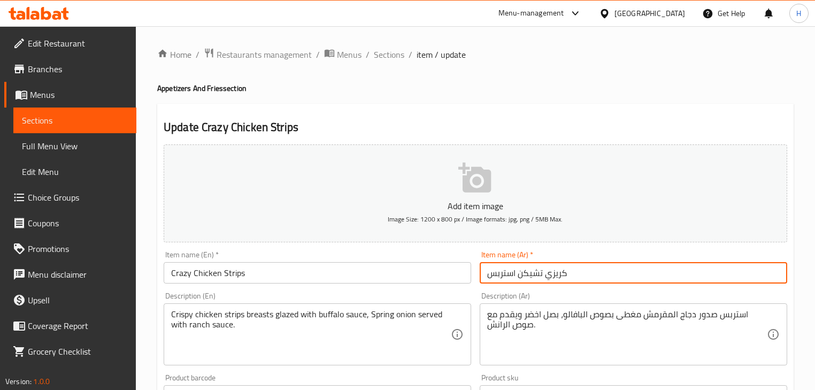
type input "كريزي تشيكن استربس"
click at [404, 264] on input "Crazy Chicken Strips" at bounding box center [317, 272] width 307 height 21
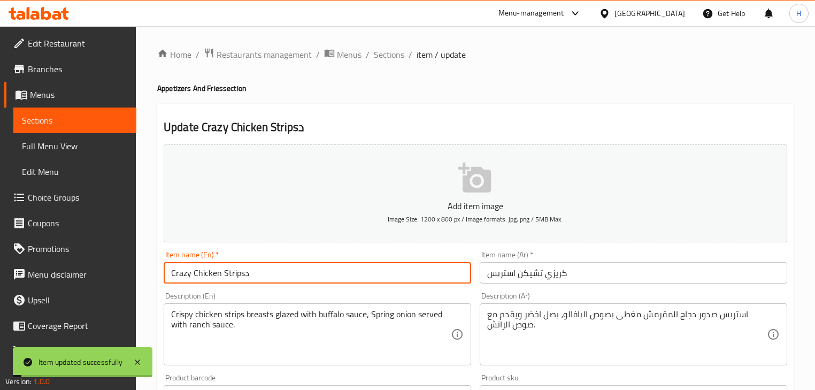
type input "Crazy Chicken Strips"
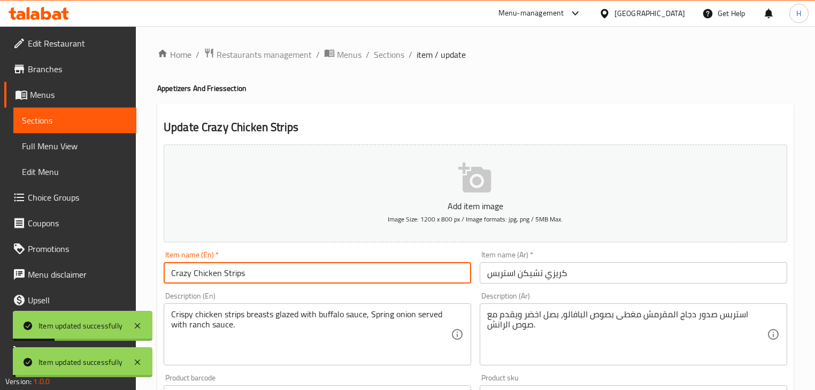
drag, startPoint x: 388, startPoint y: 55, endPoint x: 254, endPoint y: 4, distance: 143.2
click at [388, 55] on span "Sections" at bounding box center [389, 54] width 30 height 13
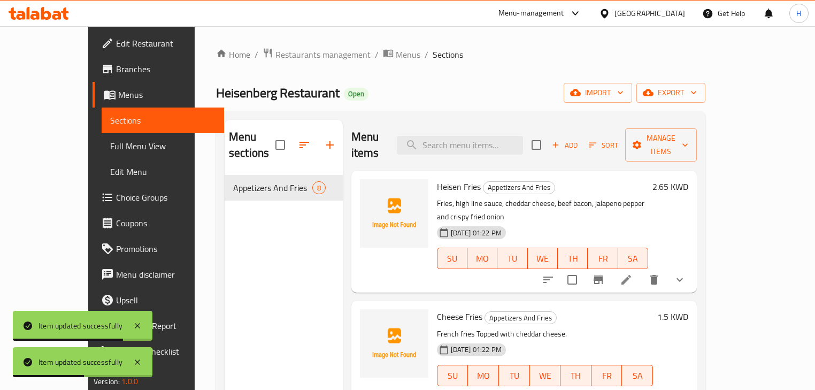
click at [110, 142] on span "Full Menu View" at bounding box center [163, 146] width 106 height 13
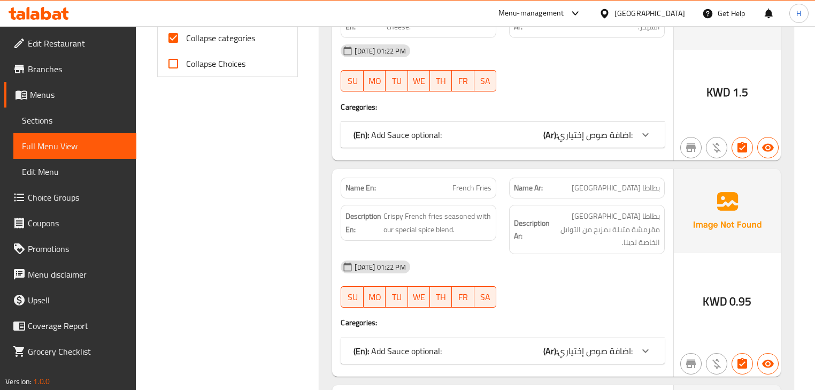
scroll to position [257, 0]
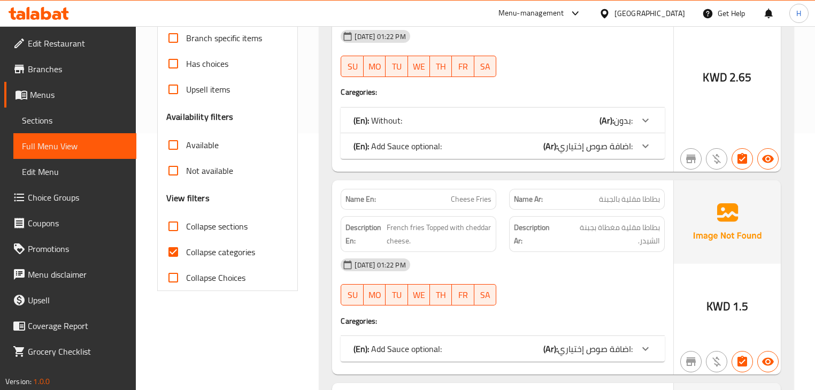
click at [174, 253] on input "Collapse categories" at bounding box center [173, 252] width 26 height 26
checkbox input "false"
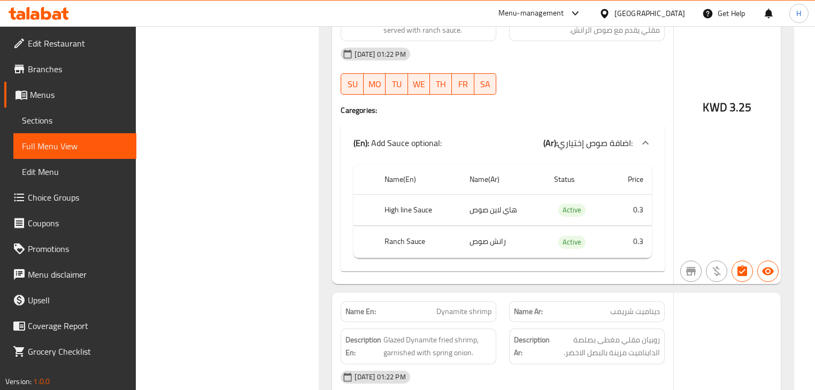
scroll to position [1924, 0]
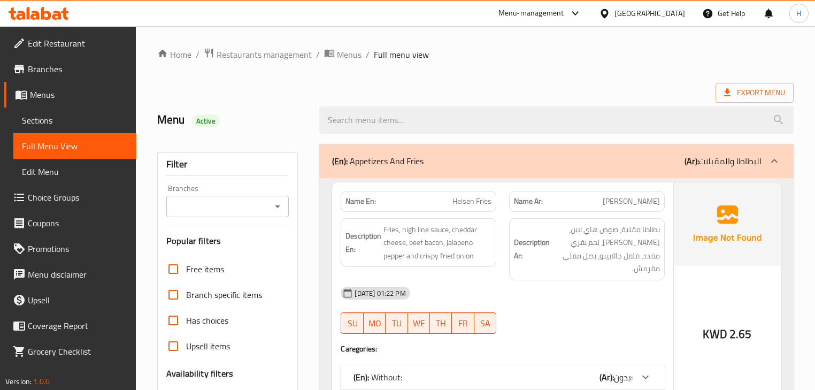
click at [79, 196] on span "Choice Groups" at bounding box center [78, 197] width 100 height 13
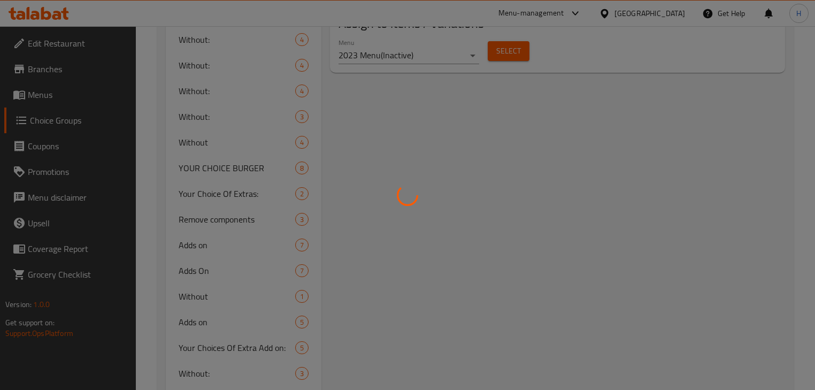
scroll to position [428, 0]
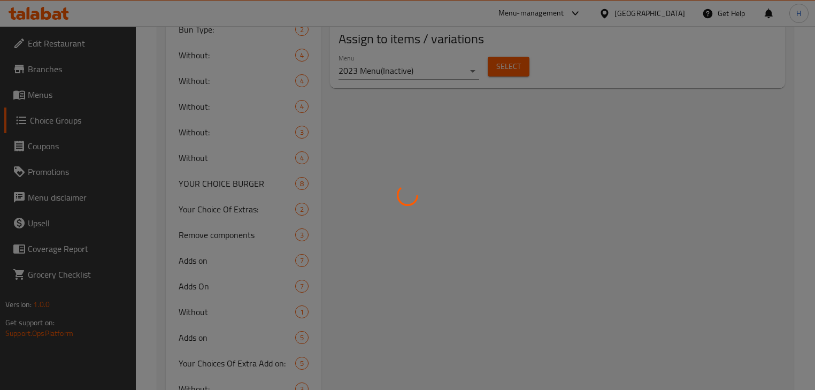
click at [378, 148] on div at bounding box center [407, 195] width 815 height 390
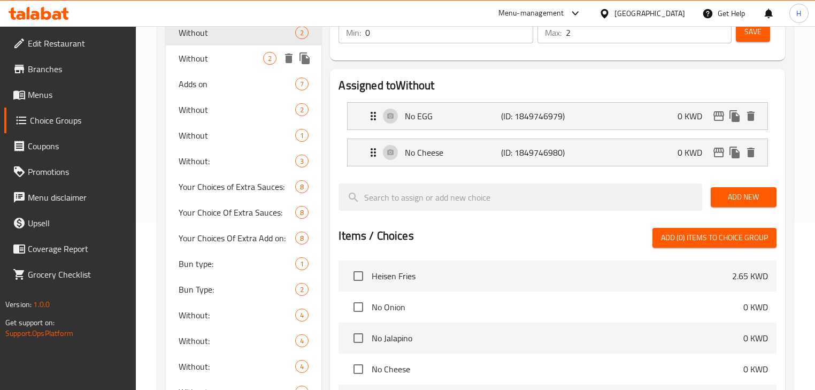
scroll to position [171, 0]
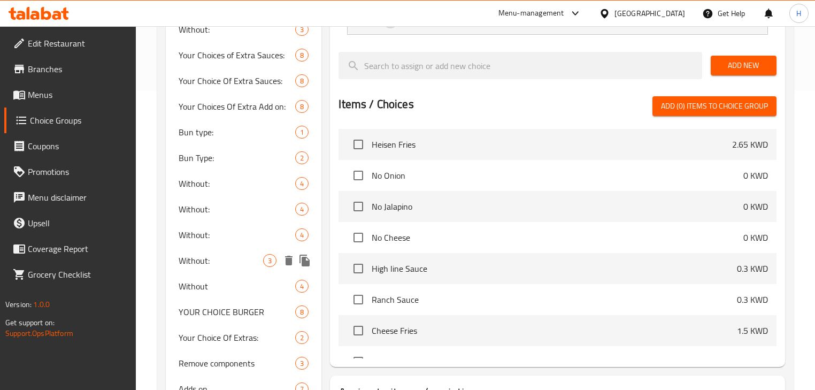
click at [205, 257] on span "Without:" at bounding box center [221, 260] width 84 height 13
type input "Without:"
type input "بدون:"
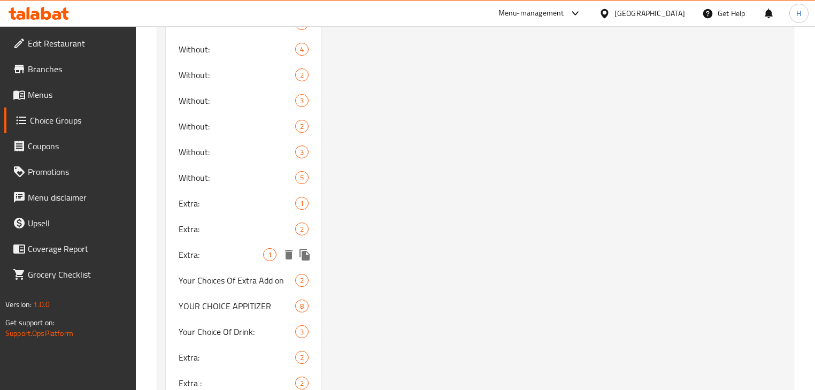
scroll to position [813, 0]
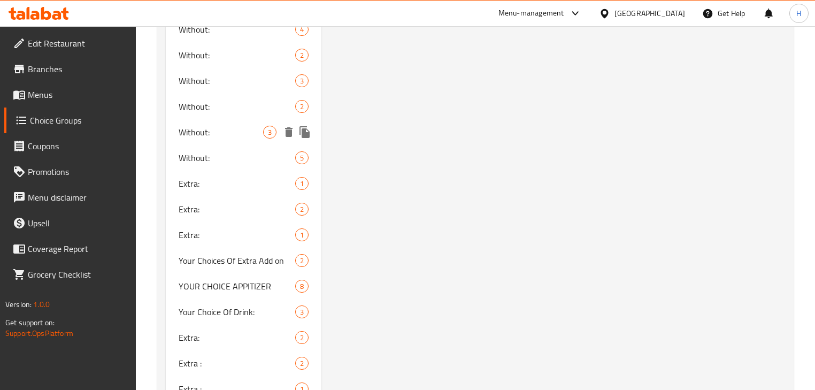
drag, startPoint x: 229, startPoint y: 139, endPoint x: 291, endPoint y: 151, distance: 63.1
click at [229, 139] on div "Without: 3" at bounding box center [244, 132] width 156 height 26
type input "4"
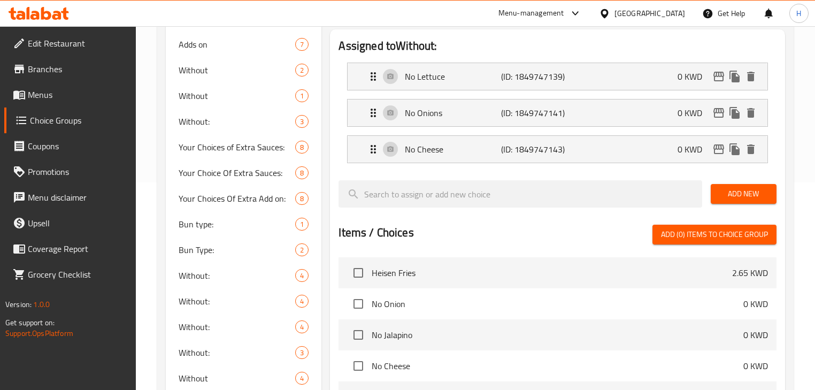
scroll to position [171, 0]
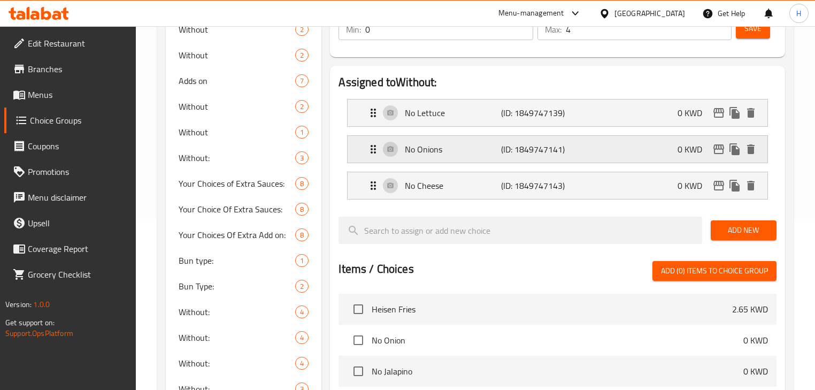
click at [423, 153] on p "No Onions" at bounding box center [453, 149] width 96 height 13
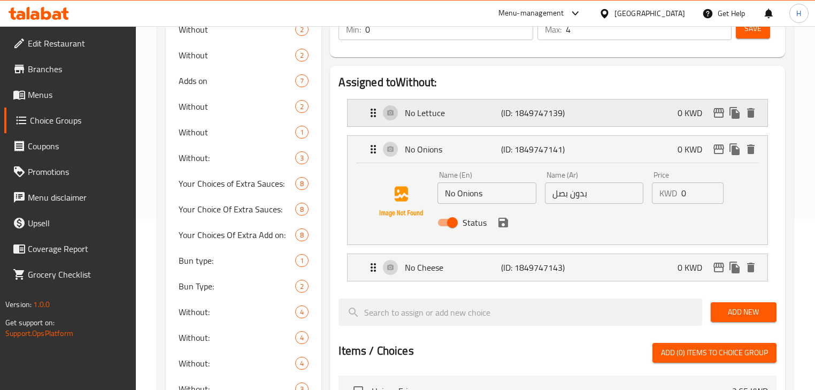
click at [449, 120] on div "No Lettuce (ID: 1849747139) 0 KWD" at bounding box center [560, 112] width 387 height 27
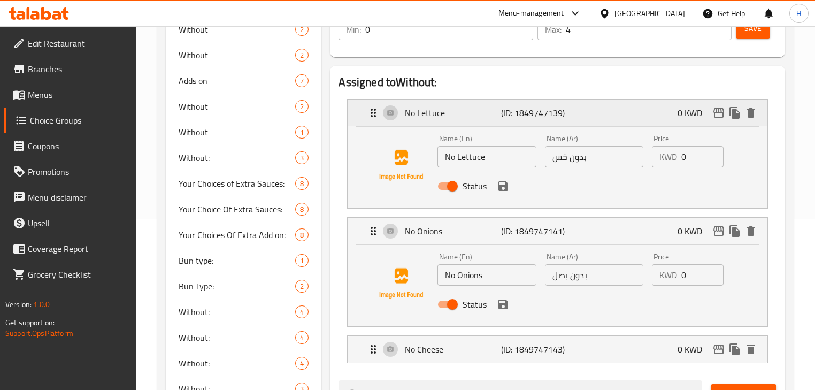
click at [505, 119] on p "(ID: 1849747139)" at bounding box center [533, 112] width 64 height 13
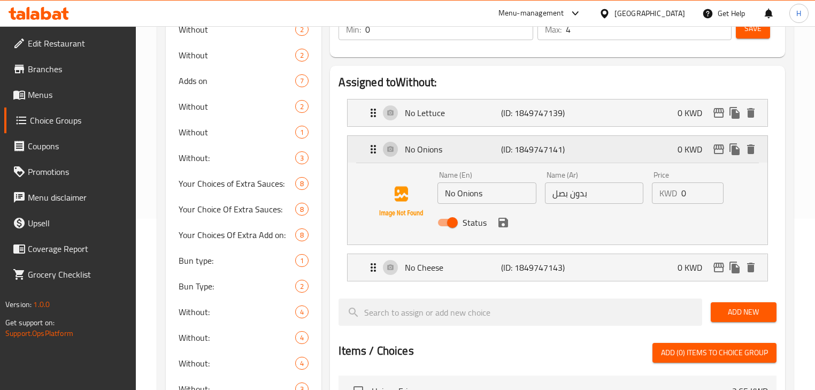
click at [481, 145] on p "No Onions" at bounding box center [453, 149] width 96 height 13
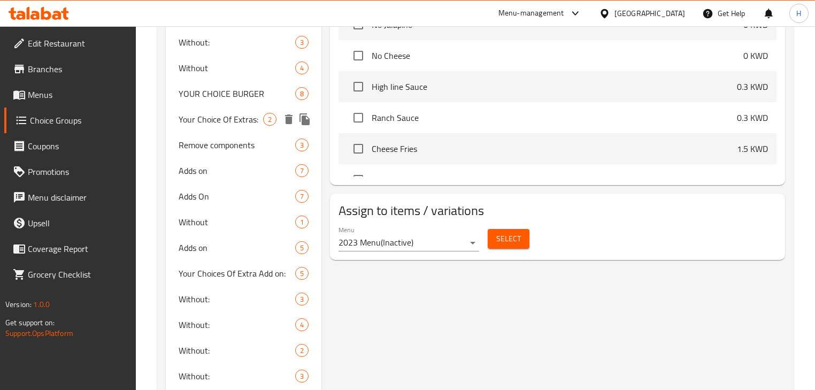
scroll to position [599, 0]
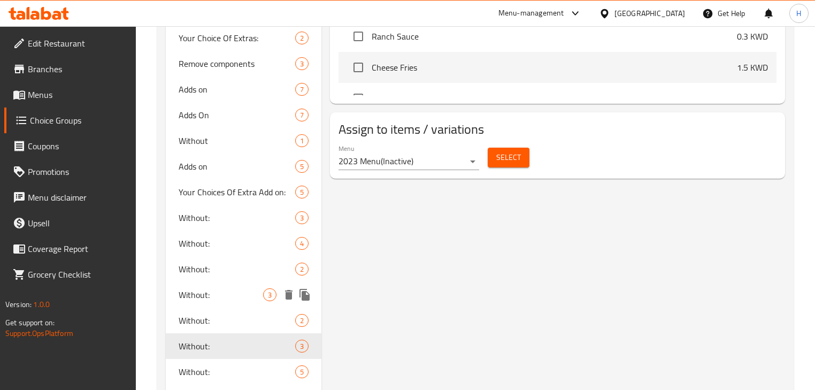
click at [189, 291] on span "Without:" at bounding box center [221, 294] width 84 height 13
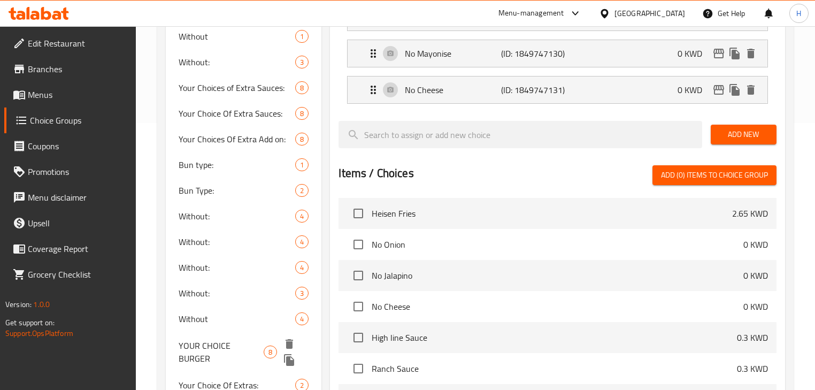
scroll to position [171, 0]
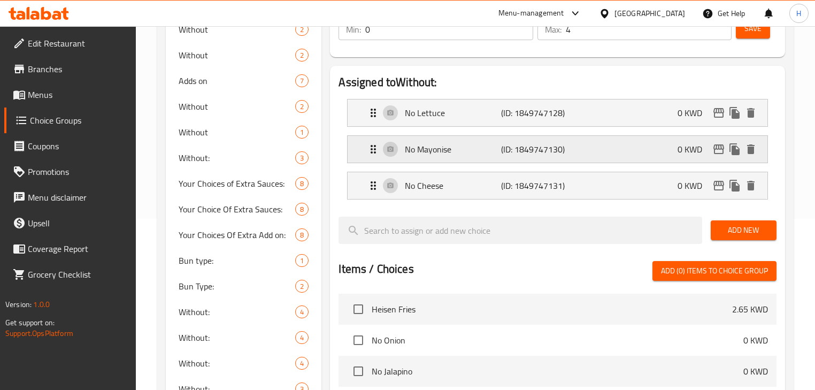
click at [466, 150] on p "No Mayonise" at bounding box center [453, 149] width 96 height 13
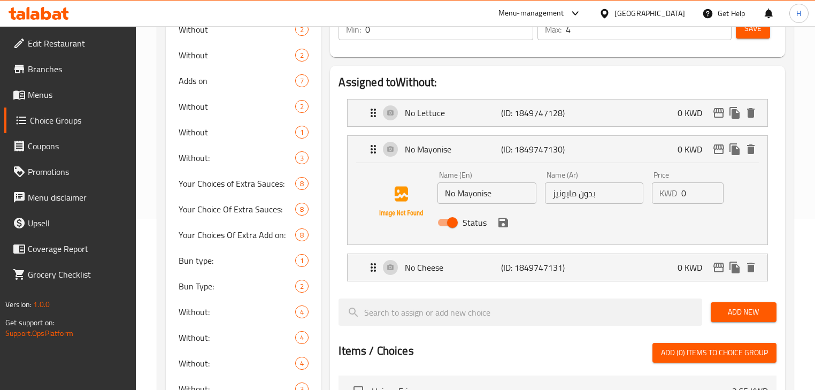
click at [592, 190] on input "بدون مايونيز" at bounding box center [594, 192] width 98 height 21
click at [502, 223] on icon "save" at bounding box center [503, 222] width 13 height 13
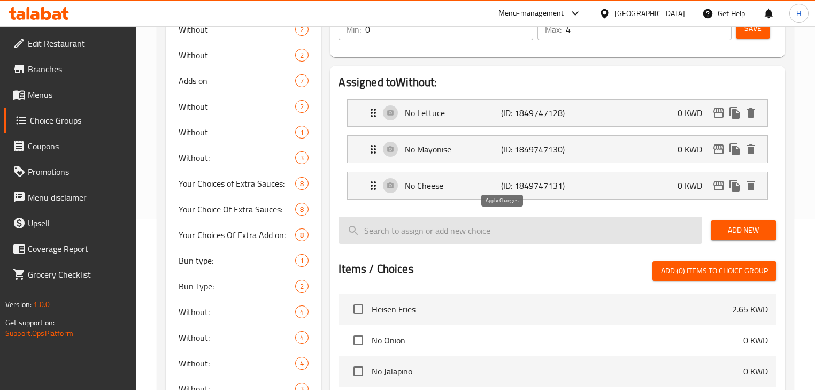
type input "لا مايونيز"
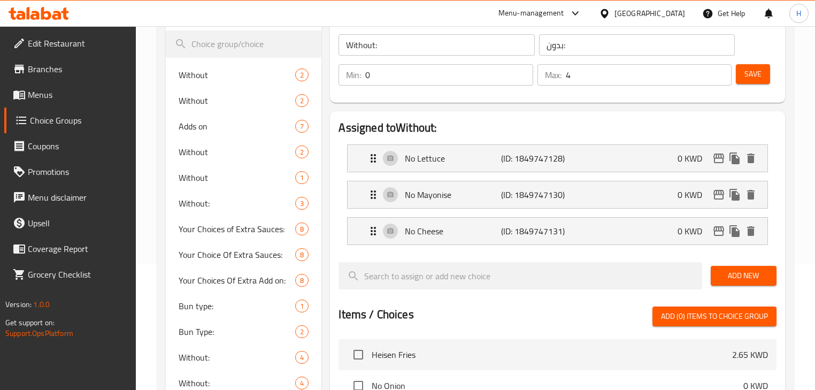
scroll to position [86, 0]
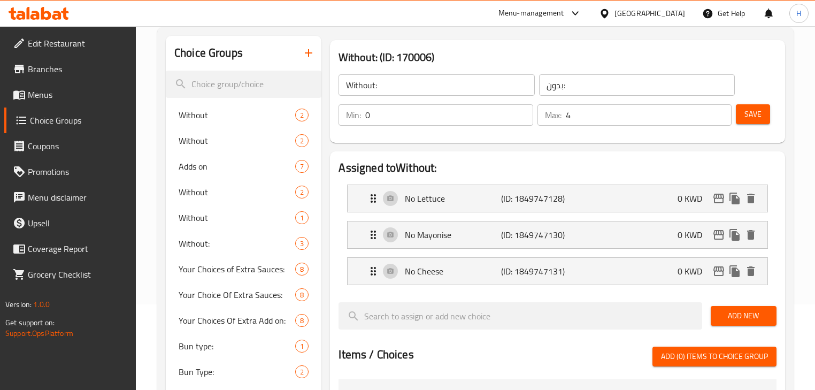
click at [768, 109] on button "Save" at bounding box center [753, 114] width 34 height 20
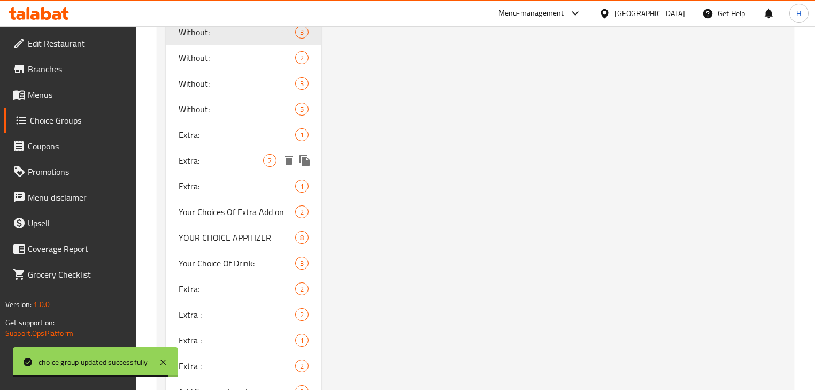
scroll to position [824, 0]
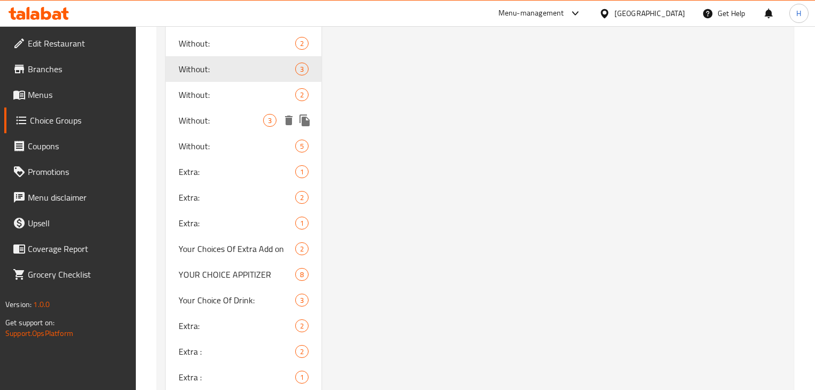
click at [201, 128] on div "Without: 3" at bounding box center [244, 120] width 156 height 26
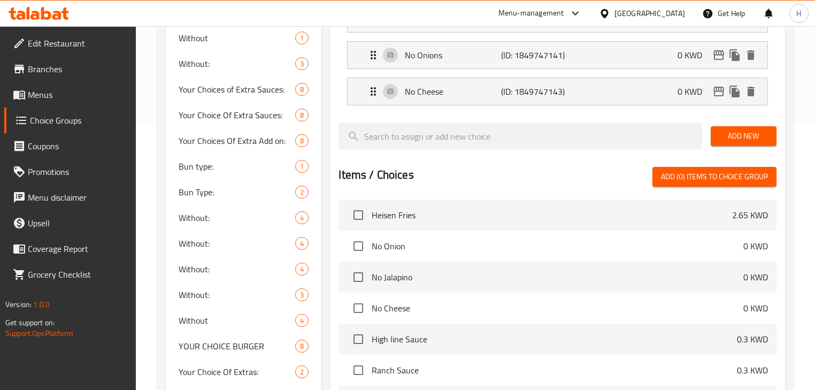
scroll to position [140, 0]
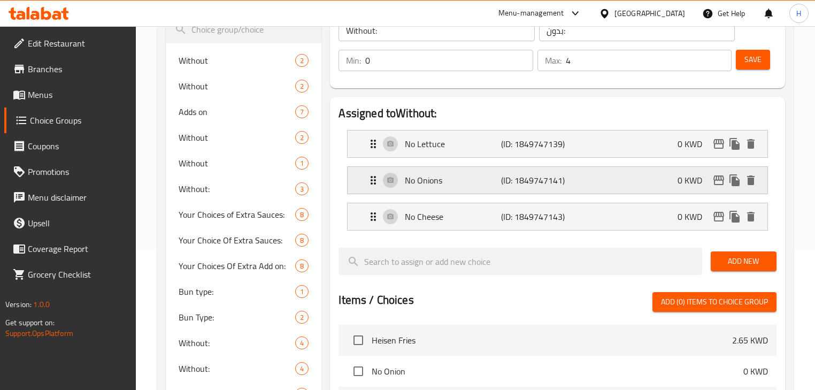
click at [447, 176] on p "No Onions" at bounding box center [453, 180] width 96 height 13
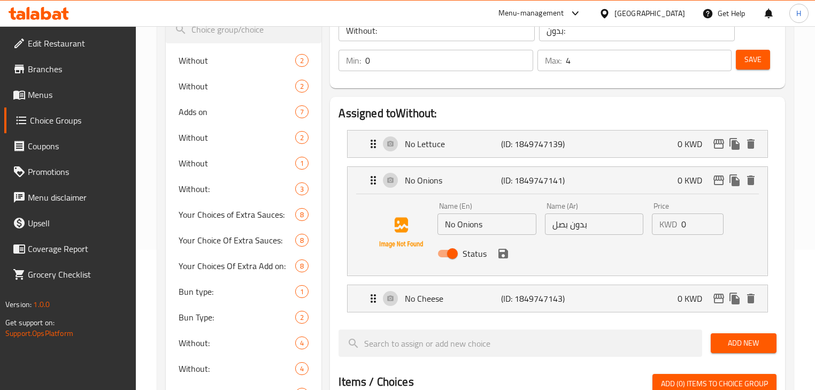
click at [579, 222] on input "بدون بصل" at bounding box center [594, 223] width 98 height 21
click at [502, 257] on icon "save" at bounding box center [503, 254] width 10 height 10
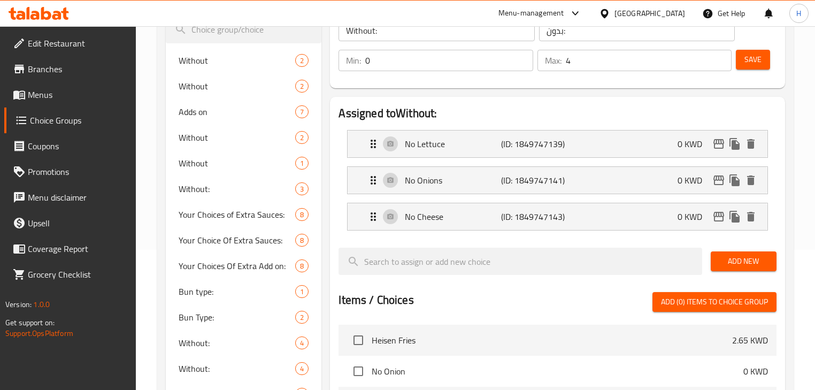
type input "لا بصل"
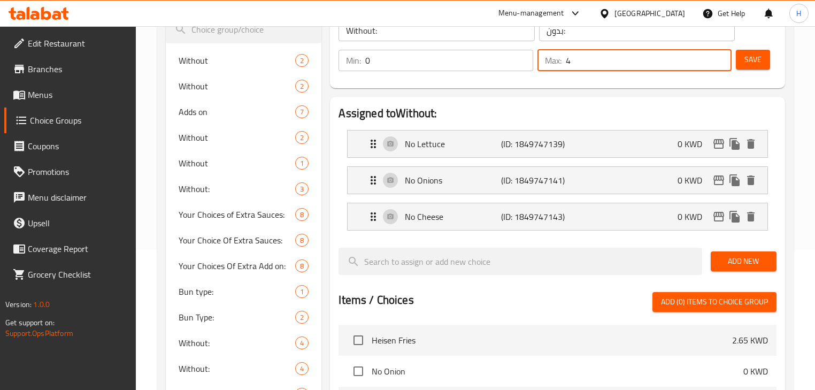
drag, startPoint x: 586, startPoint y: 60, endPoint x: 562, endPoint y: 60, distance: 23.5
click at [562, 60] on div "Max: 4 ​" at bounding box center [634, 60] width 194 height 21
type input "3"
click at [737, 59] on button "Save" at bounding box center [753, 60] width 34 height 20
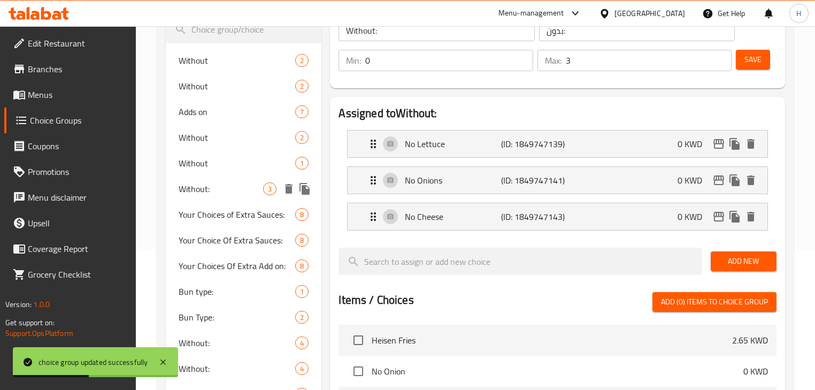
click at [213, 186] on span "Without:" at bounding box center [221, 188] width 84 height 13
click at [445, 183] on p "No Jalapino" at bounding box center [453, 180] width 96 height 13
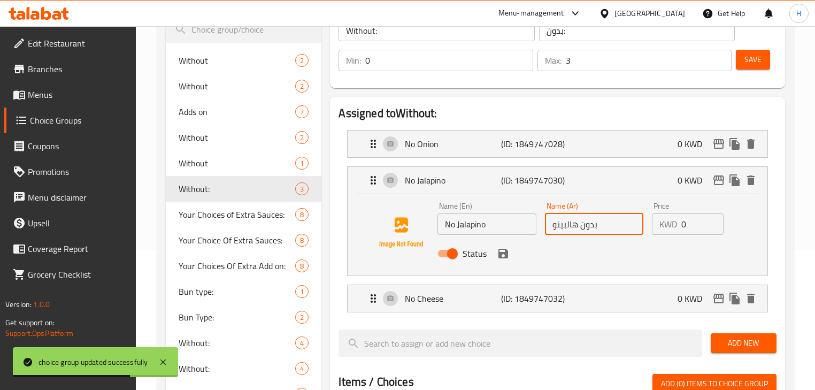
click at [590, 225] on input "بدون هالبينو" at bounding box center [594, 223] width 98 height 21
click at [505, 252] on icon "save" at bounding box center [503, 254] width 10 height 10
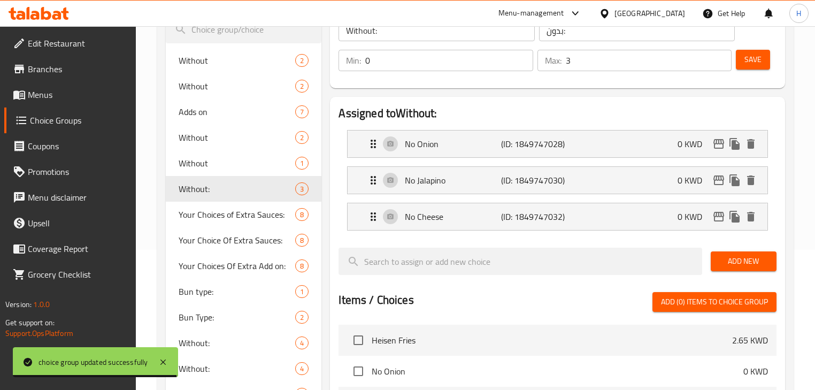
type input "لا هالبينو"
click at [745, 67] on button "Save" at bounding box center [753, 60] width 34 height 20
click at [55, 103] on link "Menus" at bounding box center [70, 95] width 132 height 26
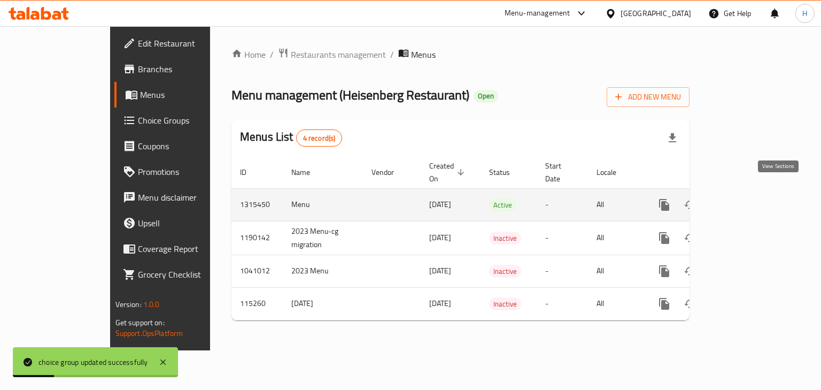
click at [748, 198] on icon "enhanced table" at bounding box center [741, 204] width 13 height 13
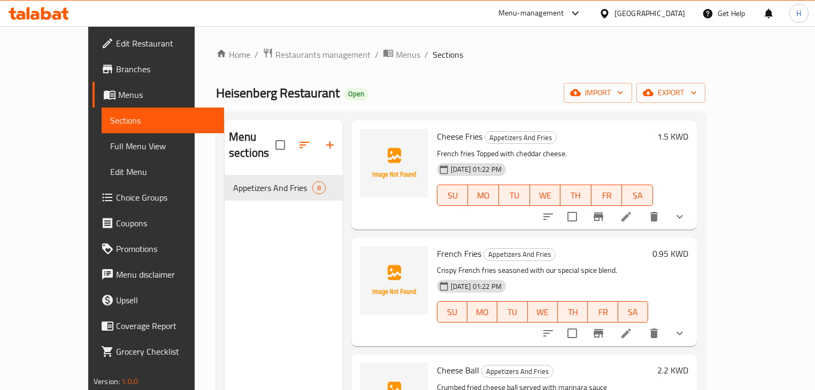
scroll to position [257, 0]
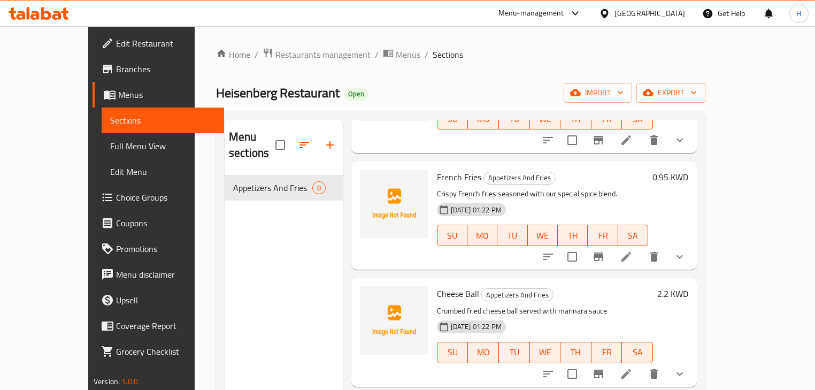
drag, startPoint x: 699, startPoint y: 227, endPoint x: 703, endPoint y: 235, distance: 9.1
drag, startPoint x: 703, startPoint y: 235, endPoint x: 713, endPoint y: 226, distance: 13.2
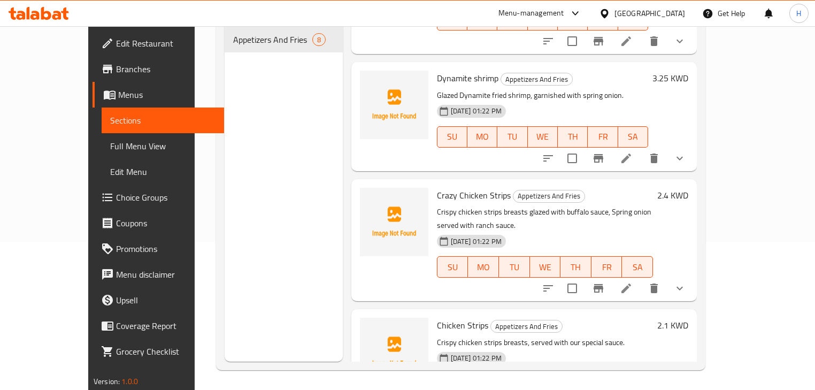
scroll to position [150, 0]
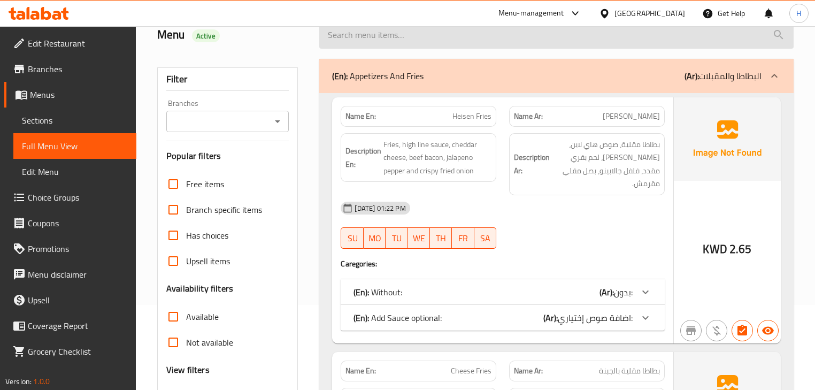
scroll to position [171, 0]
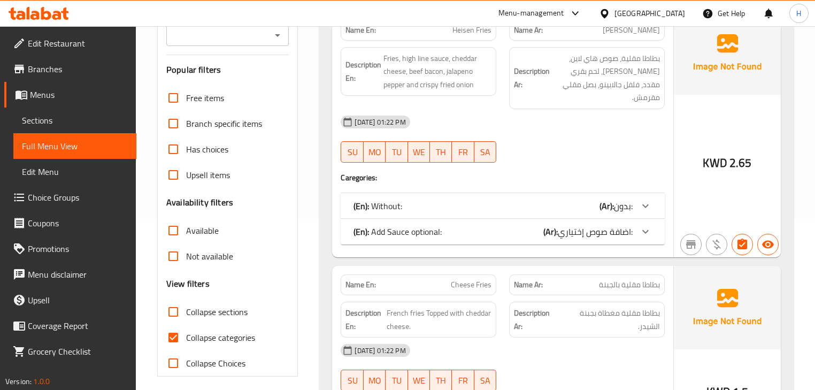
click at [167, 337] on input "Collapse categories" at bounding box center [173, 337] width 26 height 26
checkbox input "false"
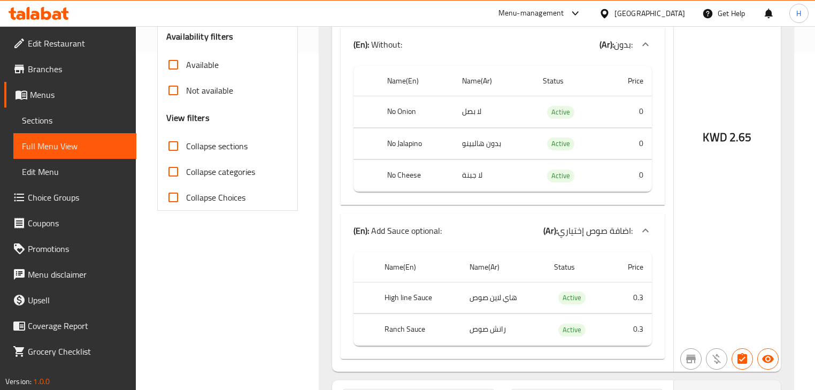
scroll to position [299, 0]
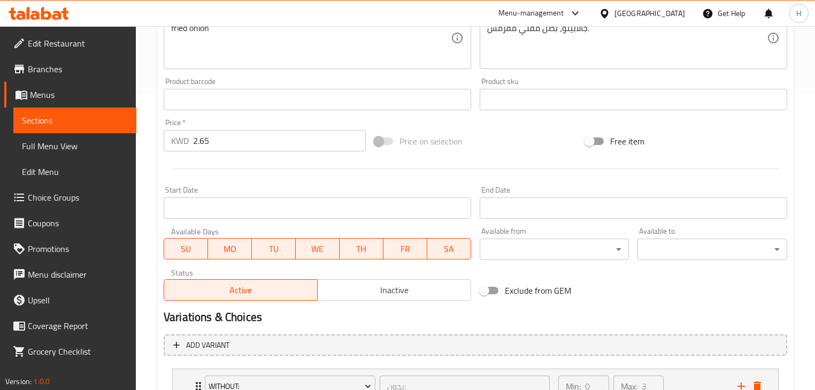
scroll to position [427, 0]
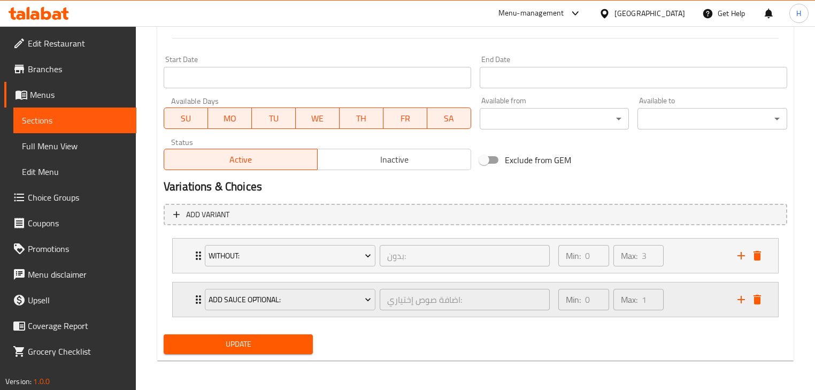
click at [705, 299] on div "Min: 0 ​ Max: 1 ​" at bounding box center [641, 299] width 179 height 34
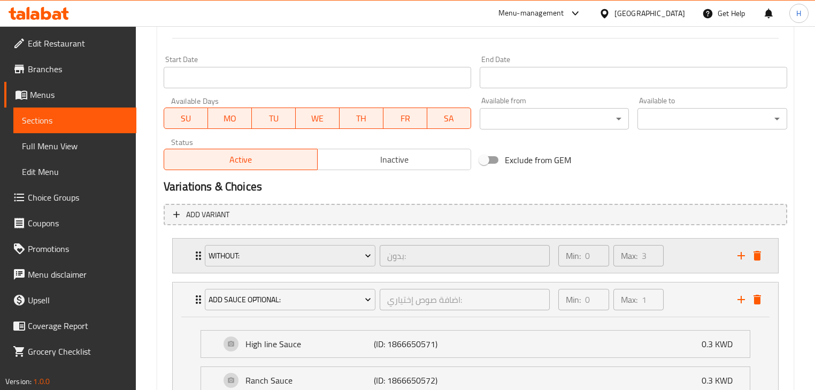
click at [695, 256] on div "Min: 0 ​ Max: 3 ​" at bounding box center [641, 255] width 179 height 34
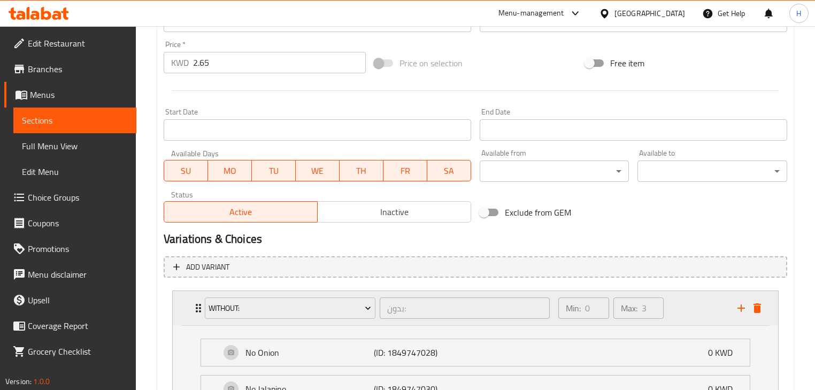
scroll to position [298, 0]
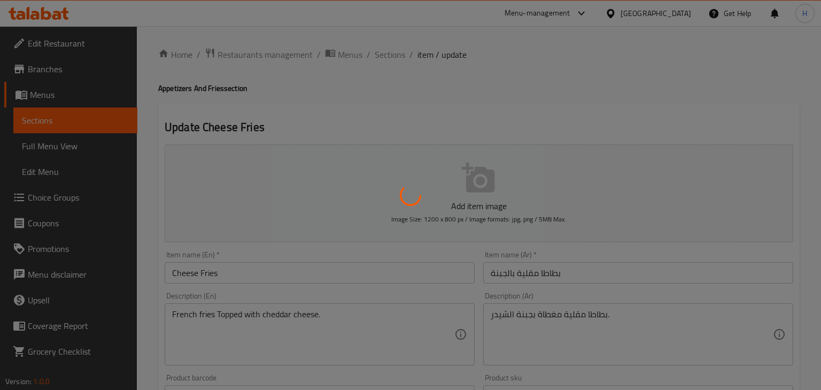
type input "اضافة صوص إختياري:"
type input "0"
type input "1"
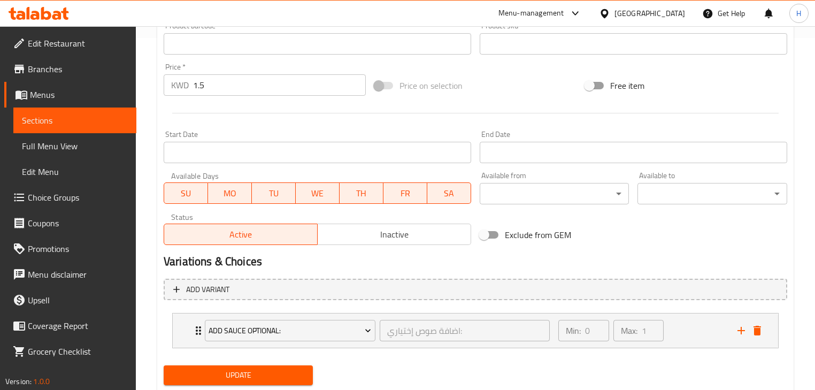
scroll to position [383, 0]
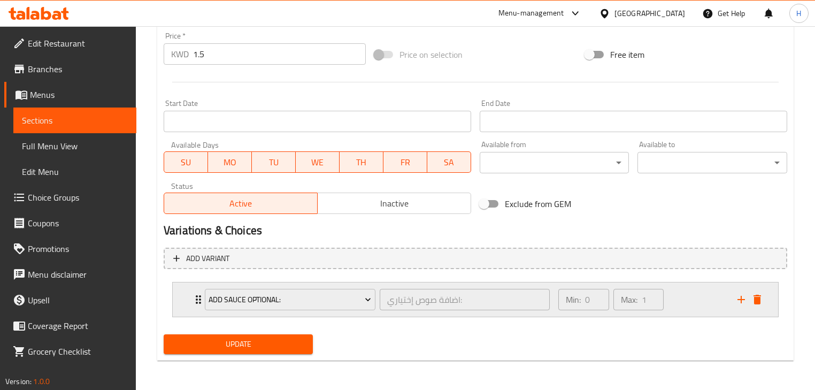
click at [680, 295] on div "Min: 0 ​ Max: 1 ​" at bounding box center [641, 299] width 179 height 34
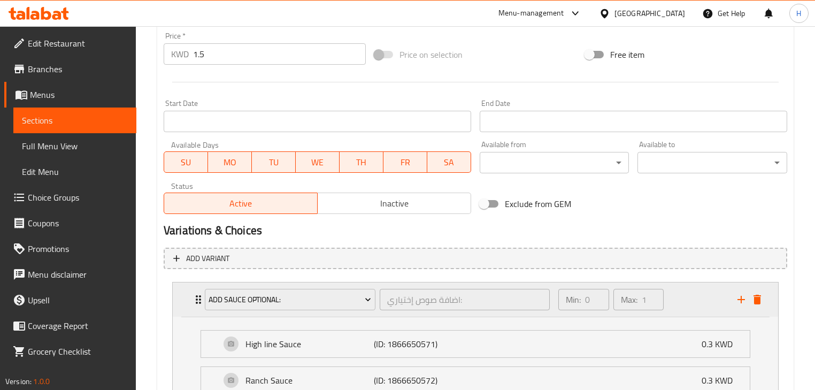
click at [680, 295] on div "Min: 0 ​ Max: 1 ​" at bounding box center [641, 299] width 179 height 34
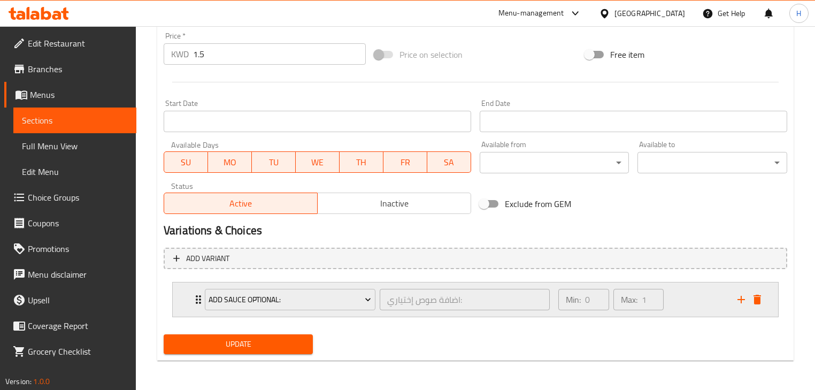
drag, startPoint x: 692, startPoint y: 297, endPoint x: 689, endPoint y: 291, distance: 7.2
click at [692, 295] on div "Min: 0 ​ Max: 1 ​" at bounding box center [641, 299] width 179 height 34
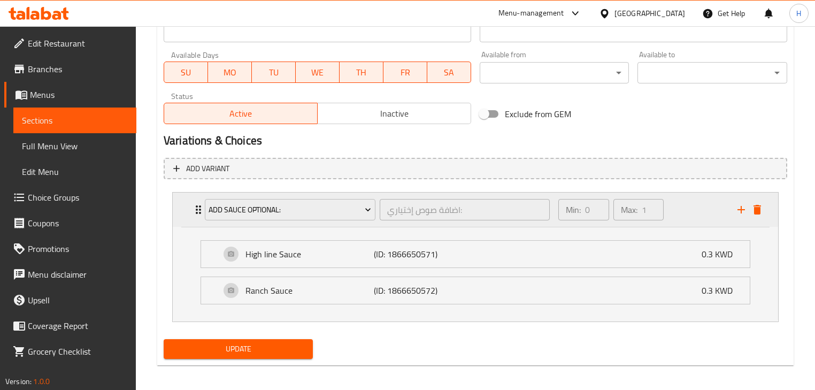
scroll to position [477, 0]
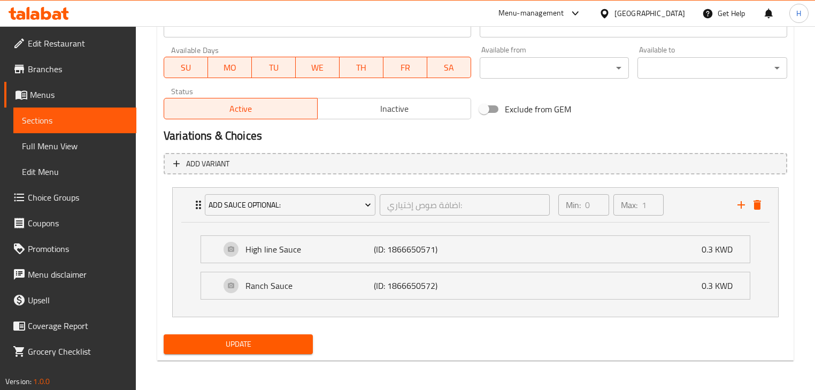
click at [539, 351] on div "Update" at bounding box center [475, 344] width 632 height 28
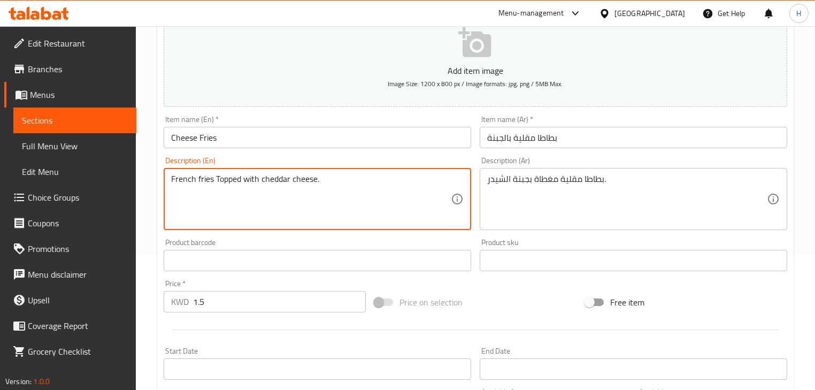
scroll to position [0, 0]
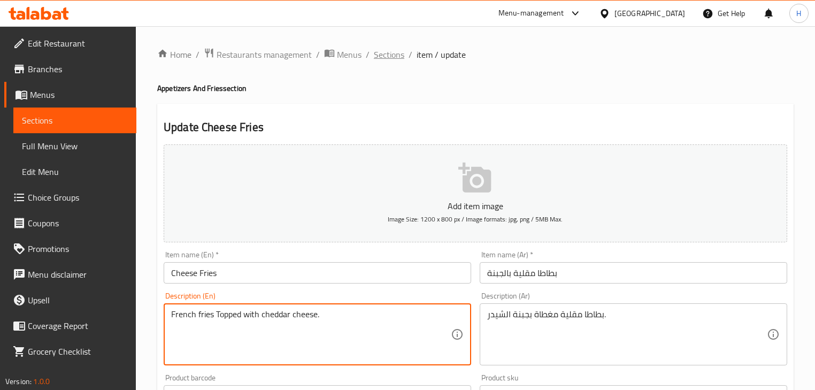
click at [388, 59] on span "Sections" at bounding box center [389, 54] width 30 height 13
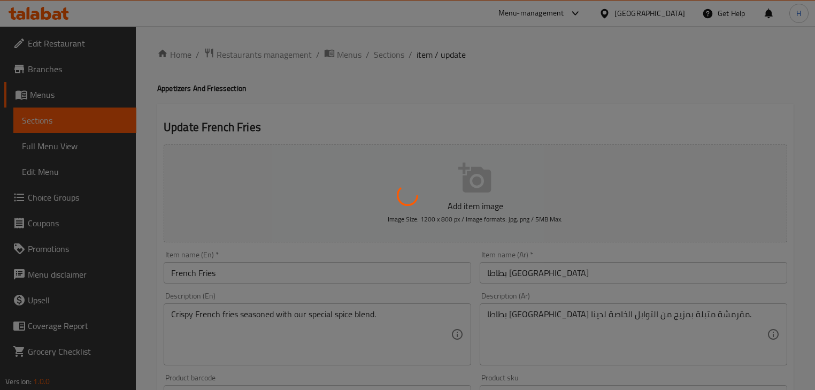
type input "اضافة صوص إختياري:"
type input "0"
type input "1"
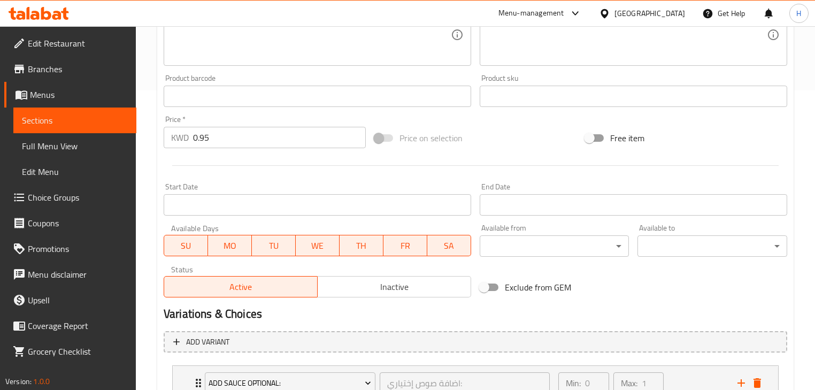
scroll to position [383, 0]
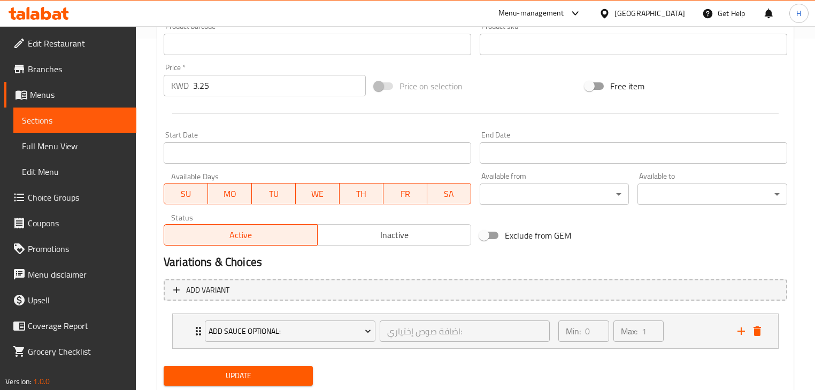
scroll to position [383, 0]
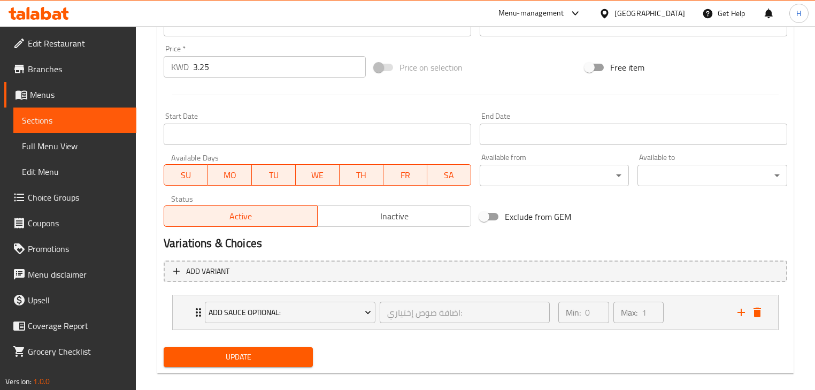
scroll to position [383, 0]
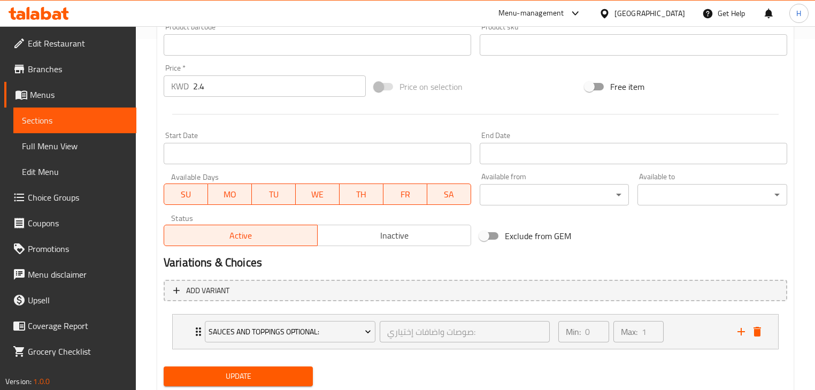
scroll to position [383, 0]
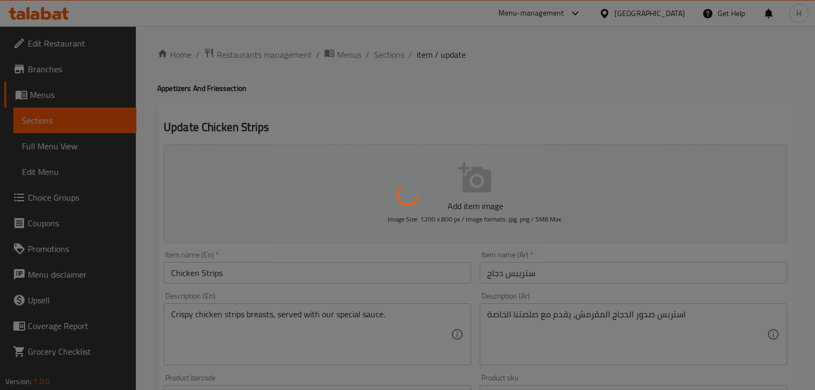
type input "اضافة صوص إختياري:"
type input "0"
type input "1"
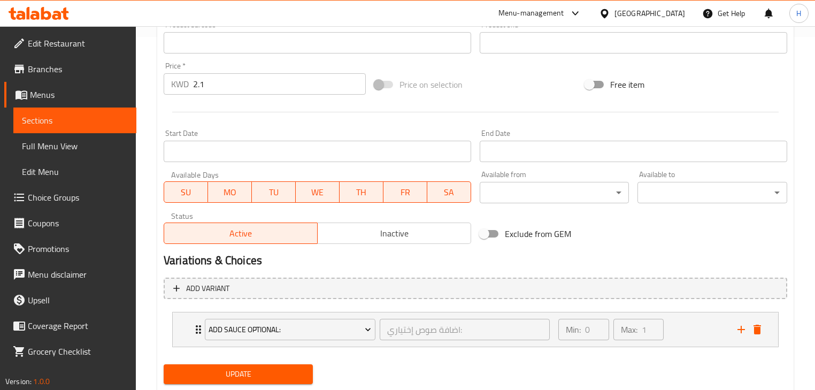
scroll to position [383, 0]
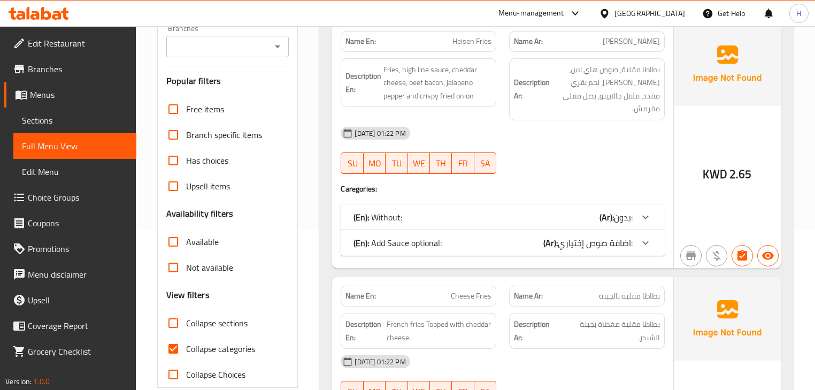
scroll to position [214, 0]
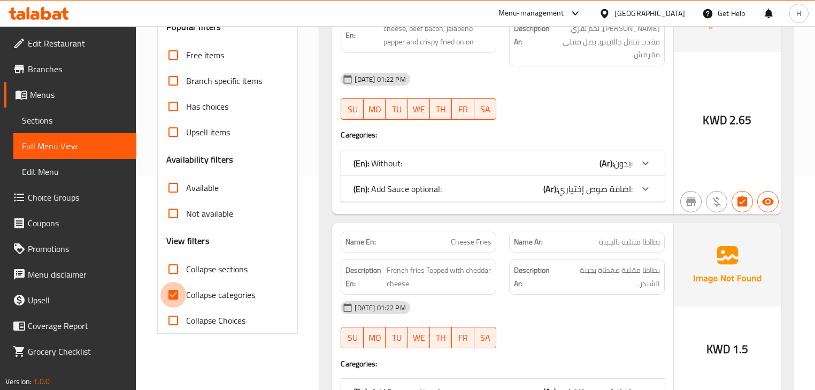
click at [177, 292] on input "Collapse categories" at bounding box center [173, 295] width 26 height 26
checkbox input "false"
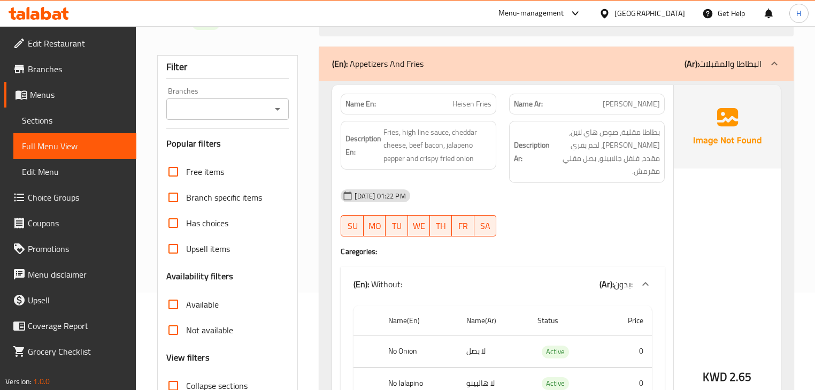
scroll to position [90, 0]
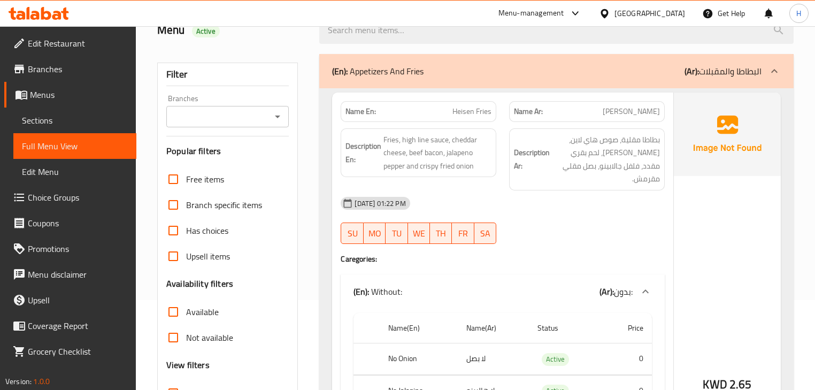
drag, startPoint x: 68, startPoint y: 126, endPoint x: 133, endPoint y: 157, distance: 71.0
click at [68, 126] on span "Sections" at bounding box center [75, 120] width 106 height 13
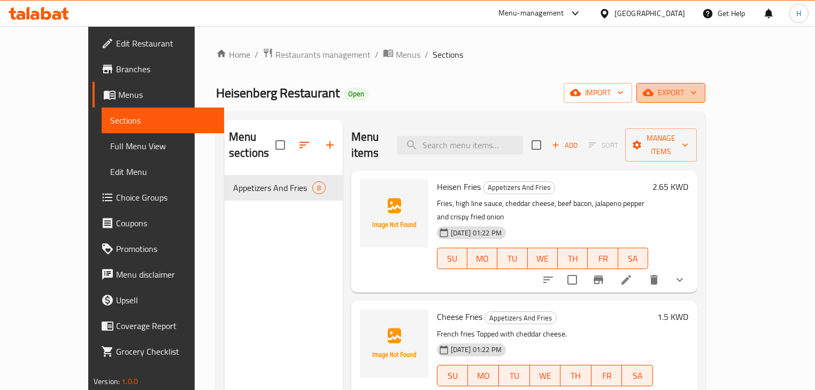
click at [697, 89] on span "export" at bounding box center [671, 92] width 52 height 13
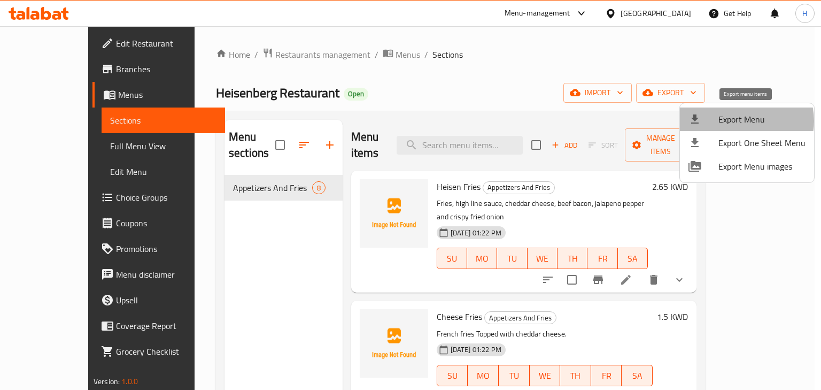
click at [742, 121] on span "Export Menu" at bounding box center [761, 119] width 87 height 13
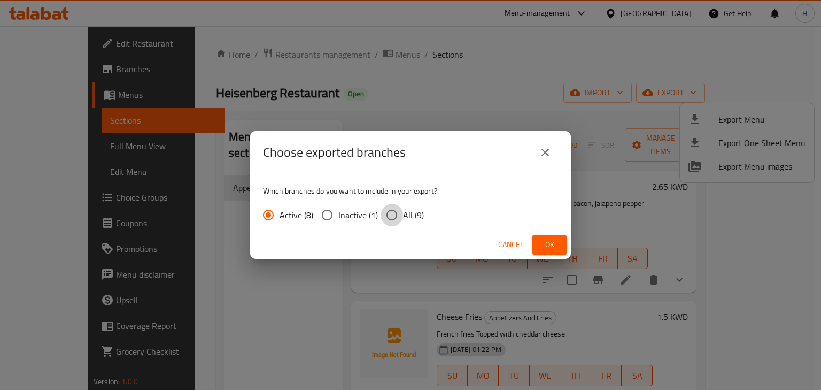
click at [393, 216] on input "All (9)" at bounding box center [392, 215] width 22 height 22
radio input "true"
click at [543, 146] on icon "close" at bounding box center [545, 152] width 13 height 13
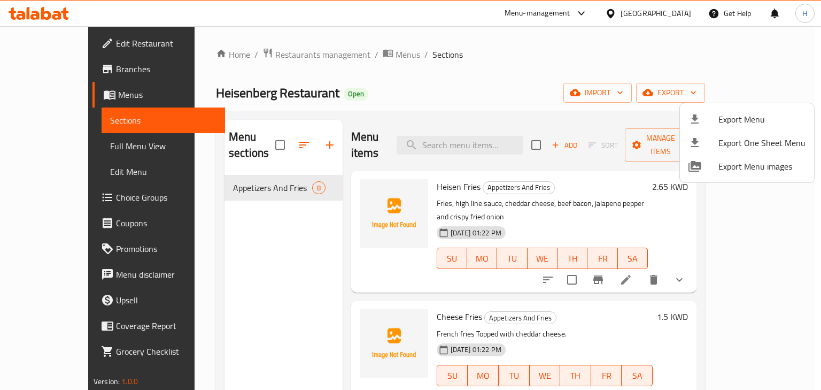
click at [522, 74] on div at bounding box center [410, 195] width 821 height 390
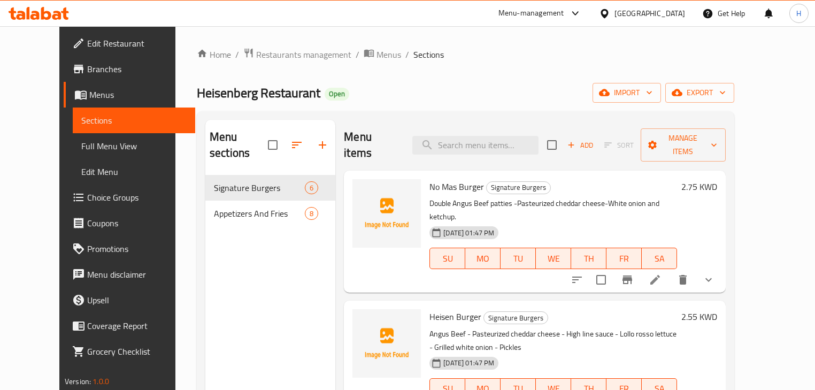
click at [370, 86] on div "Heisenberg Restaurant Open import export" at bounding box center [465, 93] width 537 height 20
